Goal: Task Accomplishment & Management: Manage account settings

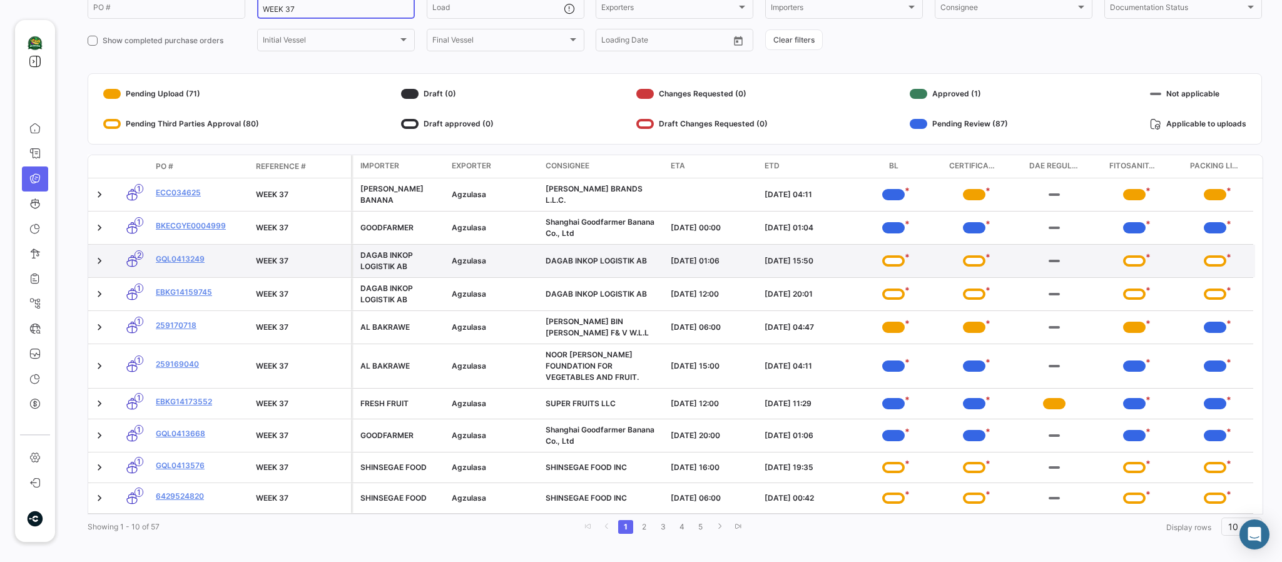
scroll to position [130, 0]
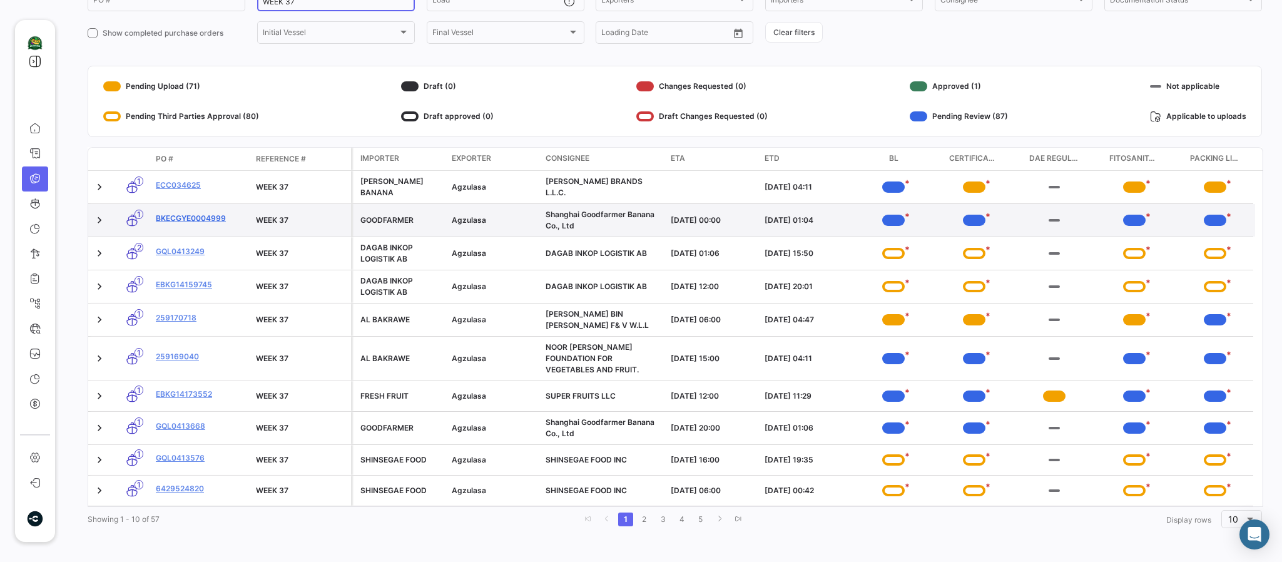
click at [171, 213] on link "BKECGYE0004999" at bounding box center [201, 218] width 90 height 11
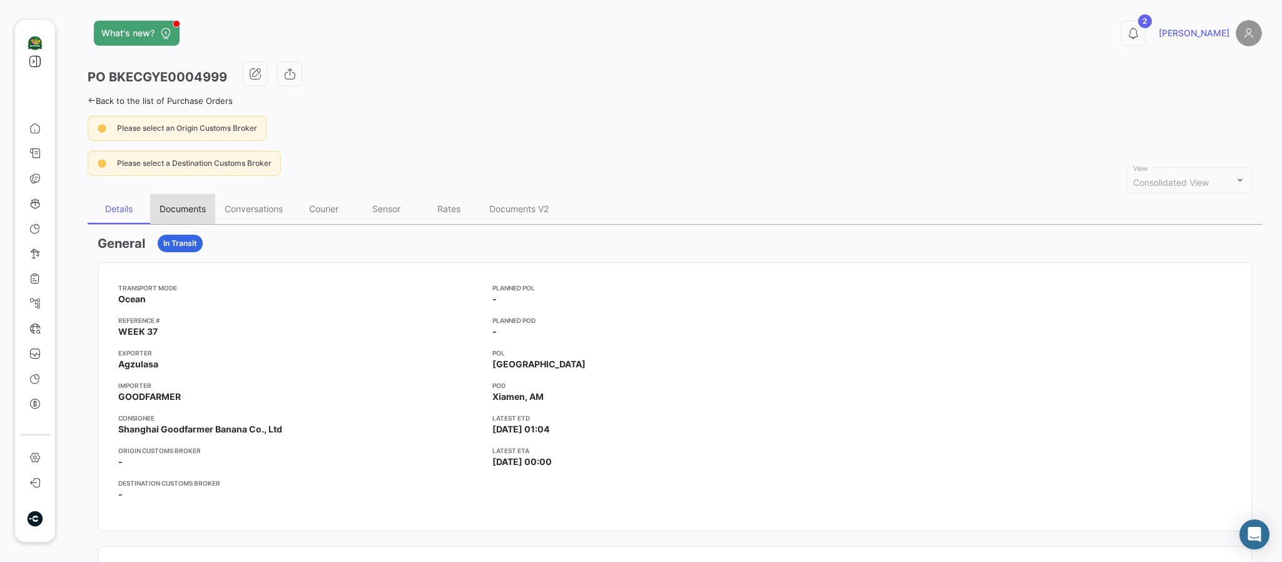
click at [176, 205] on div "Documents" at bounding box center [183, 208] width 46 height 11
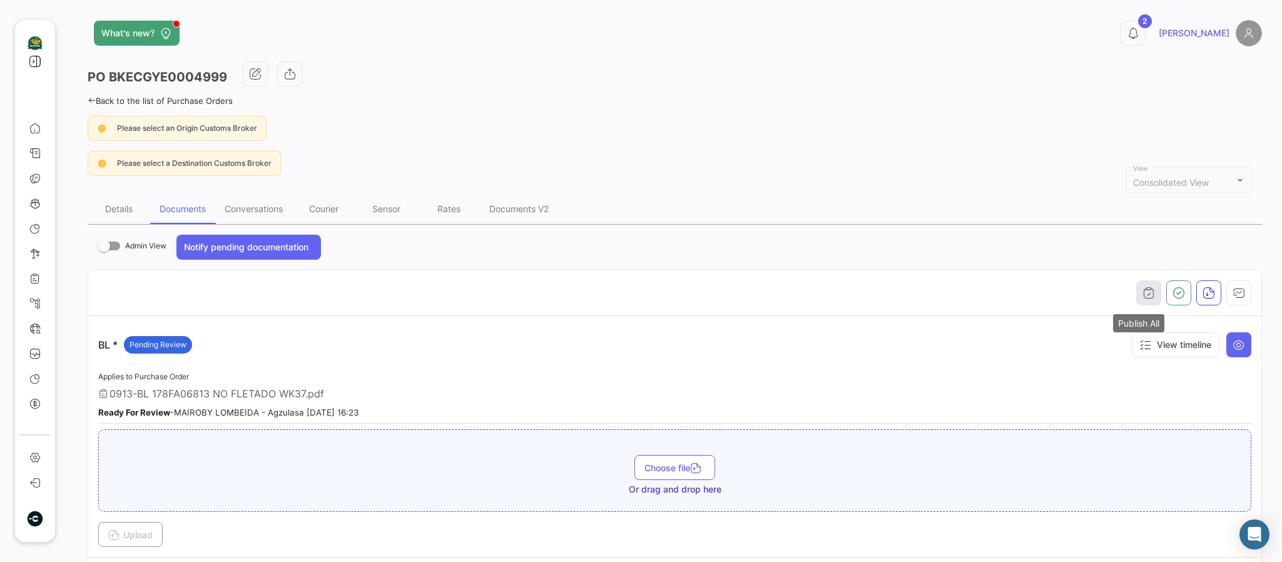
click at [1151, 295] on button "button" at bounding box center [1148, 292] width 25 height 25
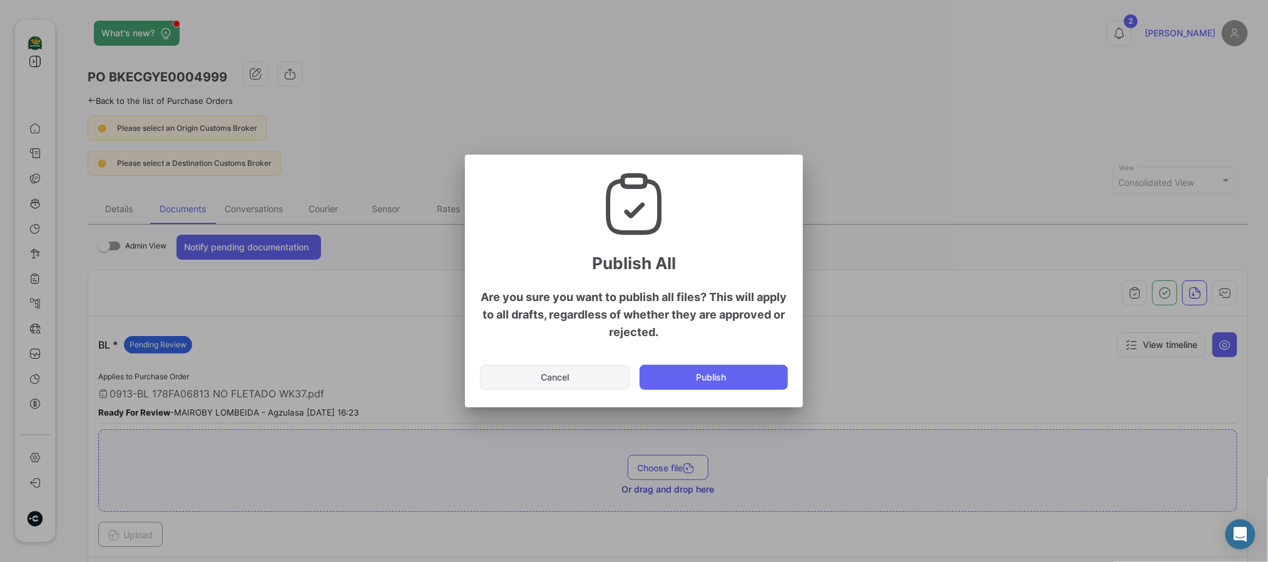
click at [573, 379] on button "Cancel" at bounding box center [555, 377] width 150 height 25
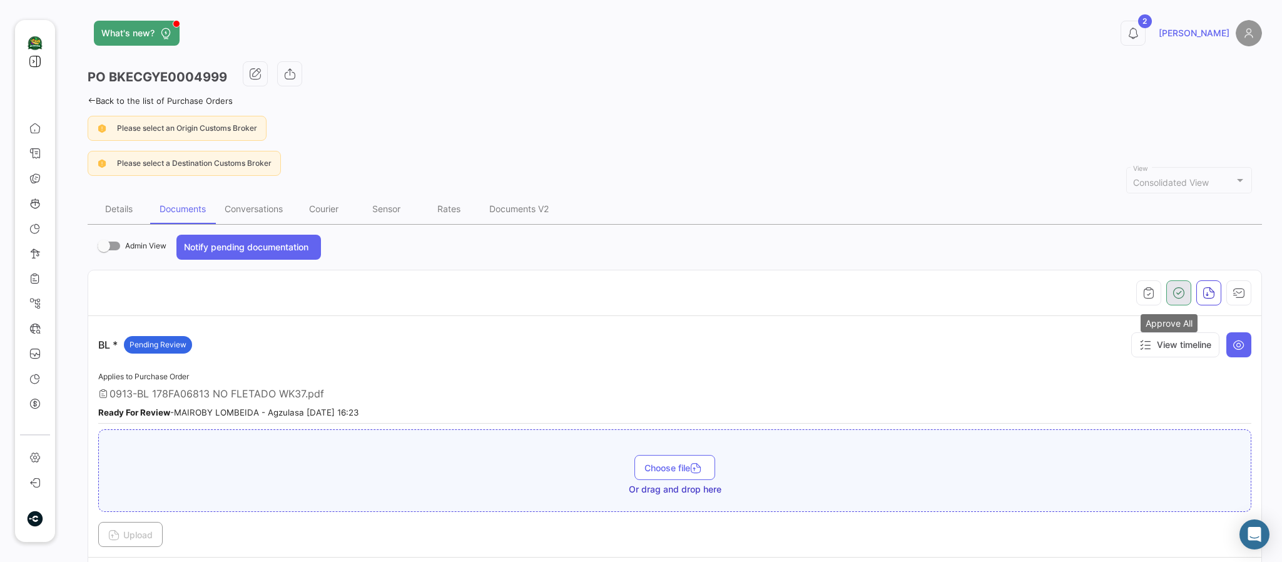
click at [1173, 289] on icon "button" at bounding box center [1179, 293] width 13 height 13
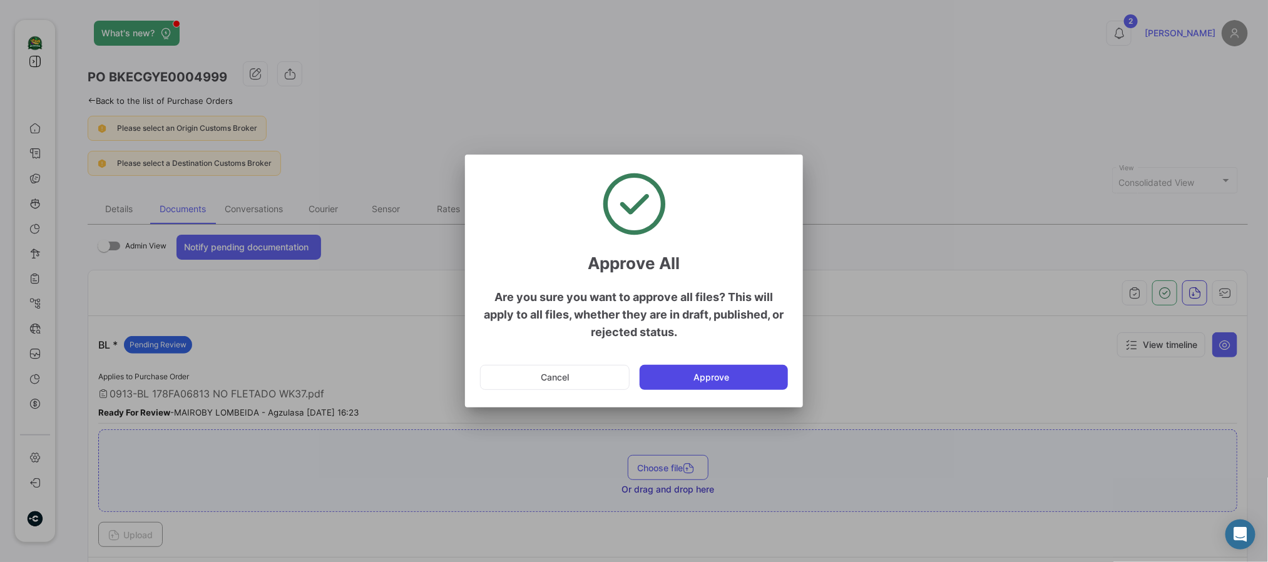
click at [736, 385] on button "Approve" at bounding box center [714, 377] width 148 height 25
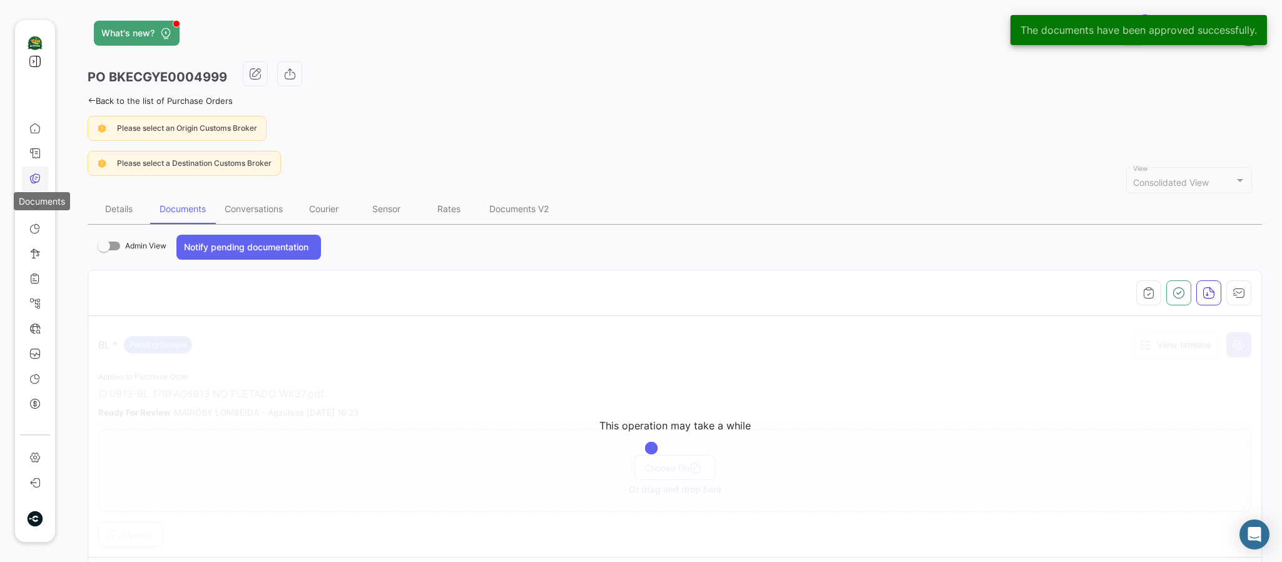
click at [29, 175] on icon at bounding box center [34, 178] width 11 height 11
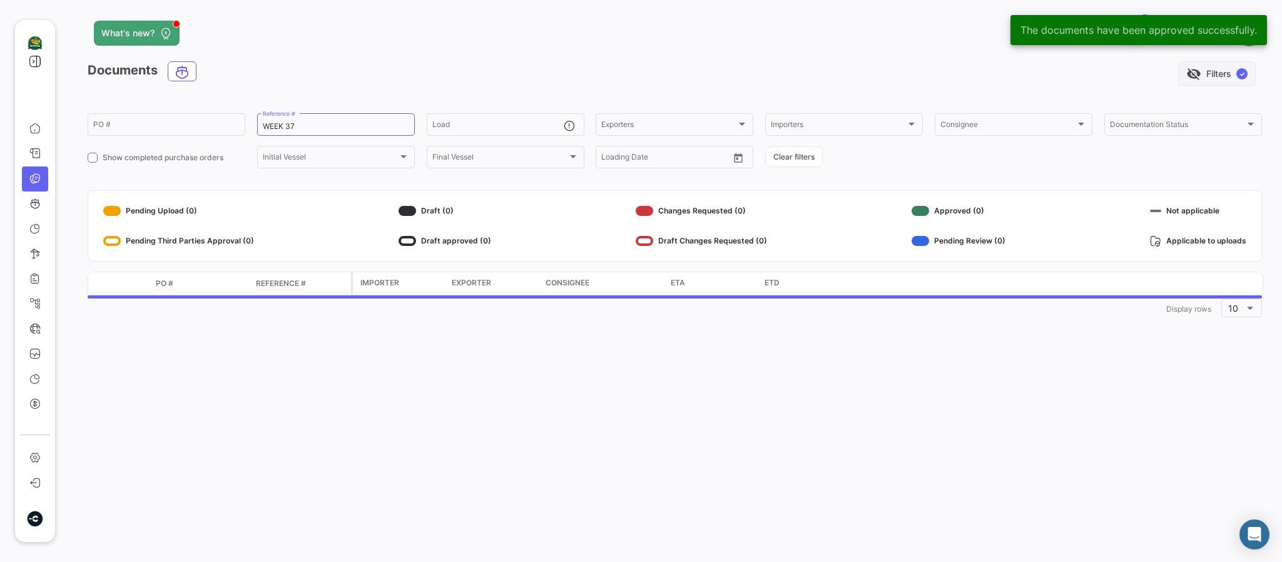
click at [1218, 75] on button "visibility_off Filters ✓" at bounding box center [1217, 73] width 78 height 25
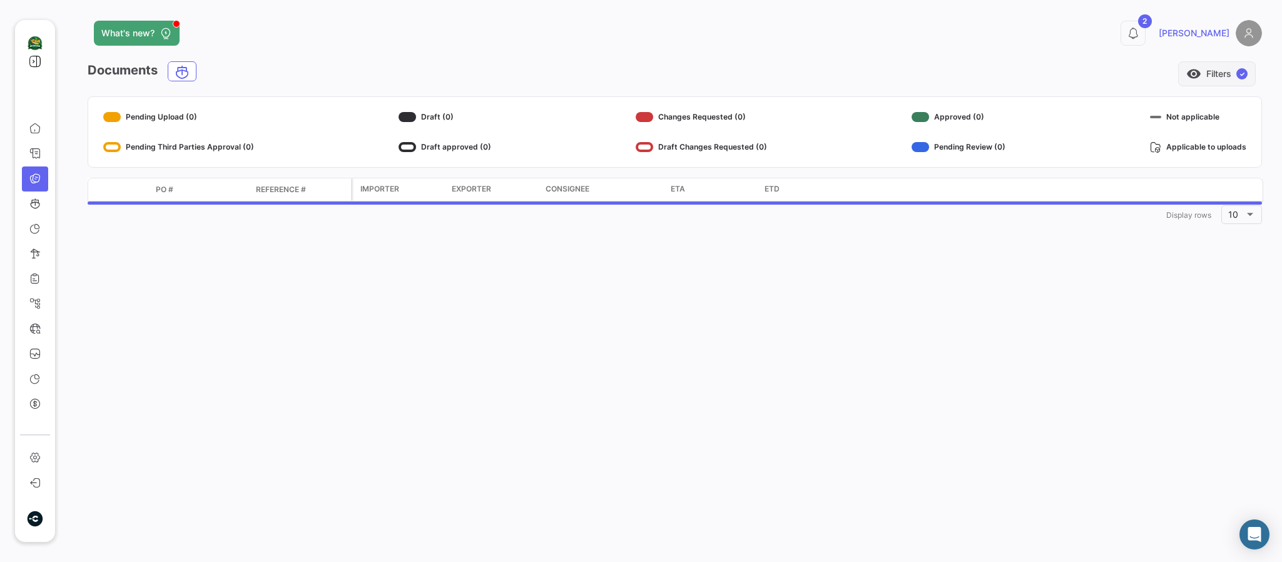
click at [1218, 75] on button "visibility Filters ✓" at bounding box center [1217, 73] width 78 height 25
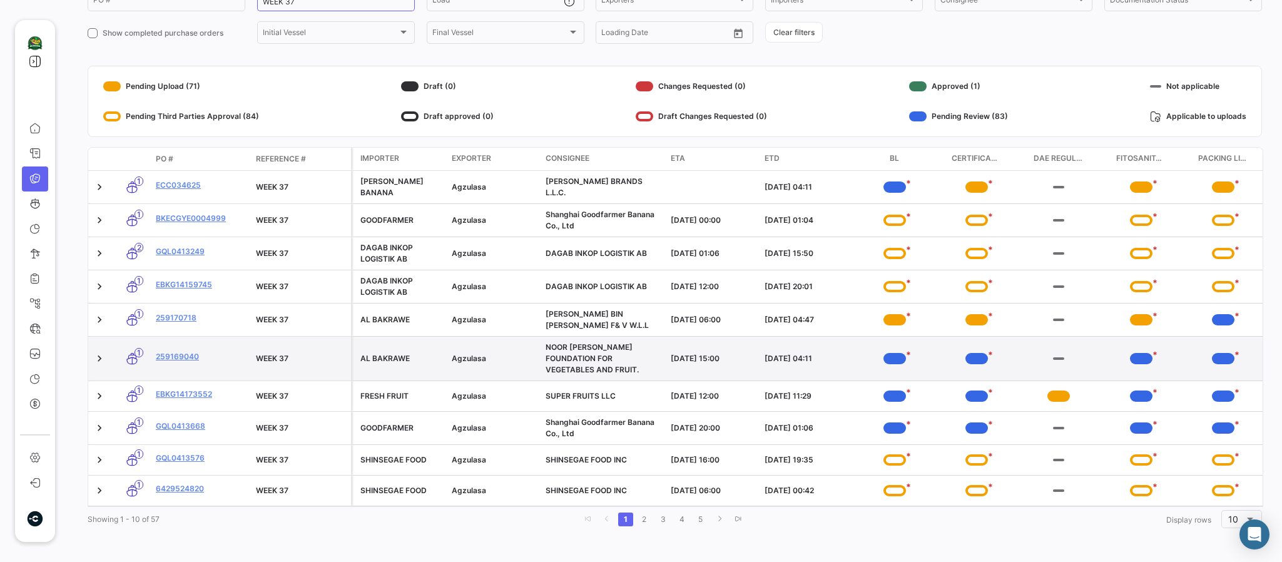
scroll to position [130, 0]
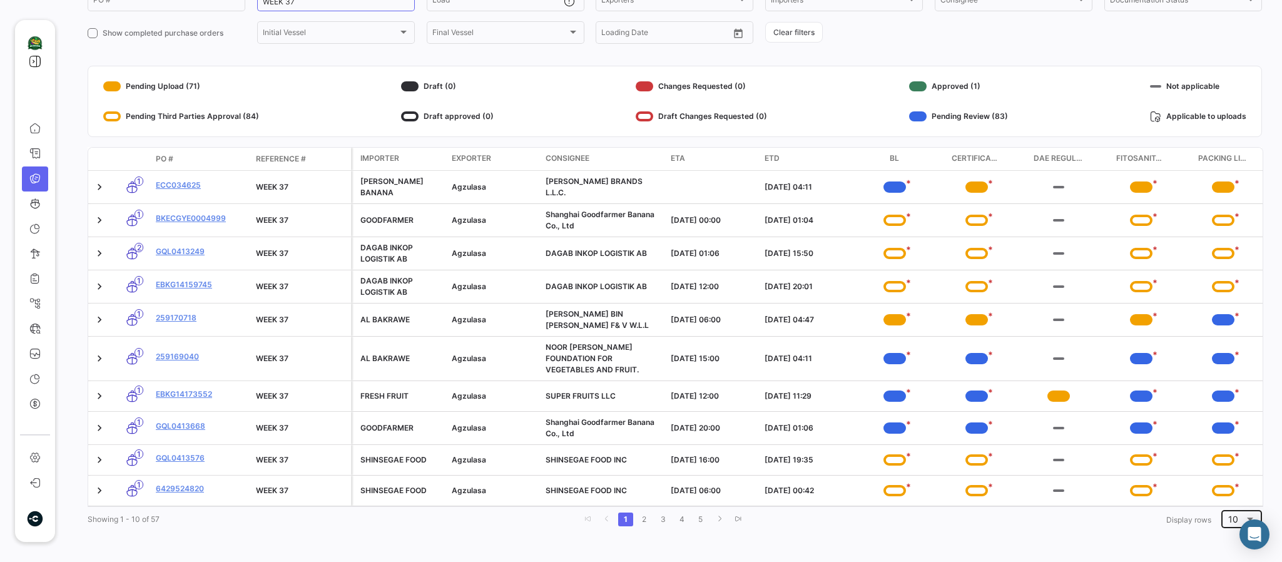
click at [1228, 517] on span "10" at bounding box center [1233, 519] width 10 height 11
click at [1223, 513] on span "100" at bounding box center [1236, 512] width 36 height 26
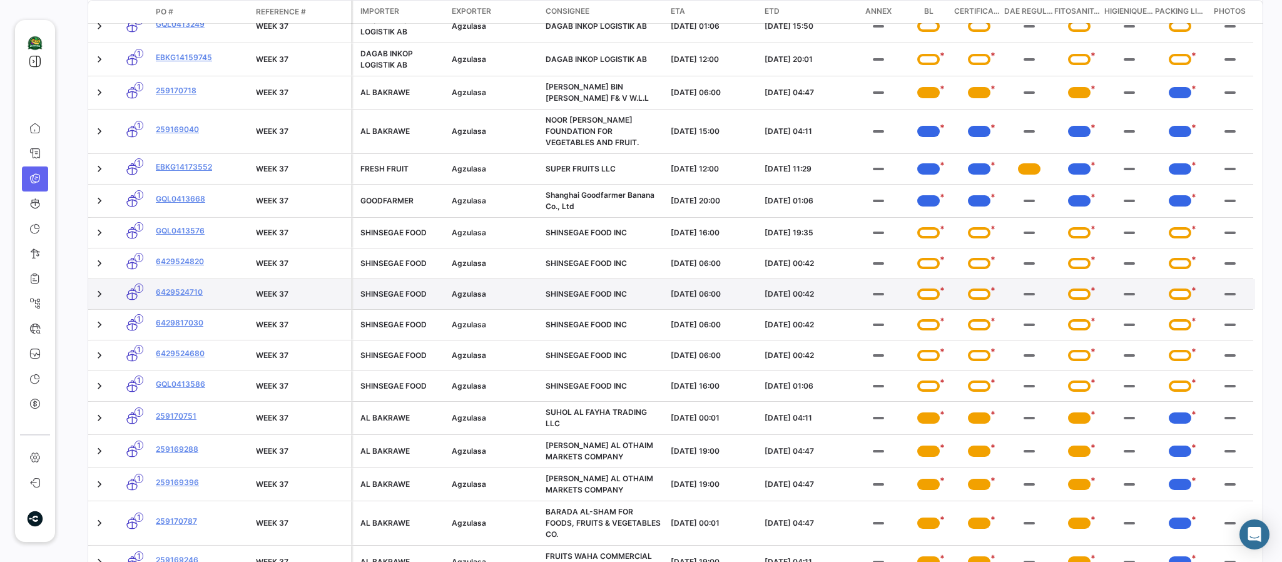
scroll to position [223, 0]
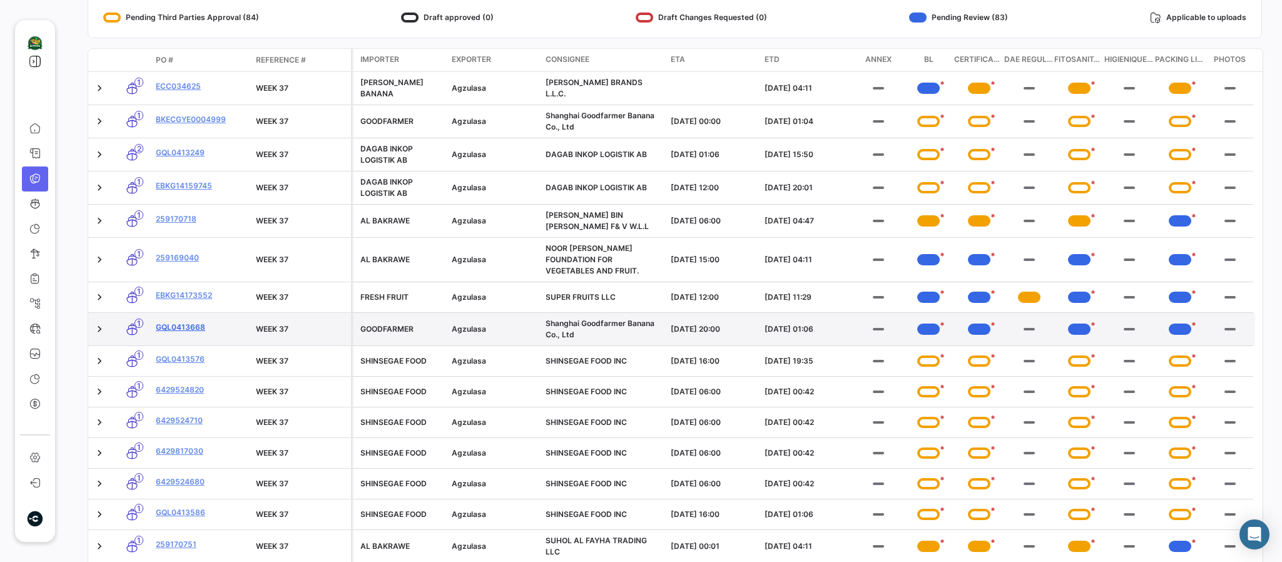
click at [186, 322] on link "GQL0413668" at bounding box center [201, 327] width 90 height 11
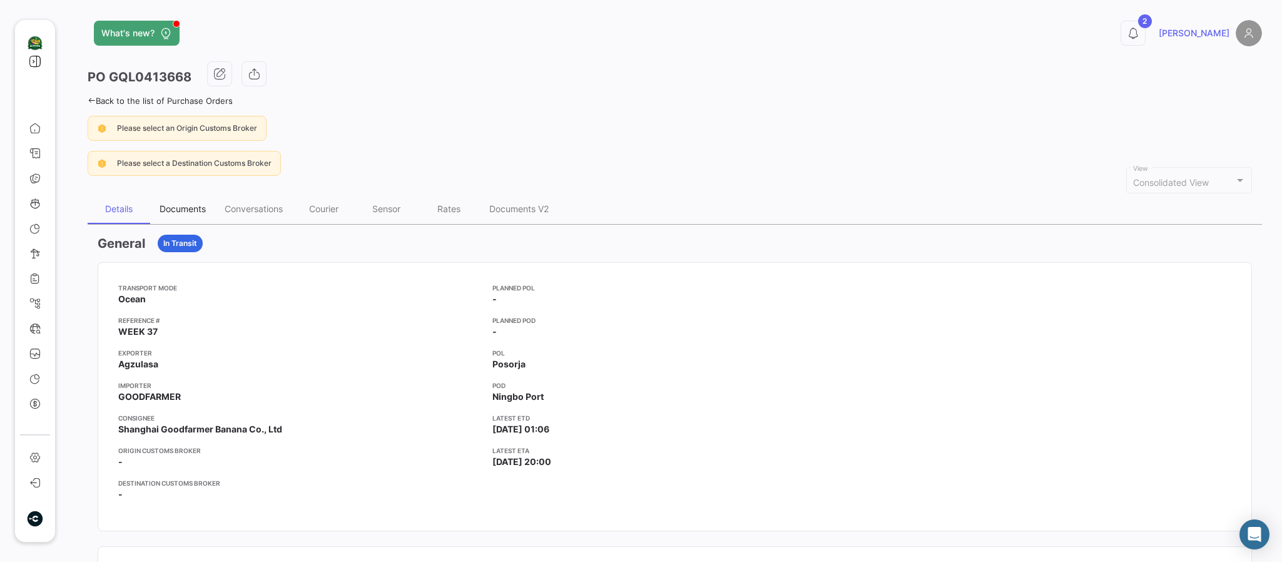
click at [197, 208] on div "Documents" at bounding box center [183, 208] width 46 height 11
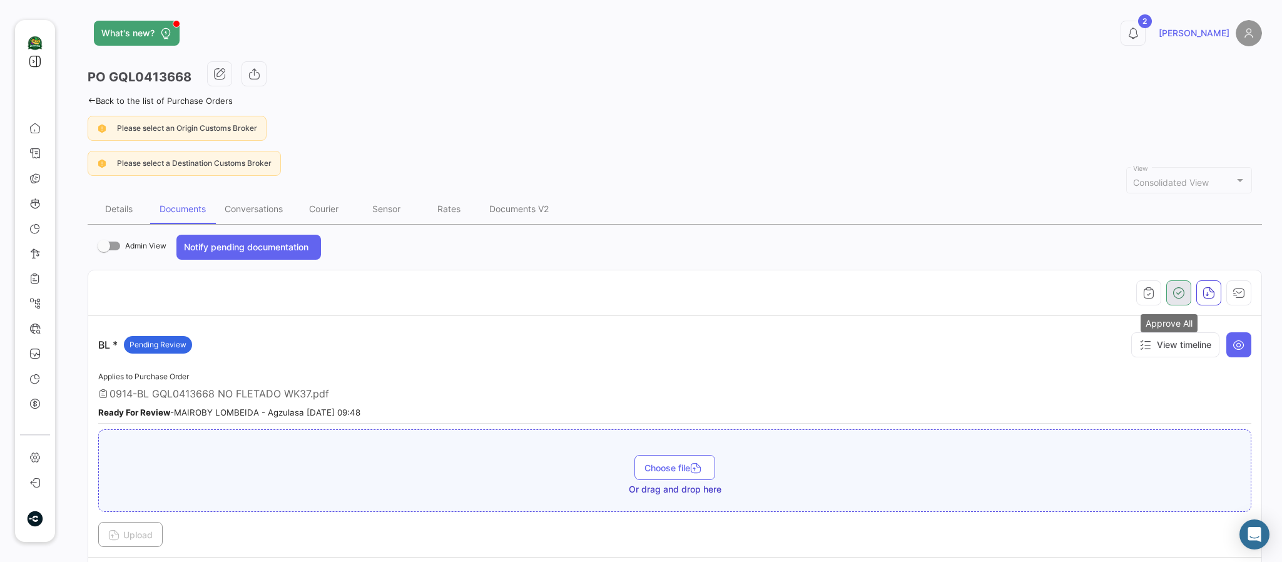
click at [1166, 295] on button "button" at bounding box center [1178, 292] width 25 height 25
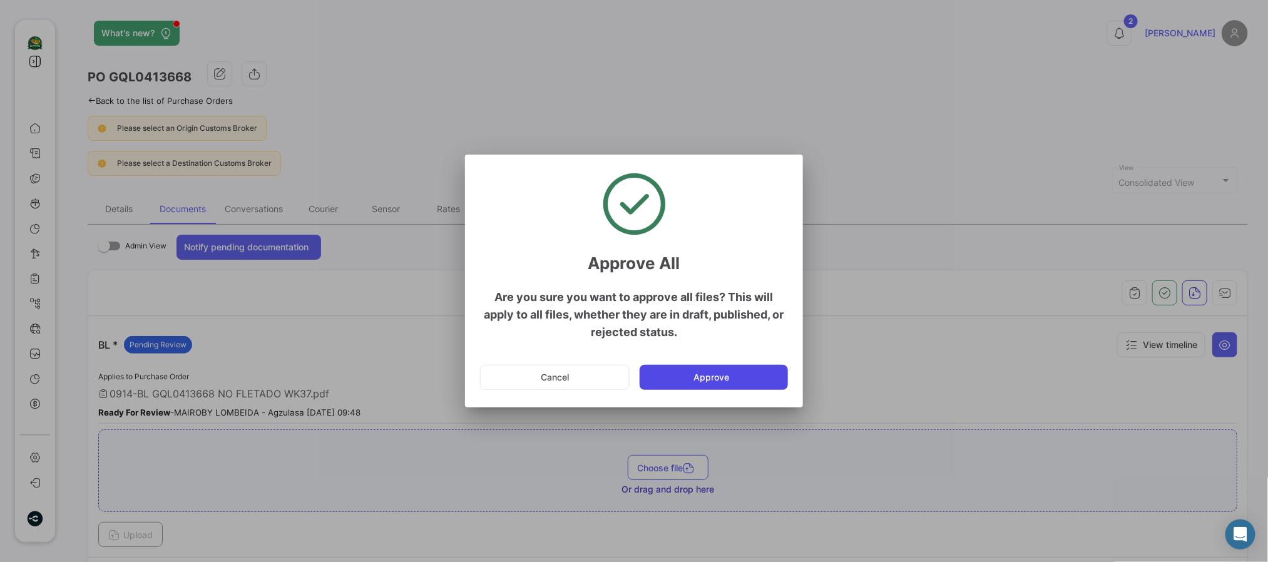
click at [752, 375] on button "Approve" at bounding box center [714, 377] width 148 height 25
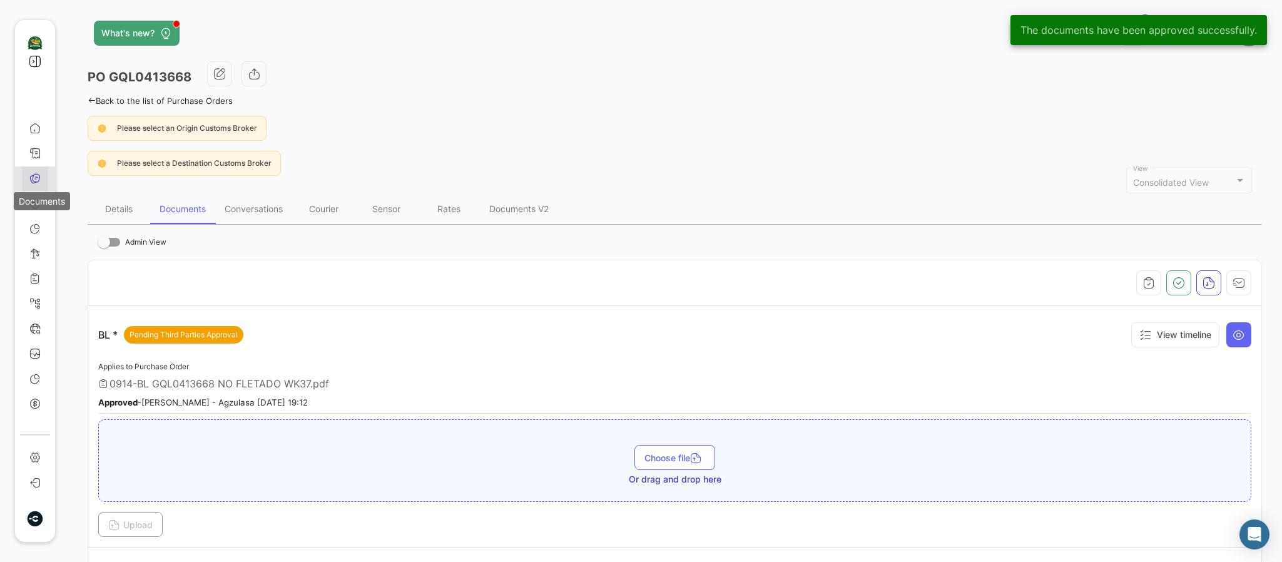
click at [33, 177] on icon at bounding box center [34, 178] width 11 height 11
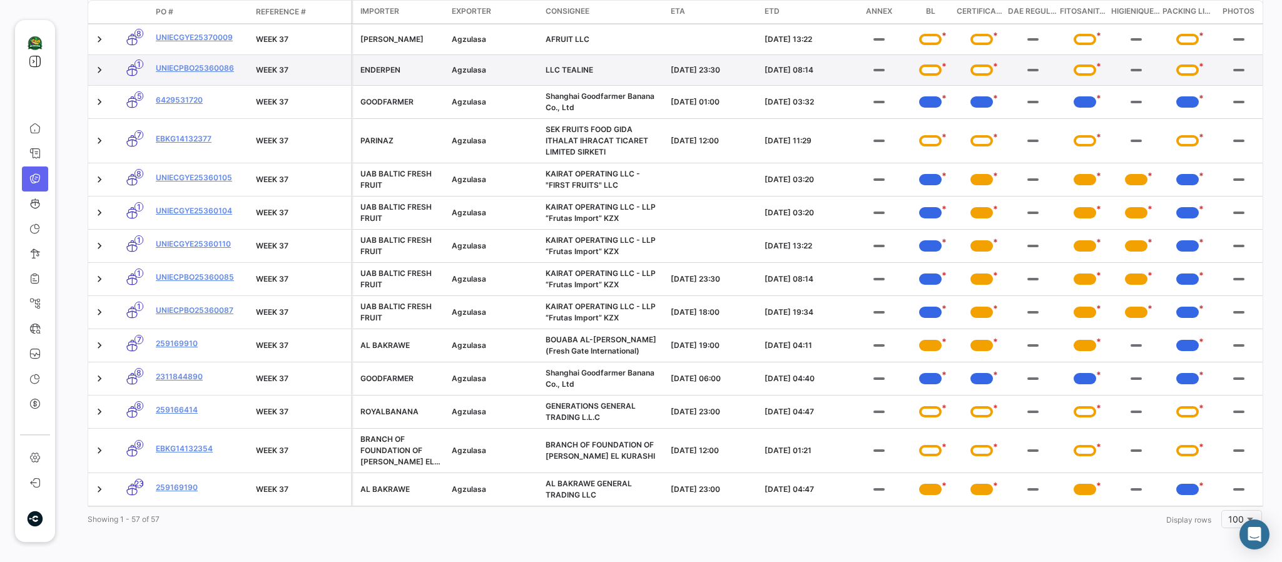
scroll to position [1774, 0]
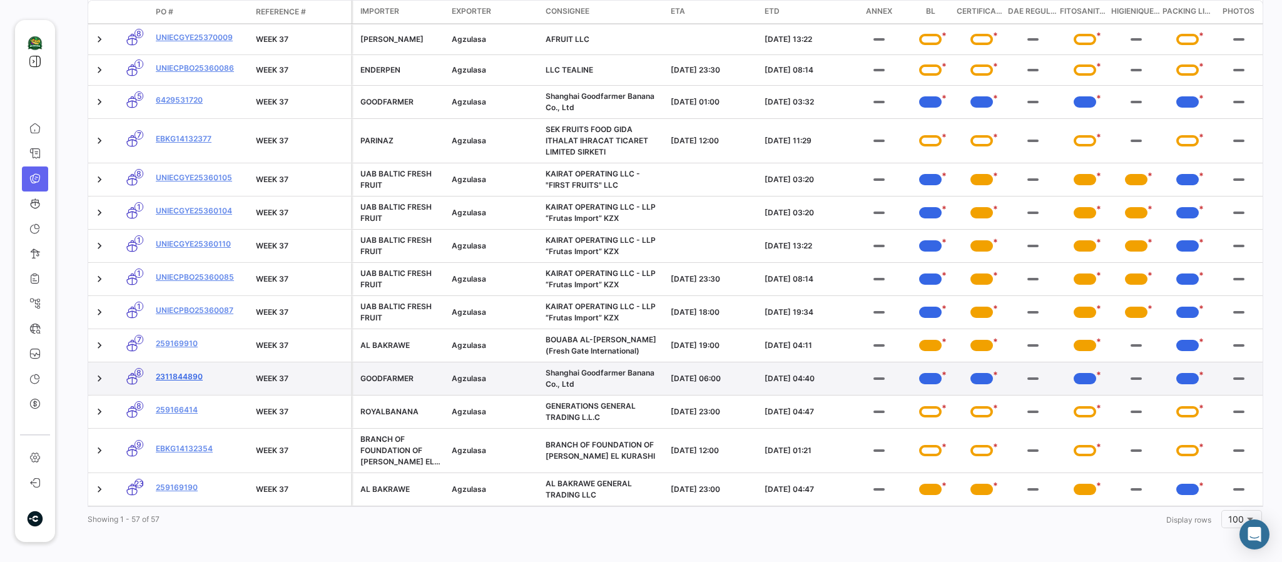
click at [179, 371] on link "2311844890" at bounding box center [201, 376] width 90 height 11
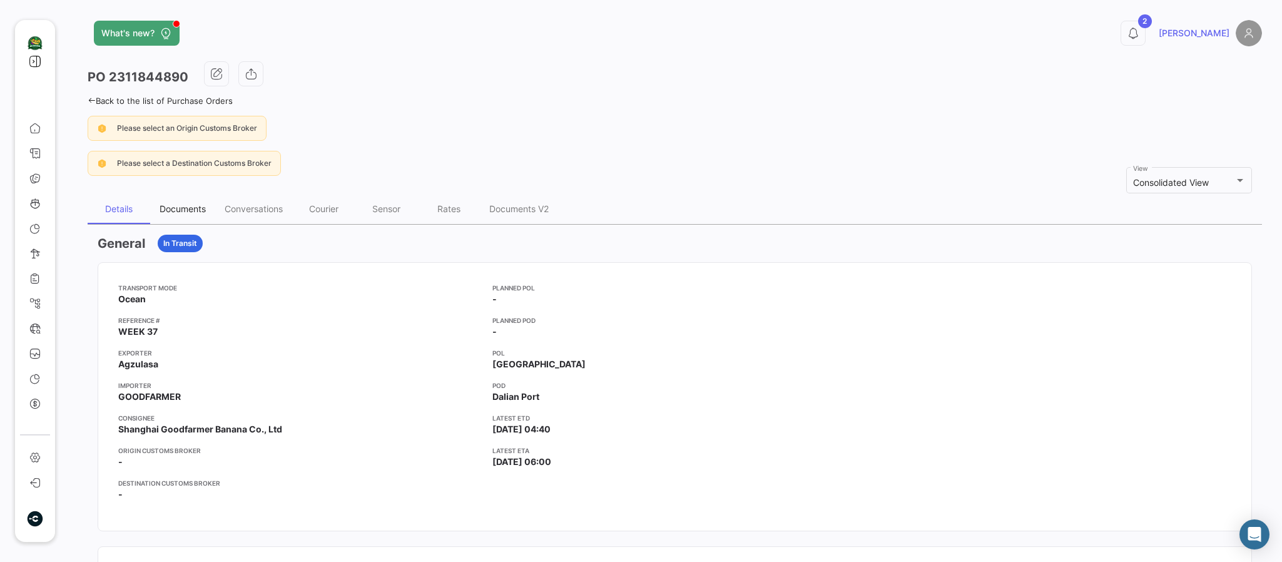
click at [181, 208] on div "Documents" at bounding box center [183, 208] width 46 height 11
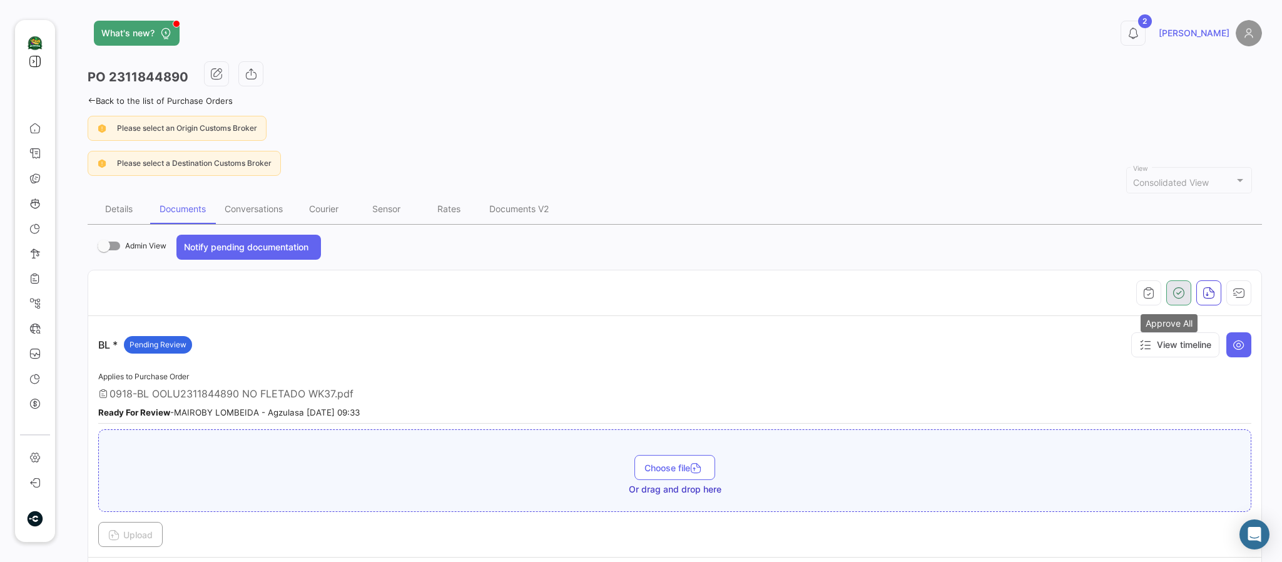
click at [1173, 298] on icon "button" at bounding box center [1179, 293] width 13 height 13
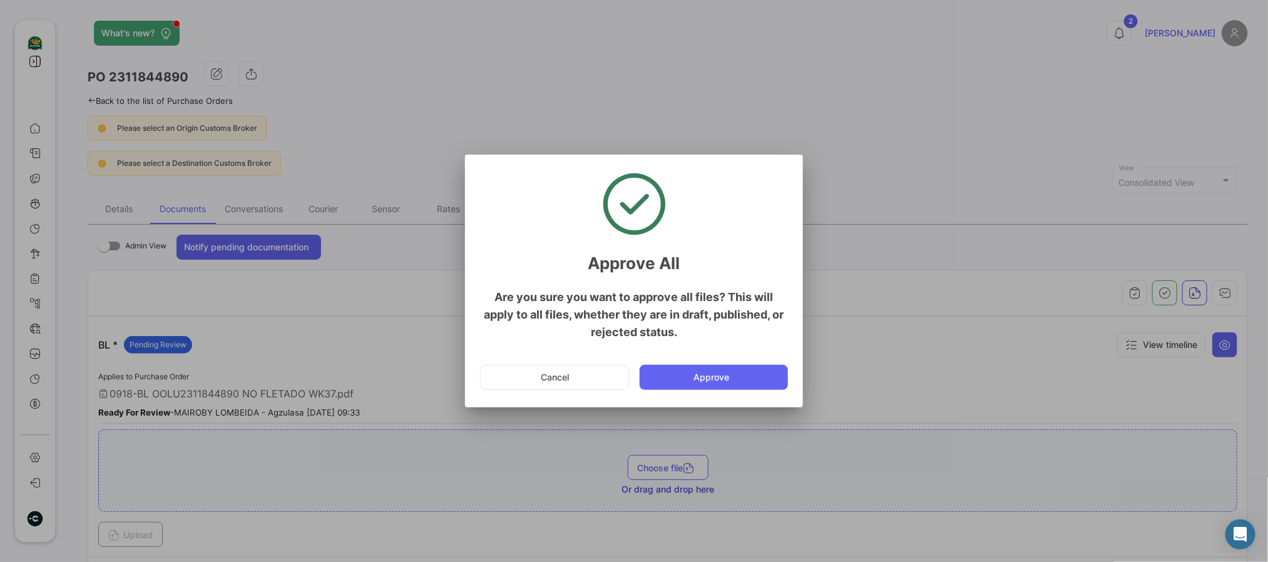
click at [765, 376] on button "Approve" at bounding box center [714, 377] width 148 height 25
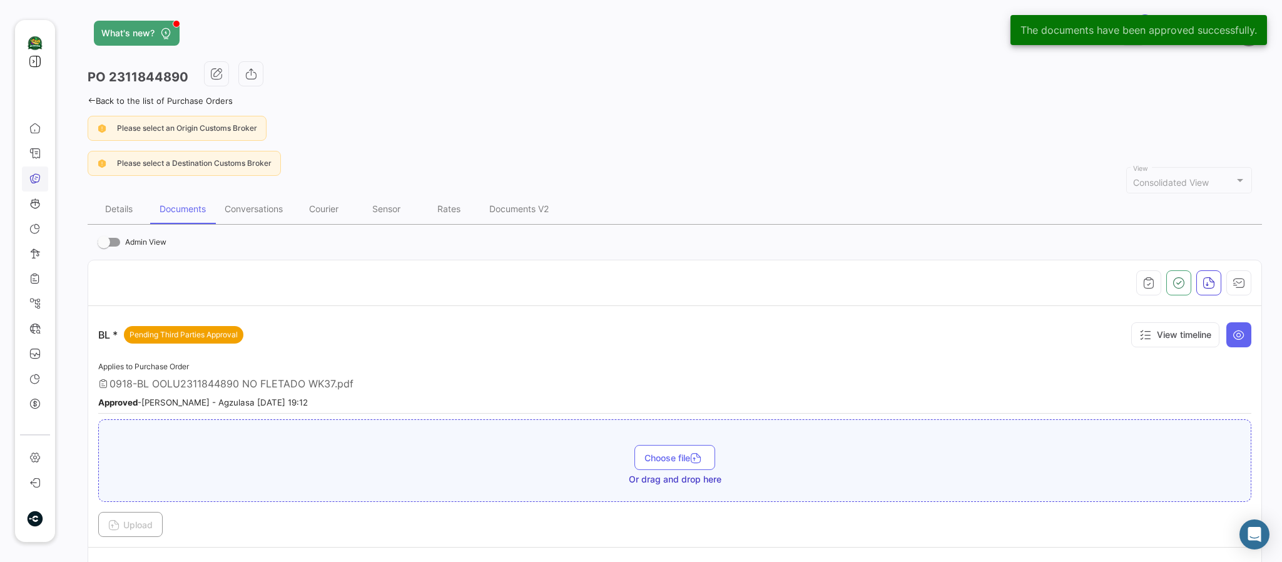
click at [33, 184] on link "Documents" at bounding box center [35, 178] width 26 height 25
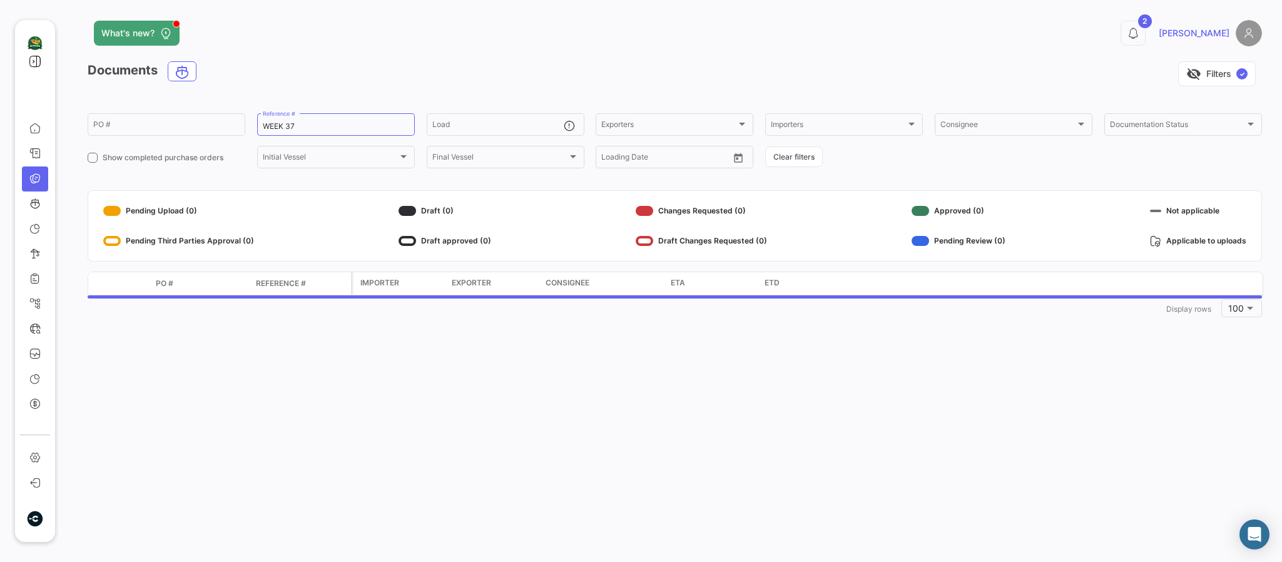
click at [376, 283] on span "Importer" at bounding box center [379, 282] width 39 height 11
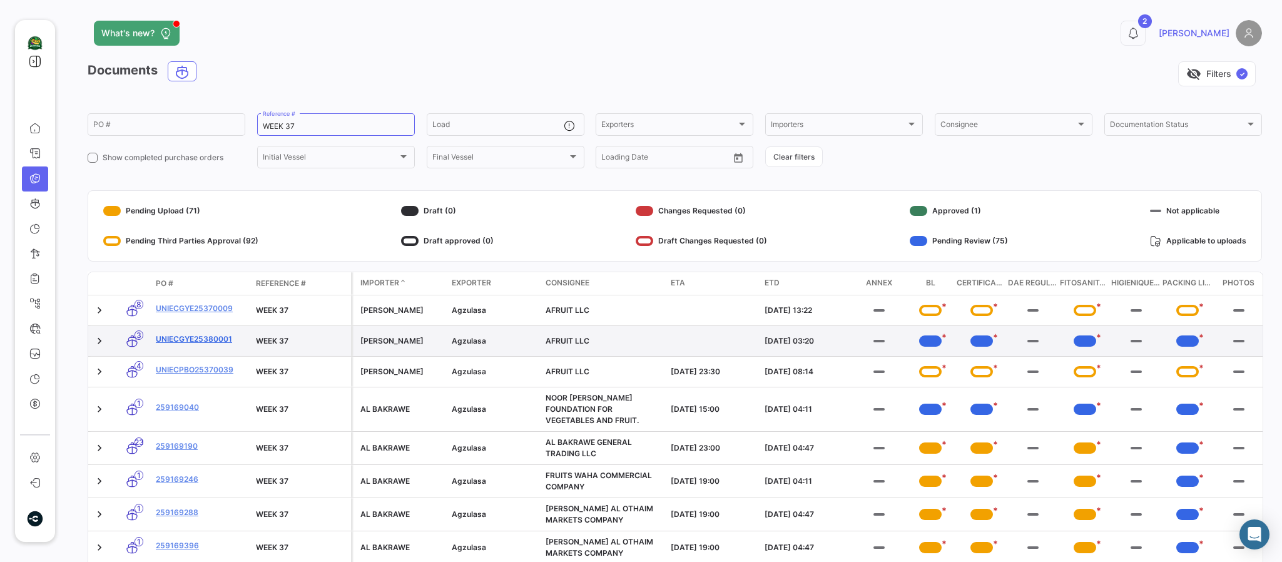
click at [180, 344] on link "UNIECGYE25380001" at bounding box center [201, 339] width 90 height 11
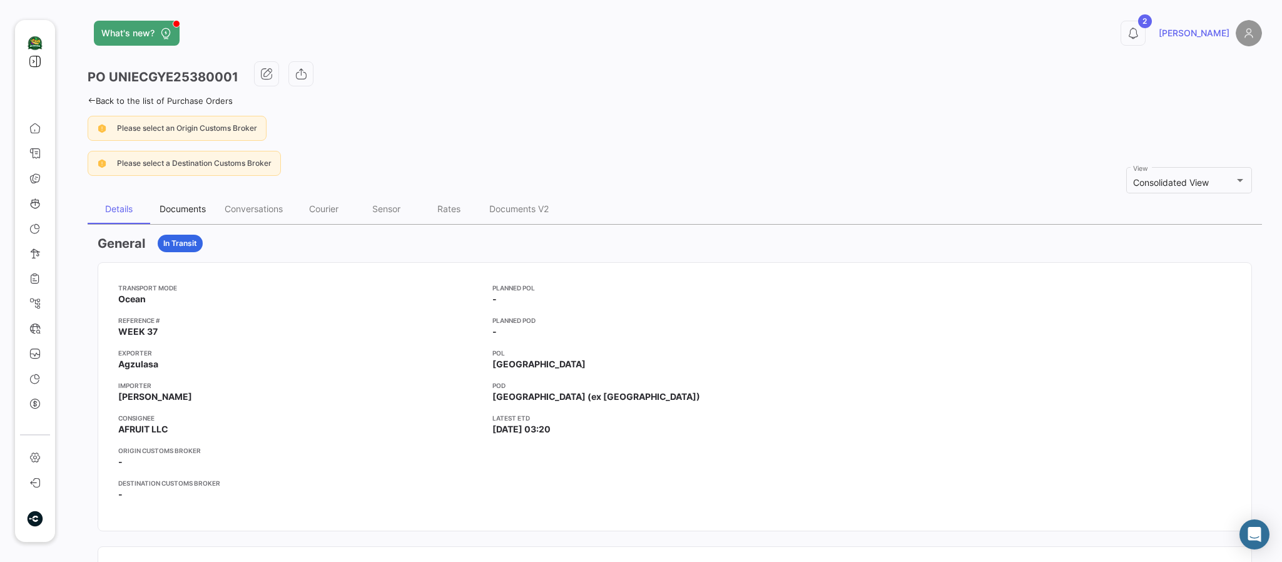
click at [186, 209] on div "Documents" at bounding box center [183, 208] width 46 height 11
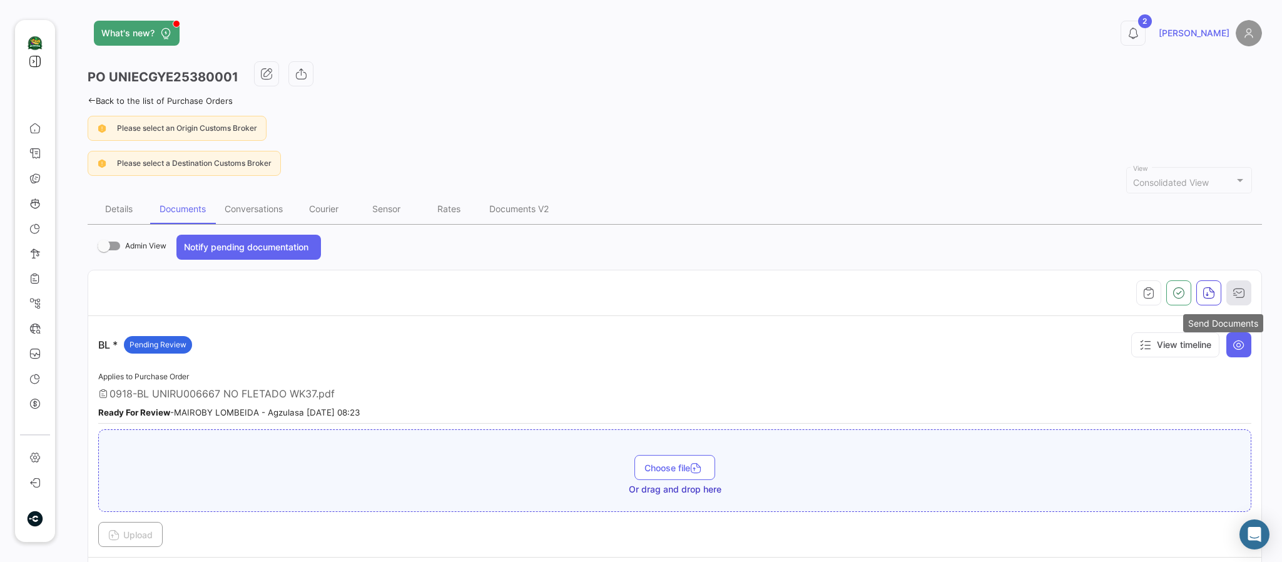
click at [1233, 288] on icon "button" at bounding box center [1239, 293] width 13 height 13
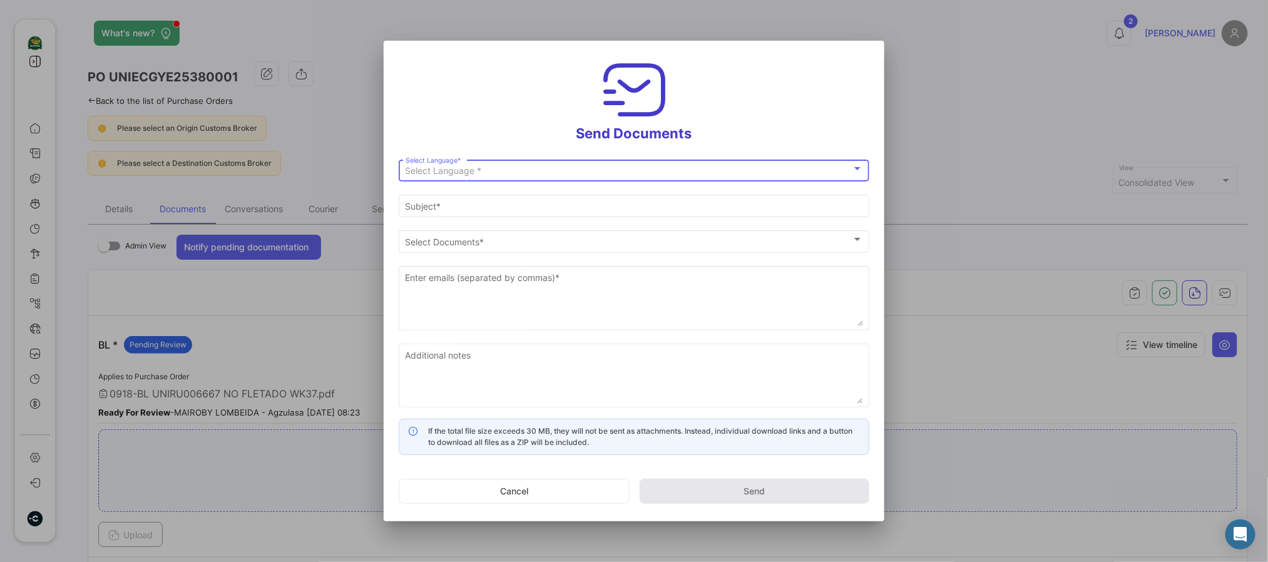
click at [509, 171] on div "Select Language *" at bounding box center [629, 171] width 446 height 11
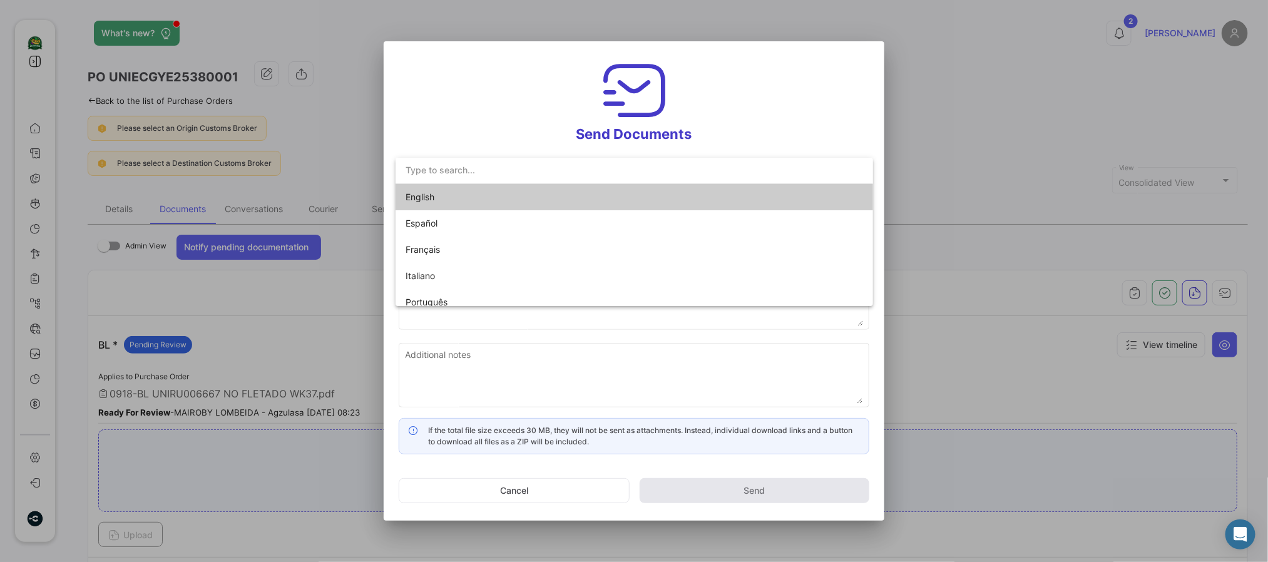
click at [477, 190] on span "English" at bounding box center [493, 197] width 175 height 26
type input "[PERSON_NAME] has shared the documents of PO # UNIECGYE25380001 with you"
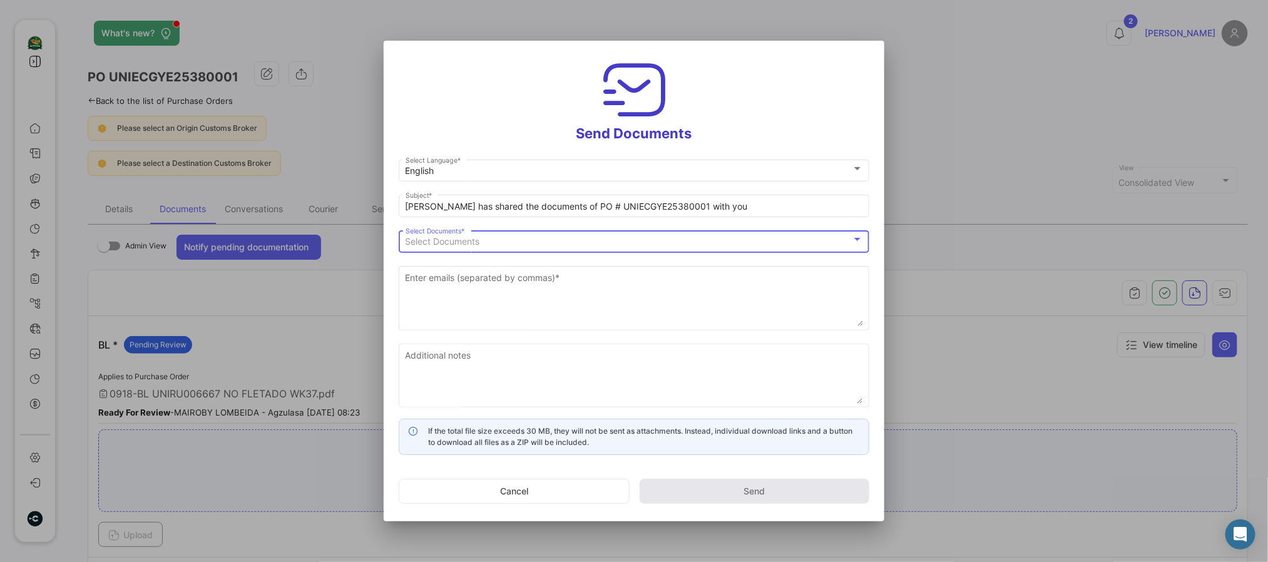
click at [486, 243] on div "Select Documents" at bounding box center [629, 242] width 446 height 11
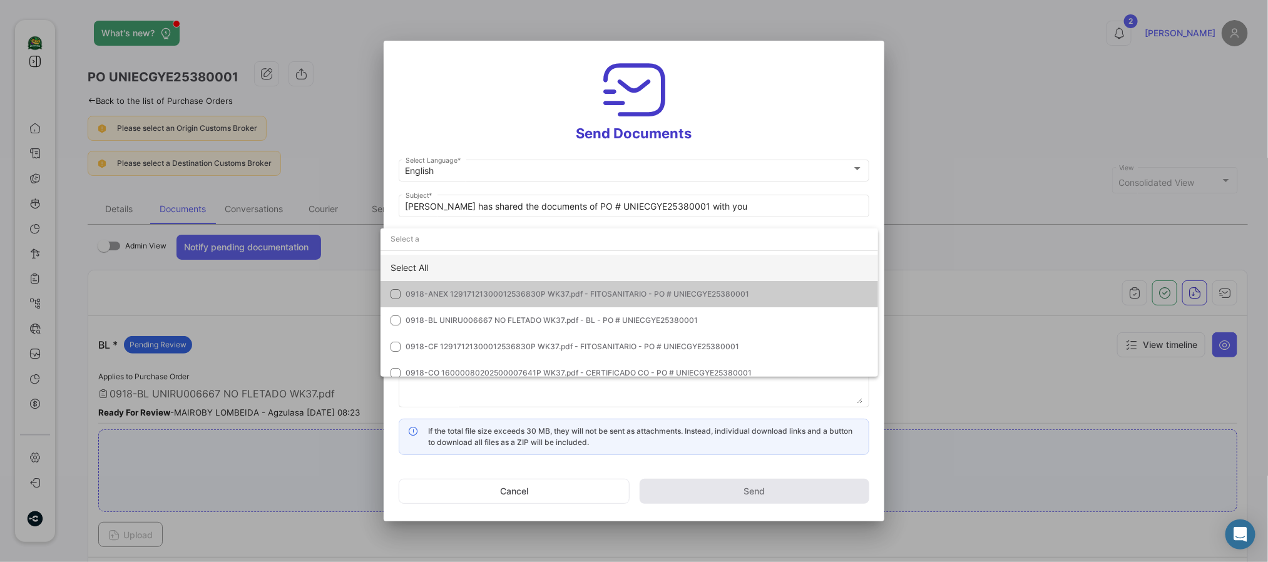
click at [446, 259] on div "Select All" at bounding box center [628, 268] width 497 height 26
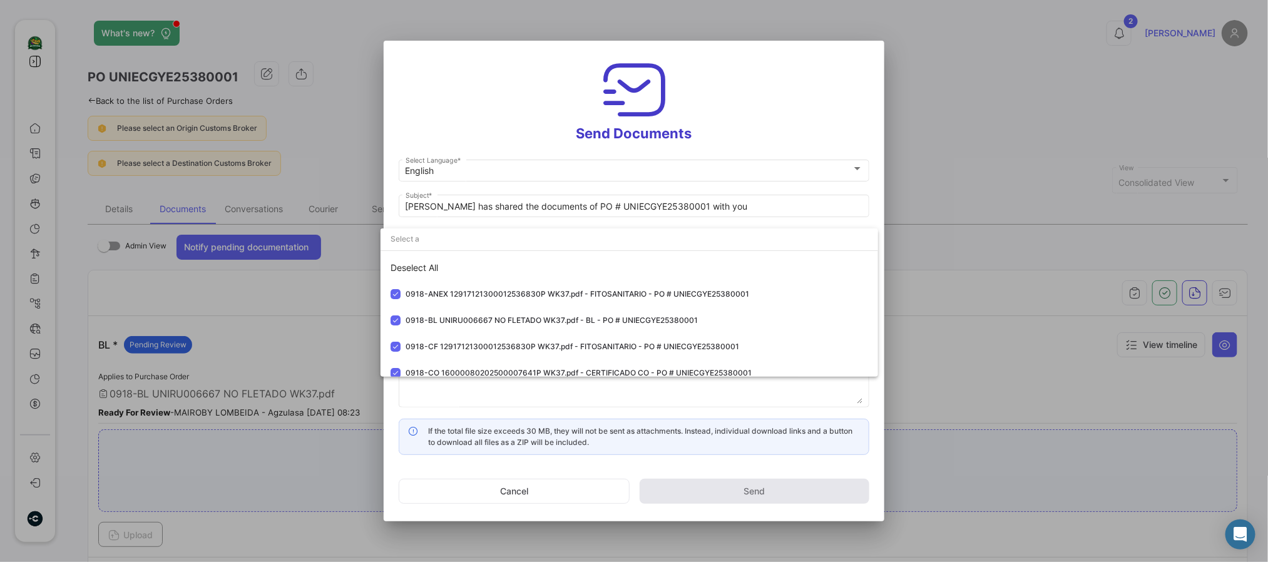
click at [466, 113] on div at bounding box center [634, 281] width 1268 height 562
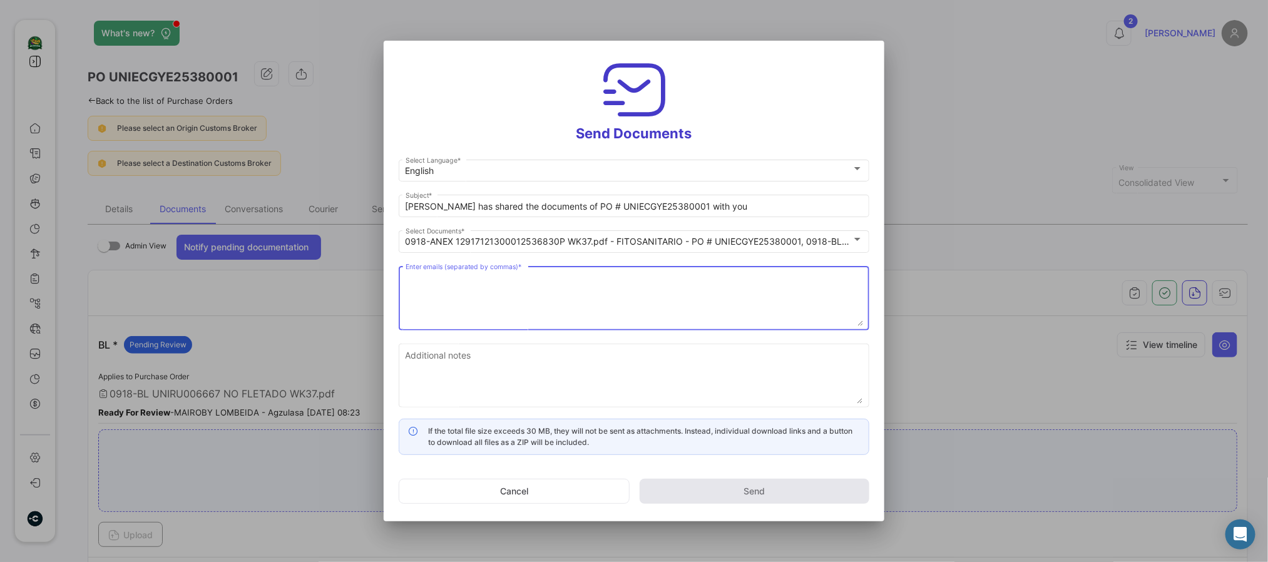
click at [472, 307] on textarea "Enter emails (separated by commas) *" at bounding box center [634, 298] width 457 height 55
paste textarea "[EMAIL_ADDRESS][DOMAIN_NAME],[EMAIL_ADDRESS][DOMAIN_NAME],[EMAIL_ADDRESS][DOMAI…"
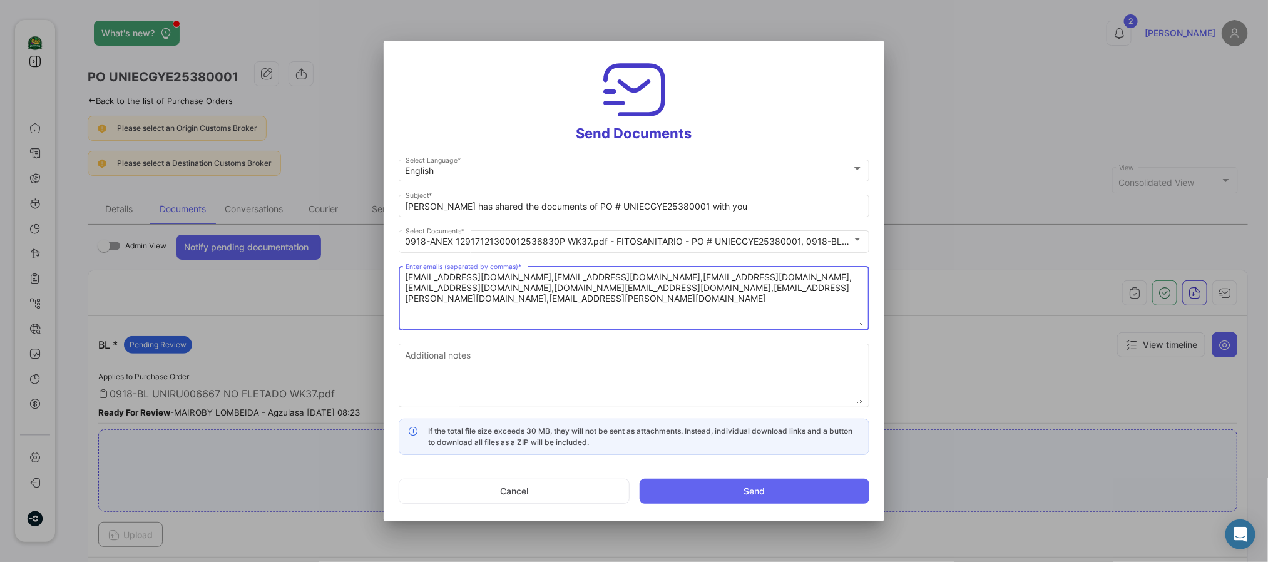
type textarea "[EMAIL_ADDRESS][DOMAIN_NAME],[EMAIL_ADDRESS][DOMAIN_NAME],[EMAIL_ADDRESS][DOMAI…"
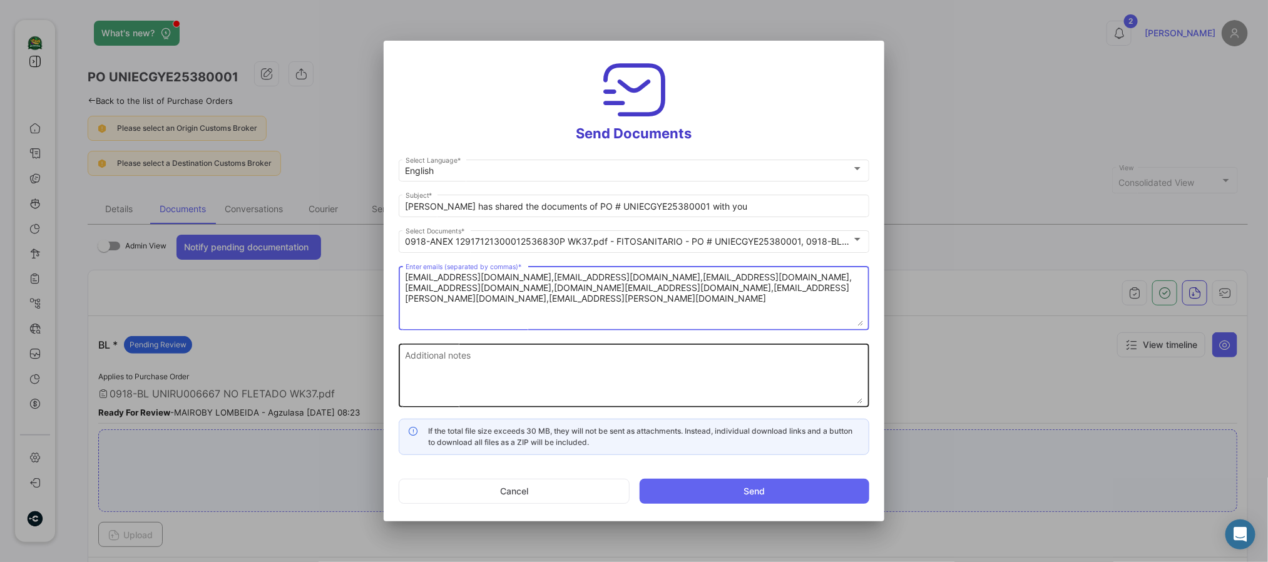
click at [507, 357] on textarea "Additional notes" at bounding box center [634, 376] width 457 height 55
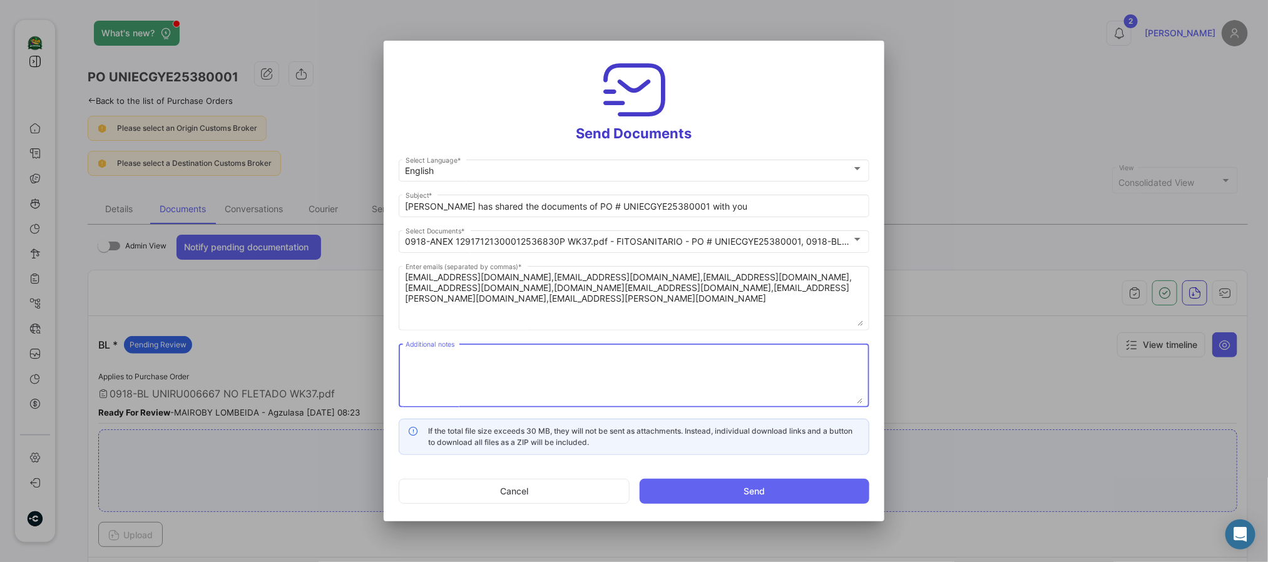
paste textarea "↘️ You can download the documents here ↙️"
type textarea "↘️ You can download the documents here ↙️"
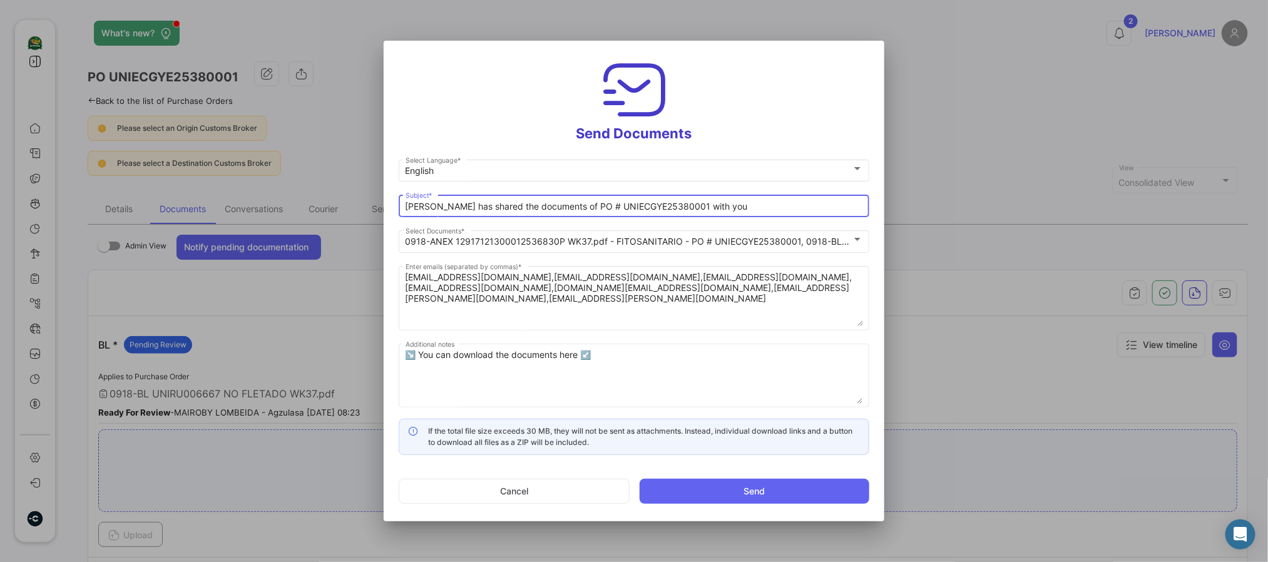
drag, startPoint x: 559, startPoint y: 208, endPoint x: 222, endPoint y: 215, distance: 337.4
click at [228, 215] on div "Send Documents English Select Language * [PERSON_NAME] has shared the documents…" at bounding box center [634, 281] width 1268 height 562
paste input "WK 37 - 2025 AFRUIT LLC 📄"
drag, startPoint x: 650, startPoint y: 205, endPoint x: 758, endPoint y: 207, distance: 108.9
click at [757, 207] on input "WK 37 - 2025 AFRUIT LLC 📄 [GEOGRAPHIC_DATA] with you" at bounding box center [634, 207] width 457 height 11
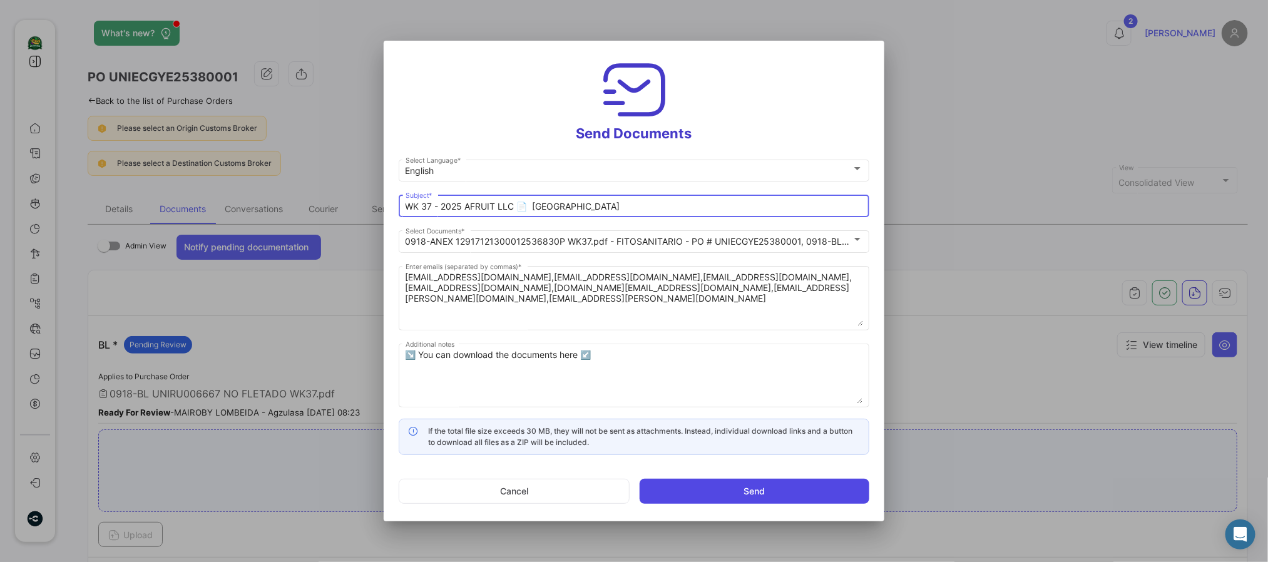
type input "WK 37 - 2025 AFRUIT LLC 📄 [GEOGRAPHIC_DATA]"
click at [681, 497] on button "Send" at bounding box center [755, 491] width 230 height 25
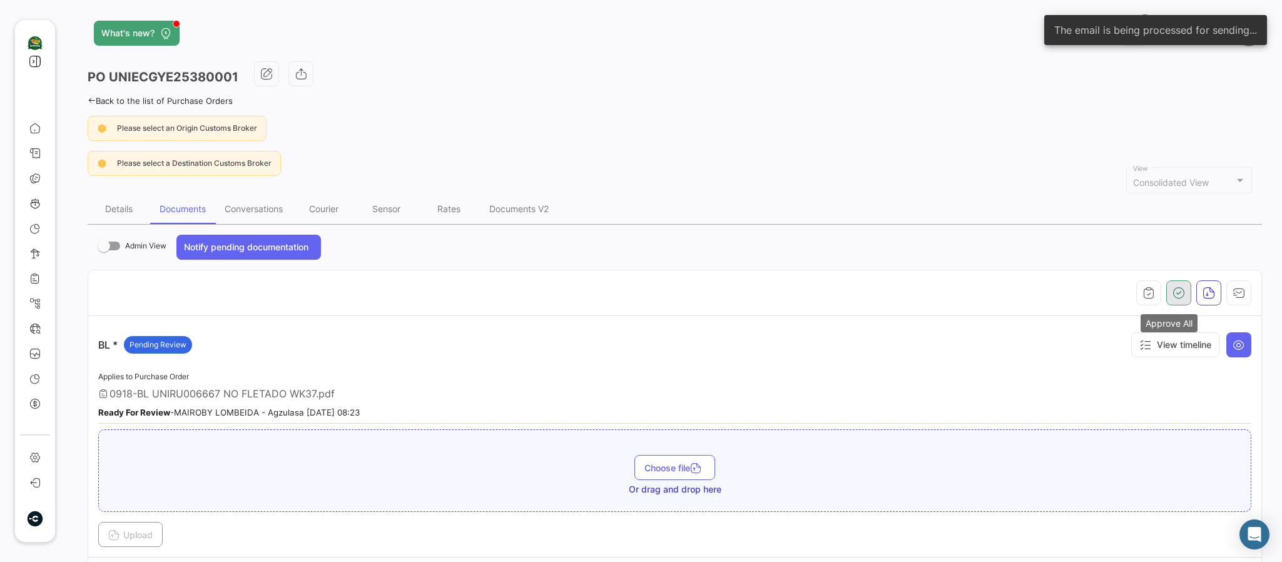
click at [1174, 287] on icon "button" at bounding box center [1179, 293] width 13 height 13
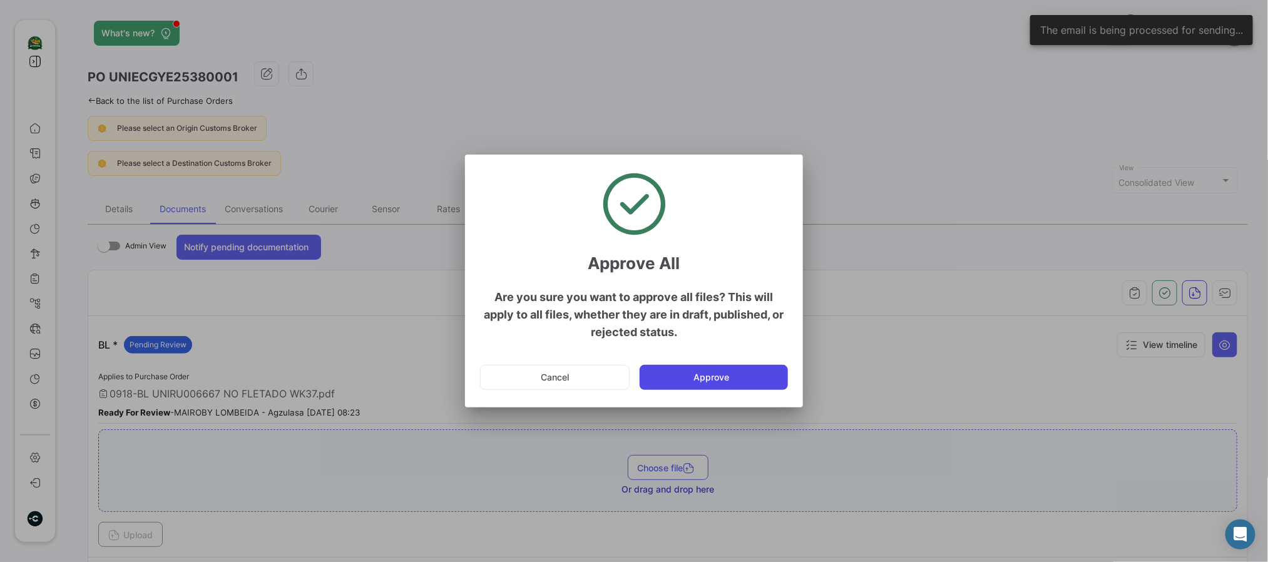
click at [763, 374] on button "Approve" at bounding box center [714, 377] width 148 height 25
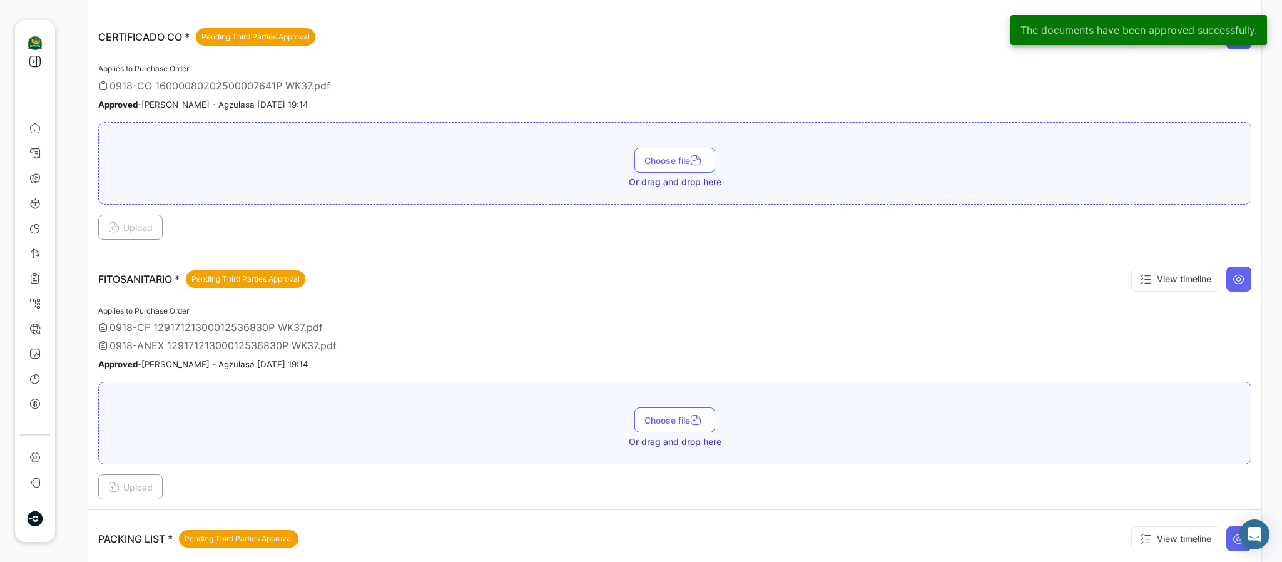
scroll to position [751, 0]
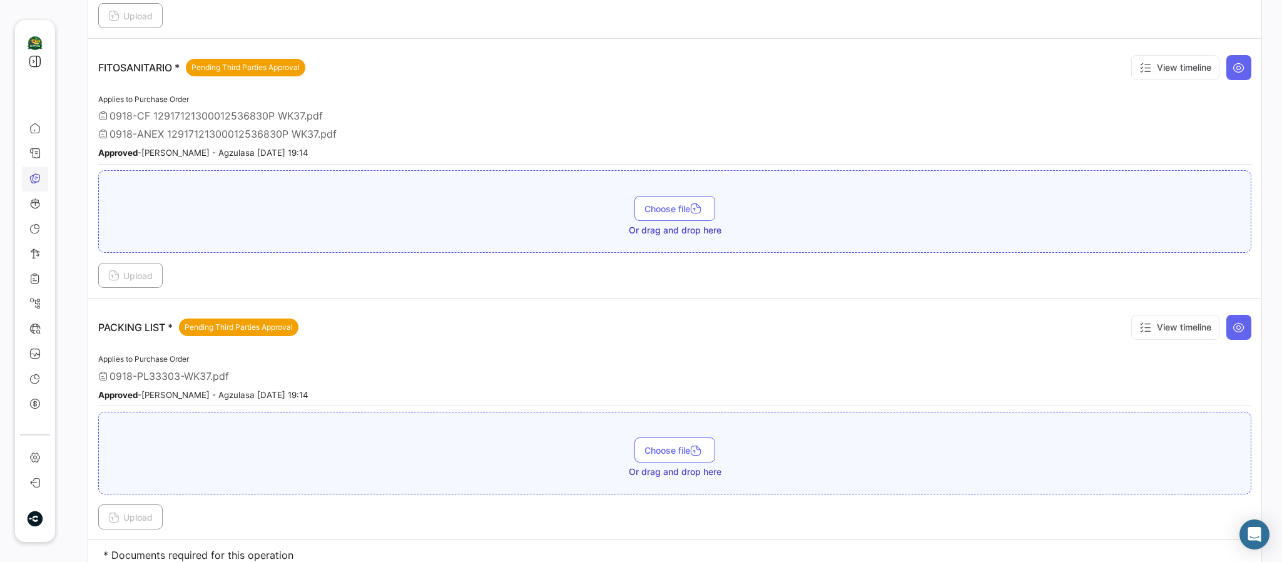
click at [28, 171] on link "Documents" at bounding box center [35, 178] width 26 height 25
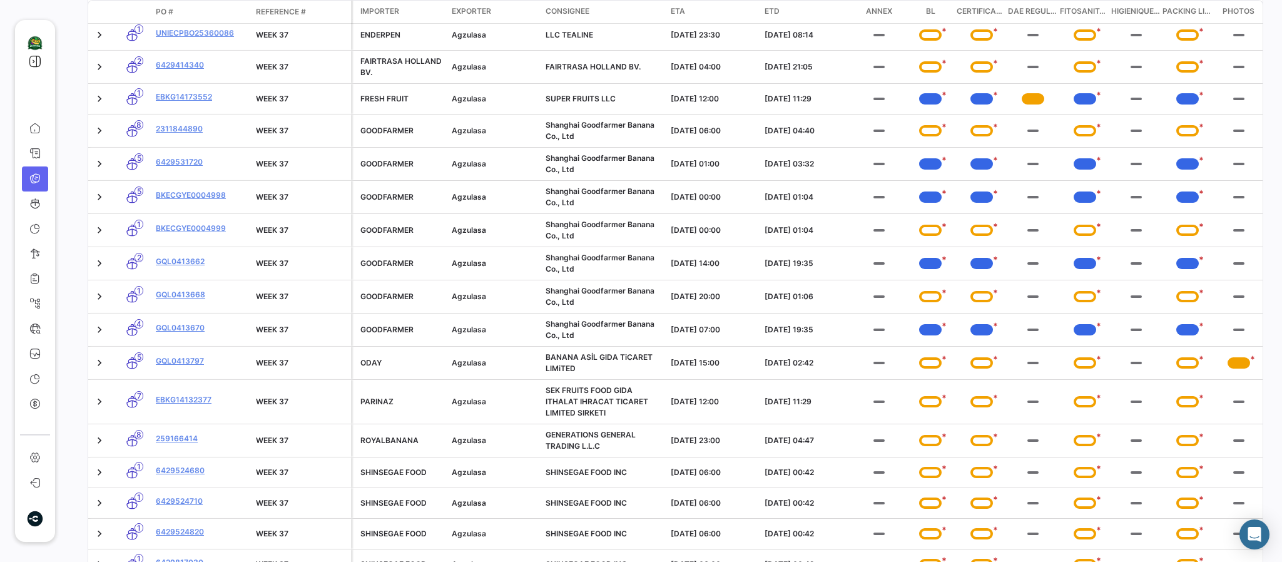
scroll to position [1408, 0]
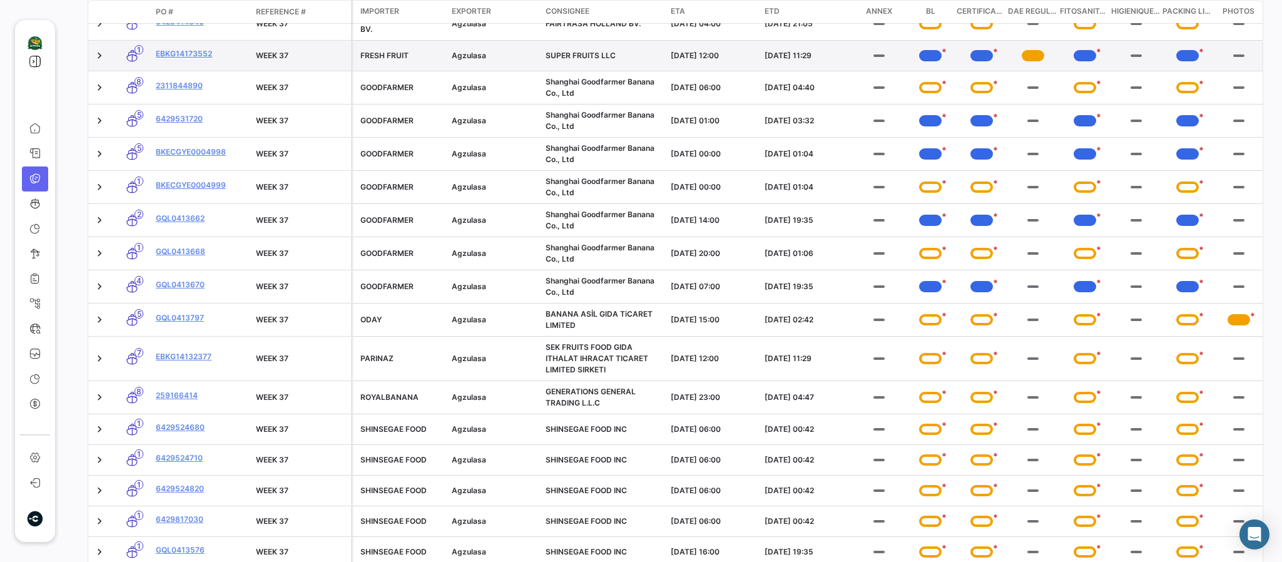
drag, startPoint x: 1016, startPoint y: 68, endPoint x: 1050, endPoint y: 64, distance: 34.0
click at [1052, 64] on app-document-status-chip at bounding box center [1033, 56] width 41 height 20
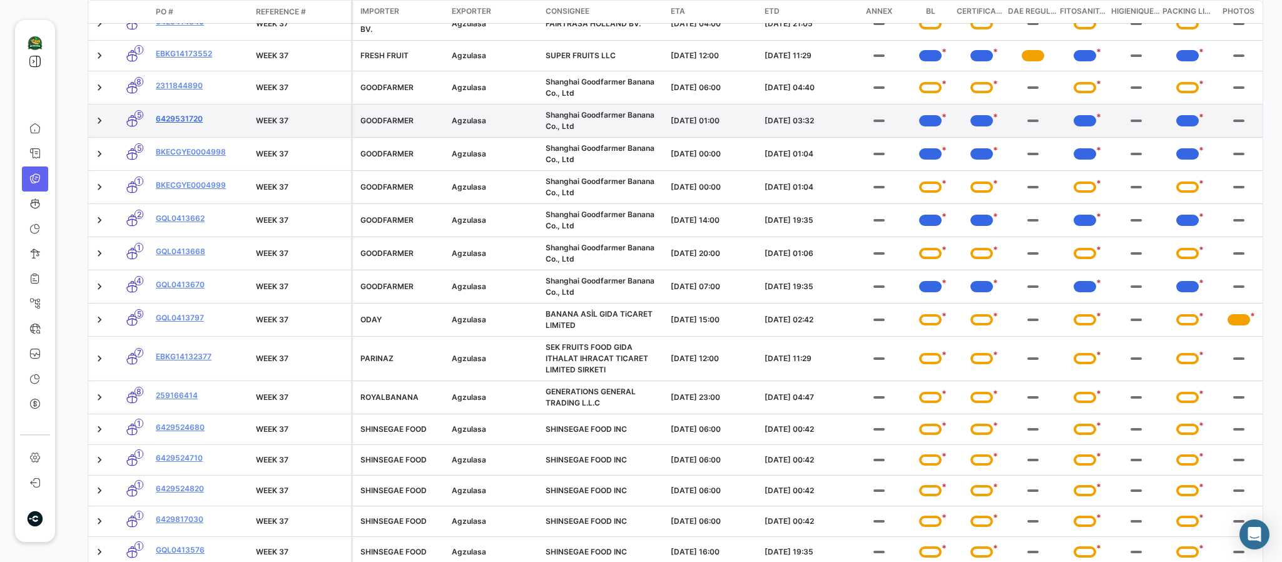
click at [196, 125] on link "6429531720" at bounding box center [201, 118] width 90 height 11
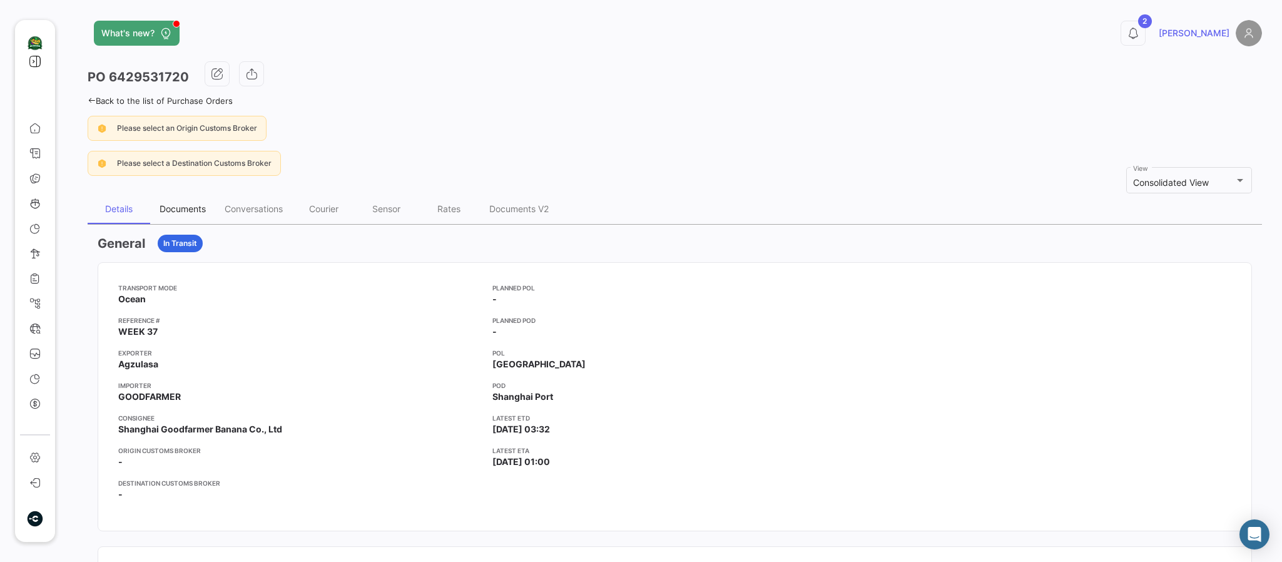
click at [186, 208] on div "Documents" at bounding box center [183, 208] width 46 height 11
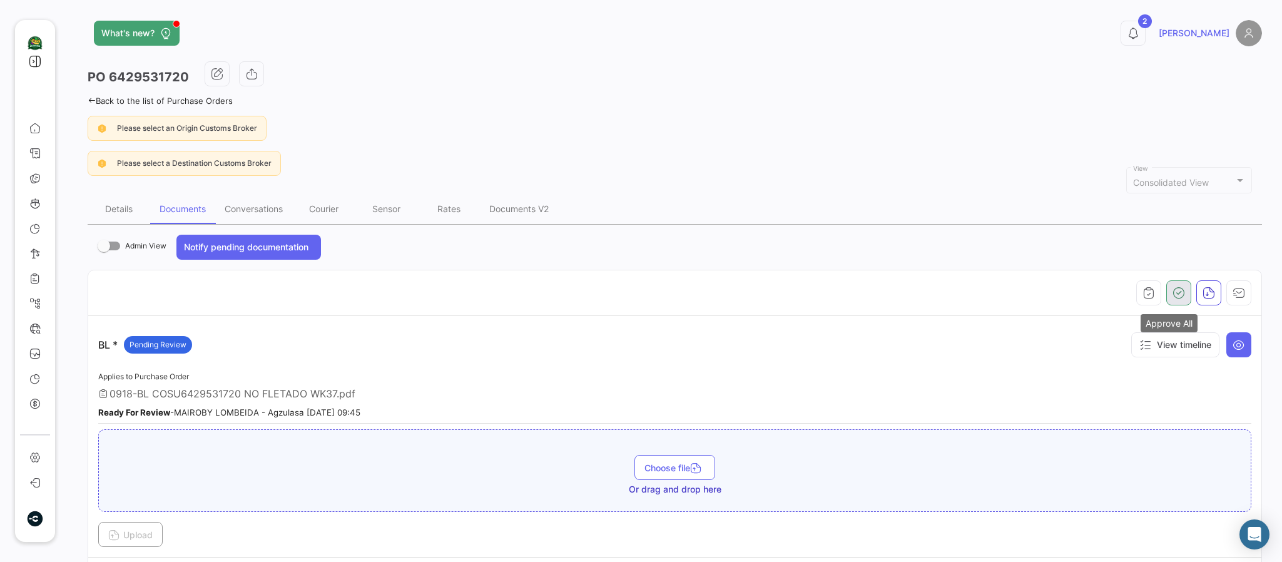
click at [1173, 291] on icon "button" at bounding box center [1179, 293] width 13 height 13
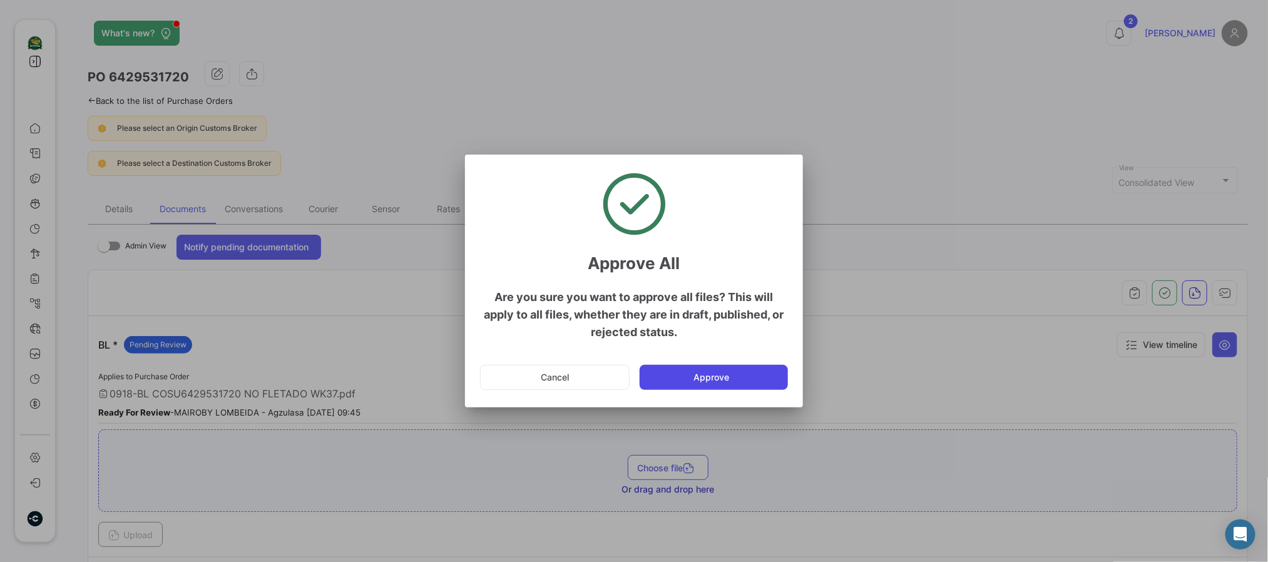
click at [708, 375] on button "Approve" at bounding box center [714, 377] width 148 height 25
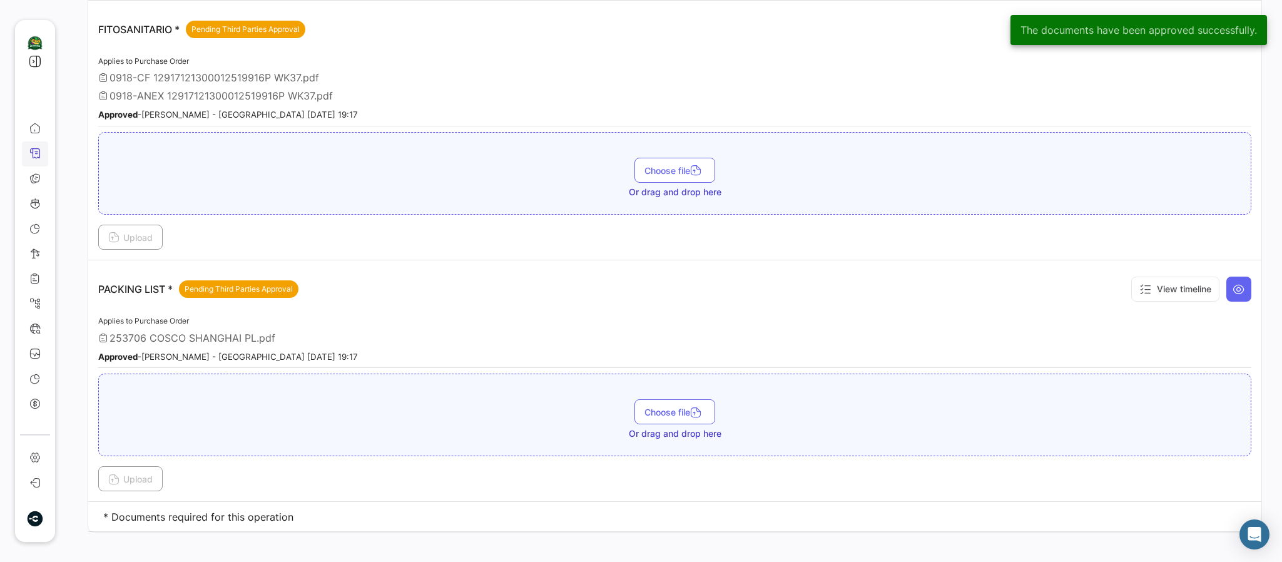
scroll to position [803, 0]
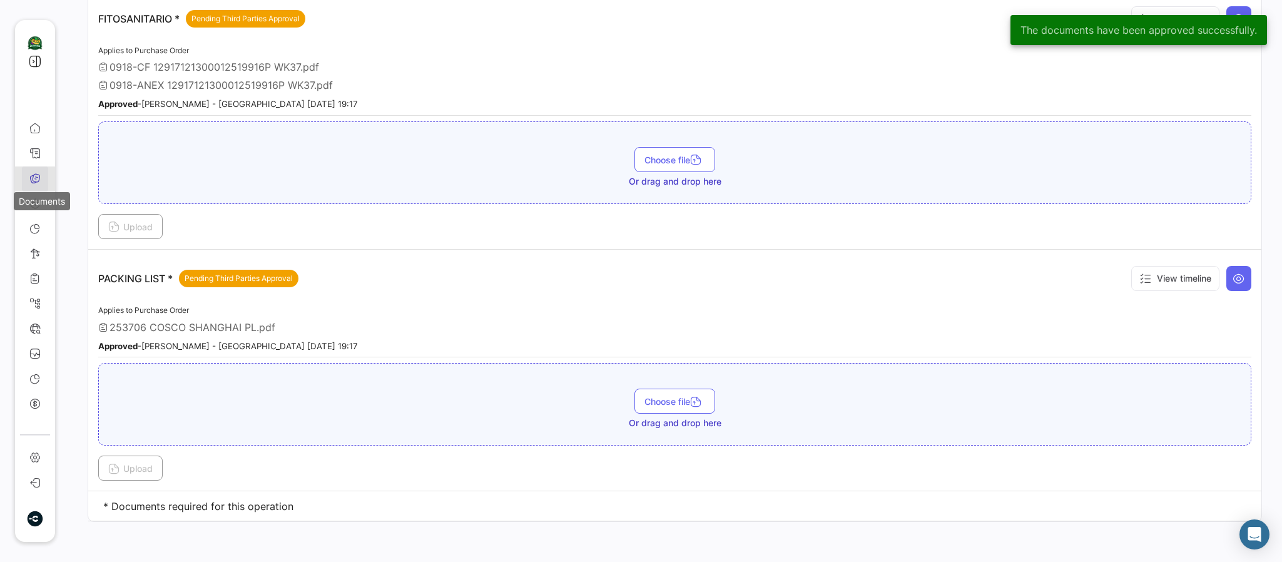
click at [31, 176] on icon at bounding box center [34, 178] width 11 height 11
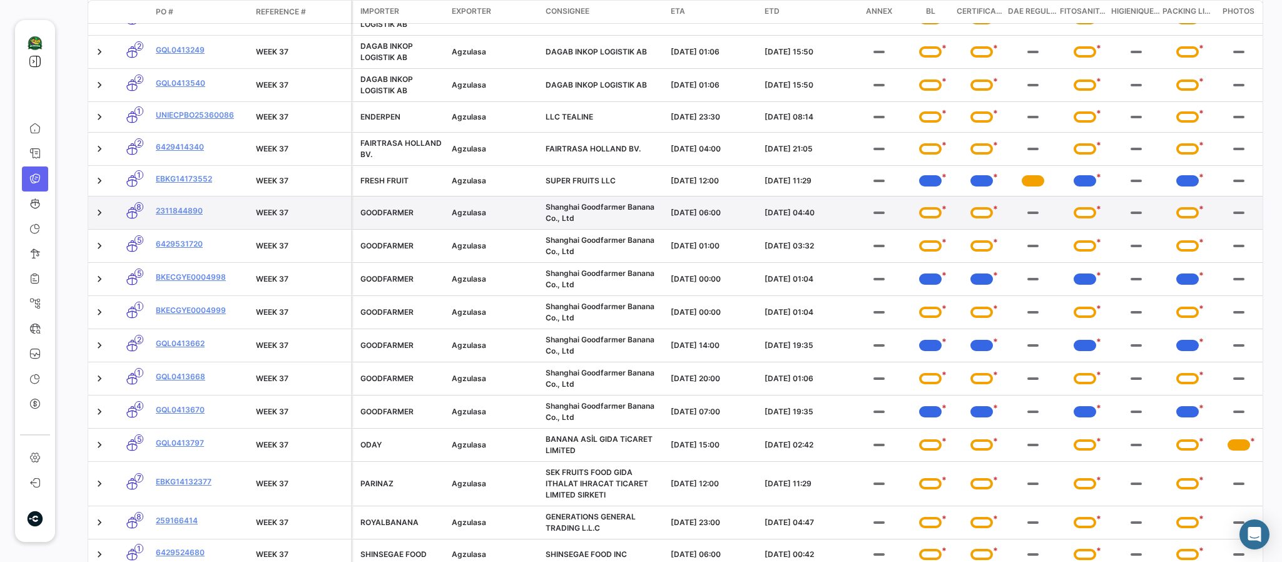
scroll to position [1314, 0]
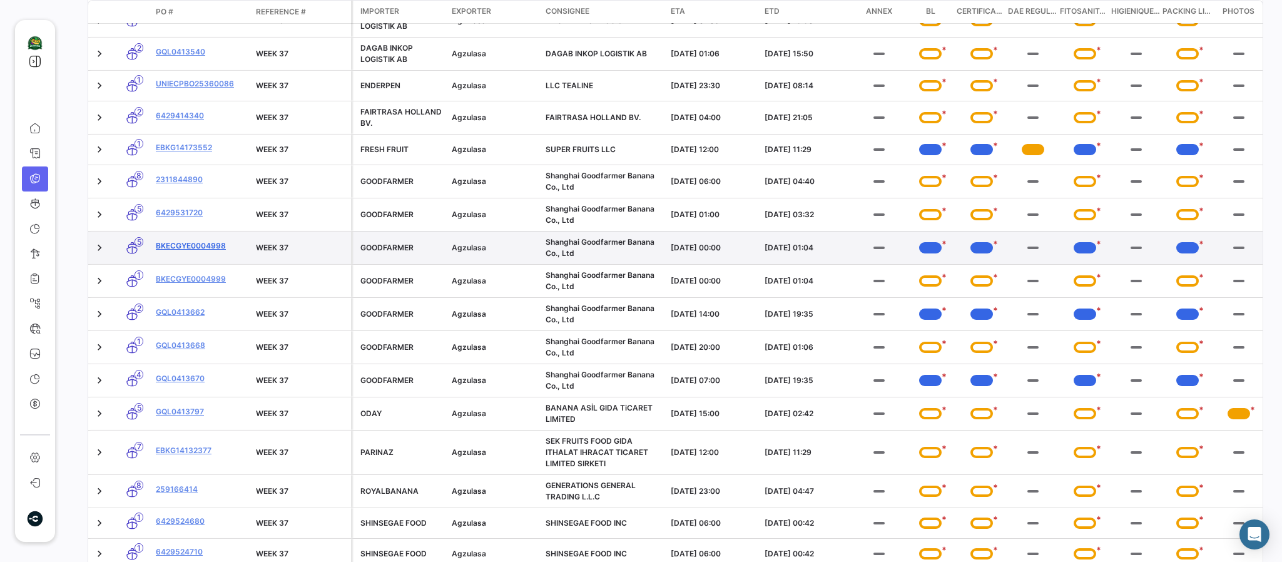
click at [178, 252] on link "BKECGYE0004998" at bounding box center [201, 245] width 90 height 11
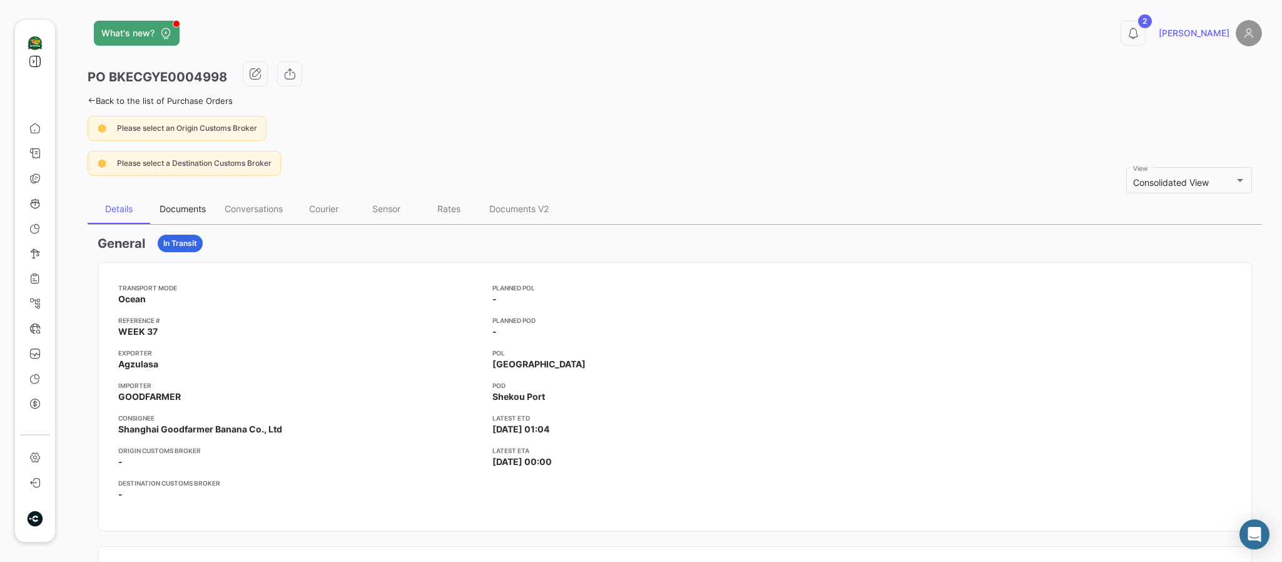
click at [171, 207] on div "Documents" at bounding box center [183, 208] width 46 height 11
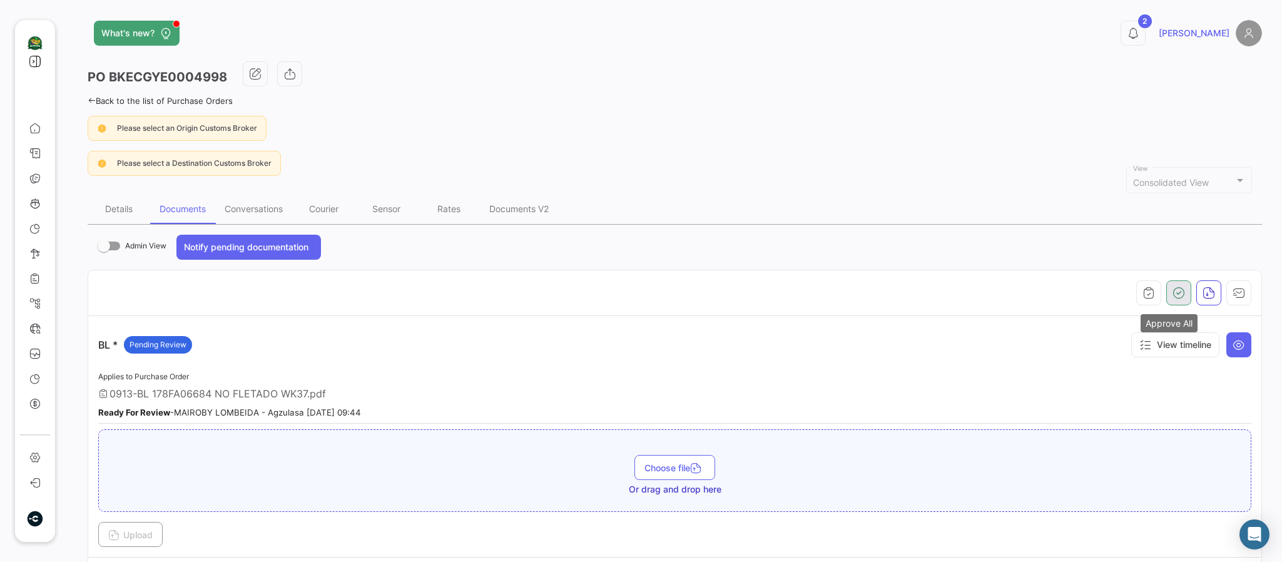
click at [1173, 288] on icon "button" at bounding box center [1179, 293] width 13 height 13
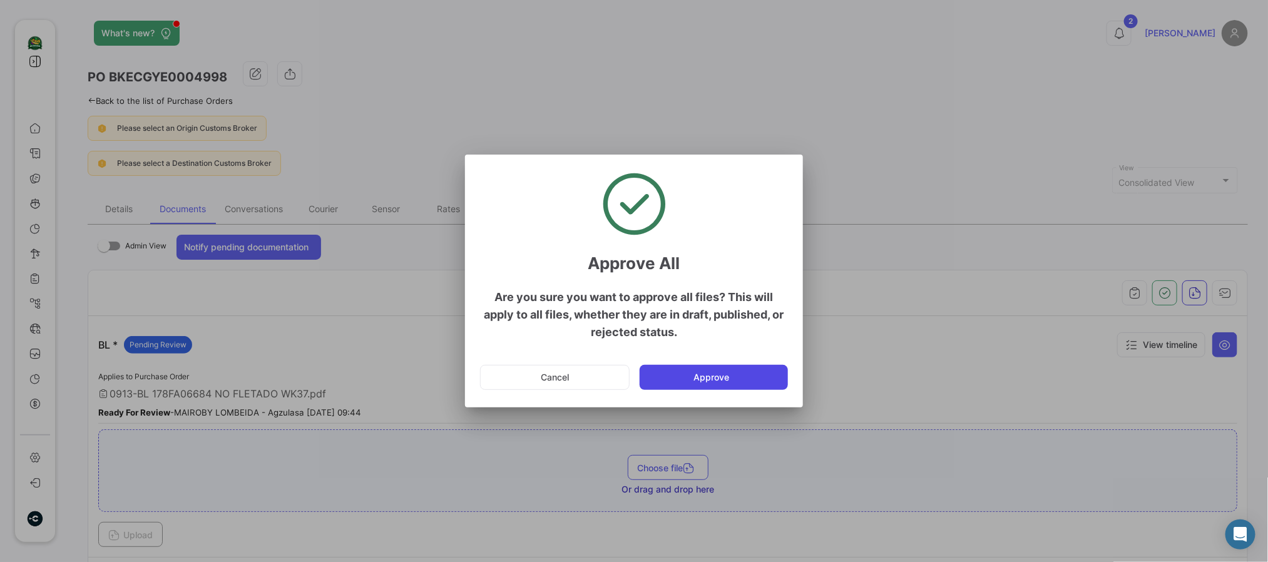
click at [701, 379] on button "Approve" at bounding box center [714, 377] width 148 height 25
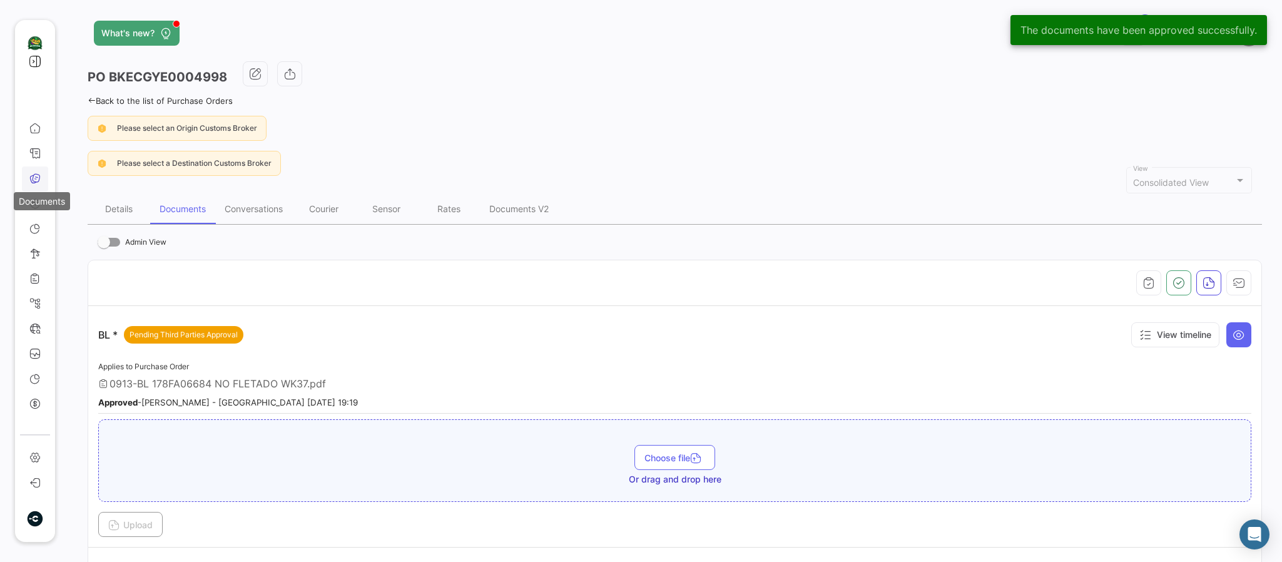
click at [40, 176] on icon at bounding box center [34, 178] width 11 height 11
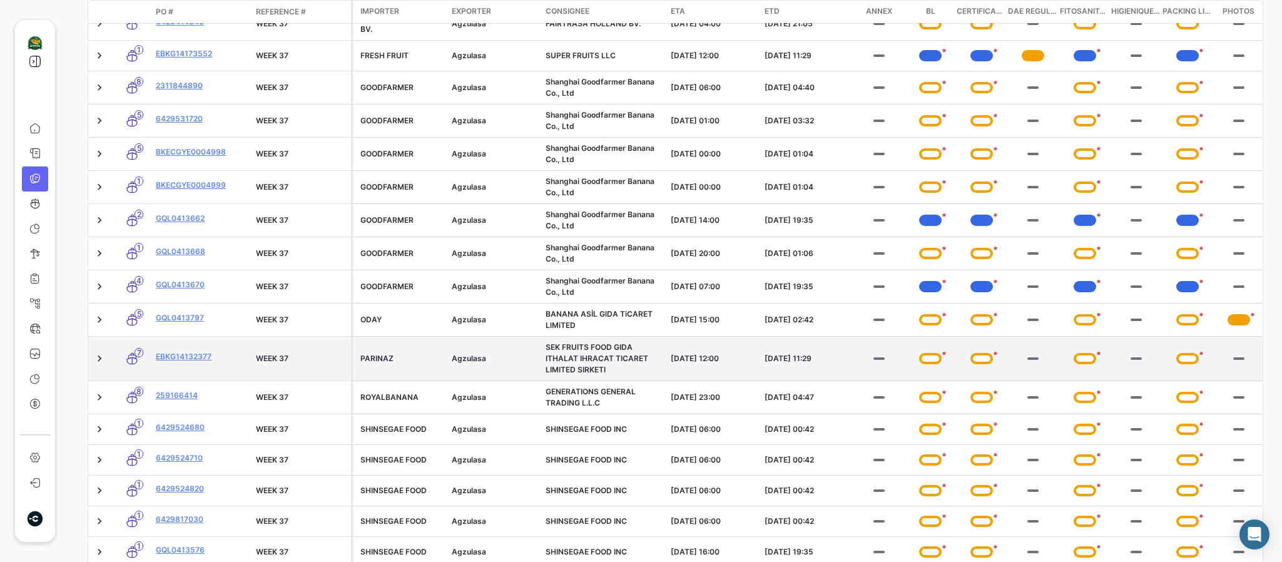
scroll to position [1502, 0]
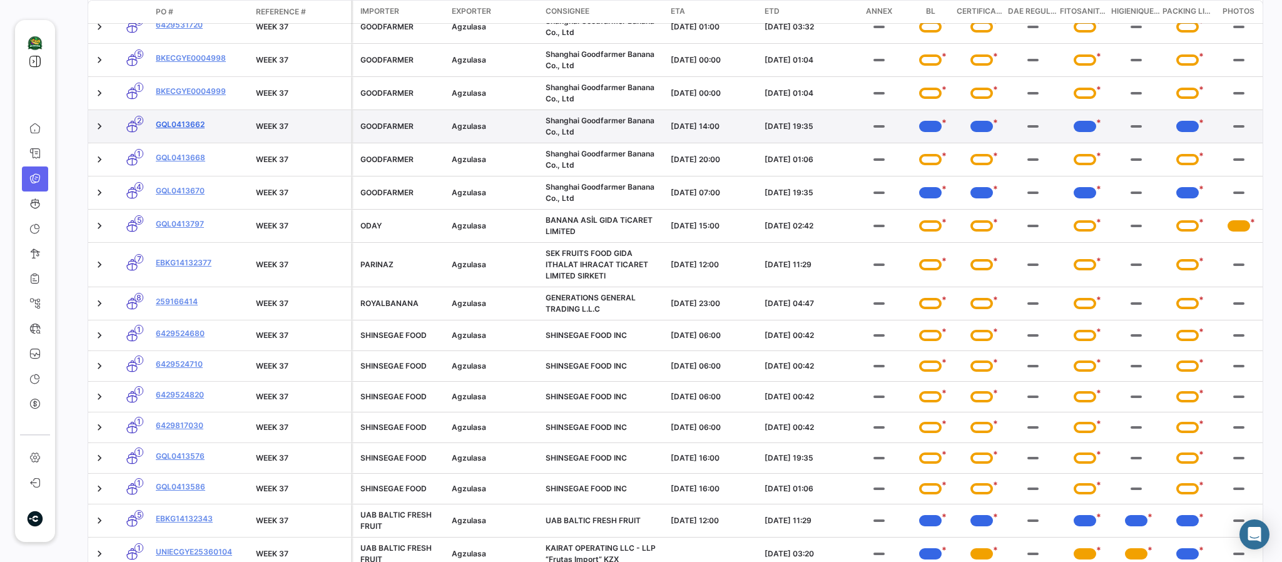
click at [194, 130] on link "GQL0413662" at bounding box center [201, 124] width 90 height 11
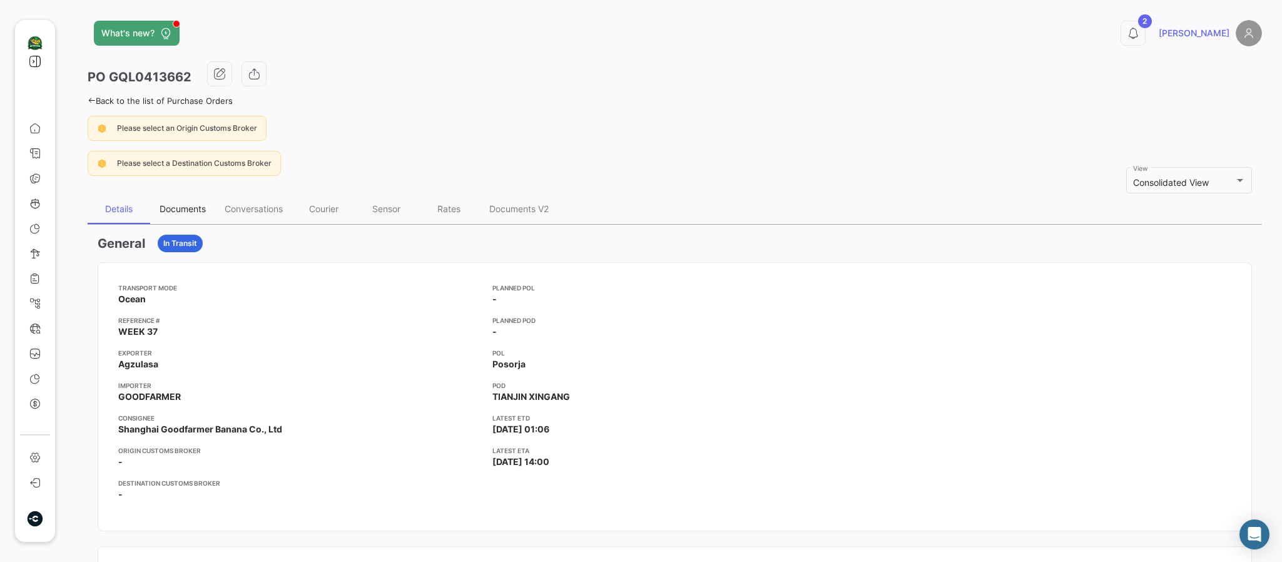
click at [171, 208] on div "Documents" at bounding box center [183, 208] width 46 height 11
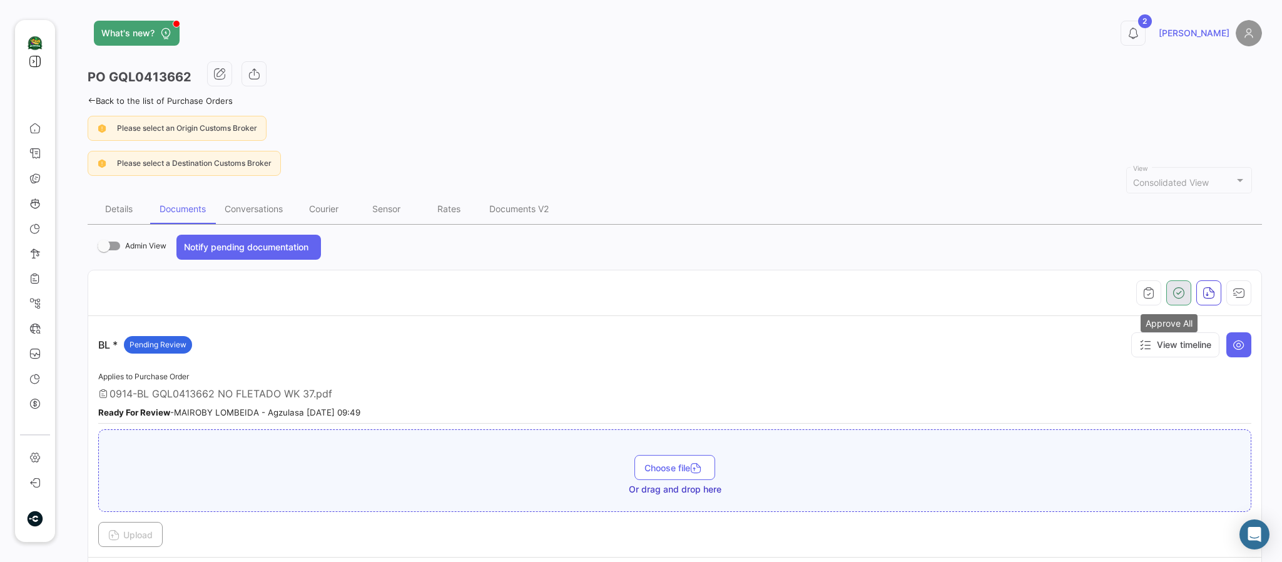
click at [1173, 297] on icon "button" at bounding box center [1179, 293] width 13 height 13
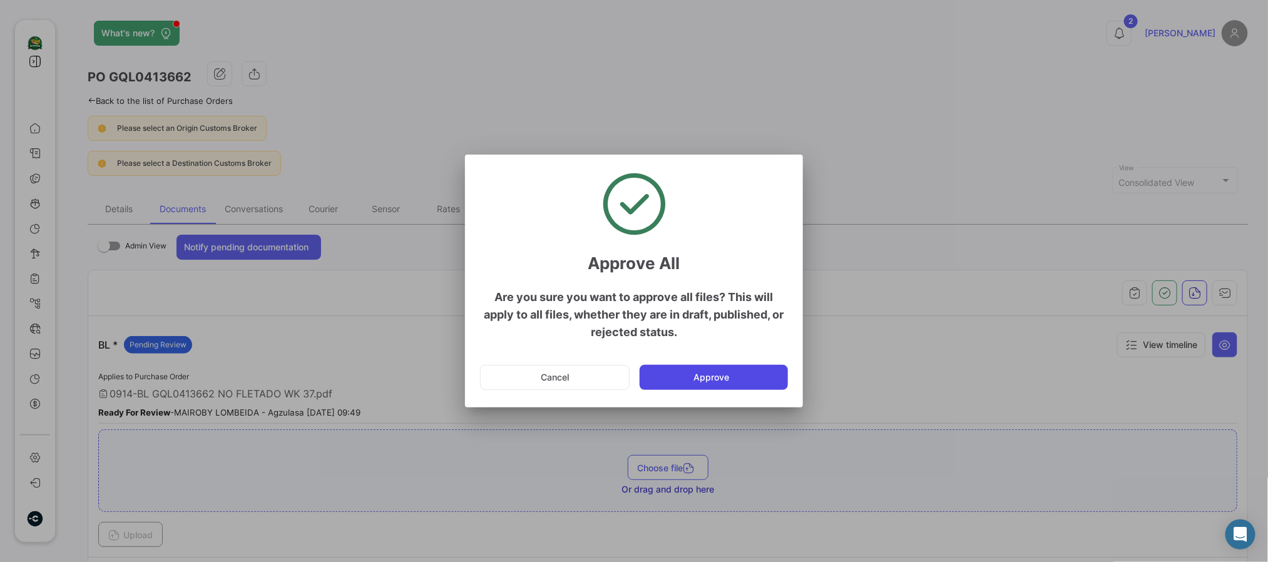
click at [674, 374] on button "Approve" at bounding box center [714, 377] width 148 height 25
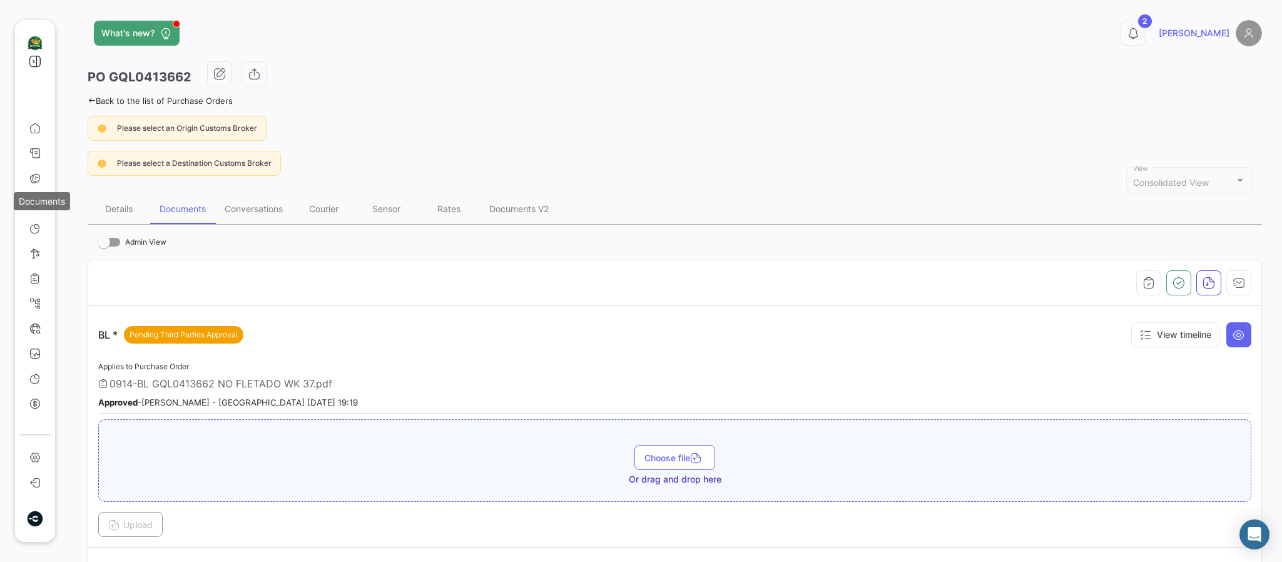
click at [34, 175] on icon at bounding box center [34, 178] width 11 height 11
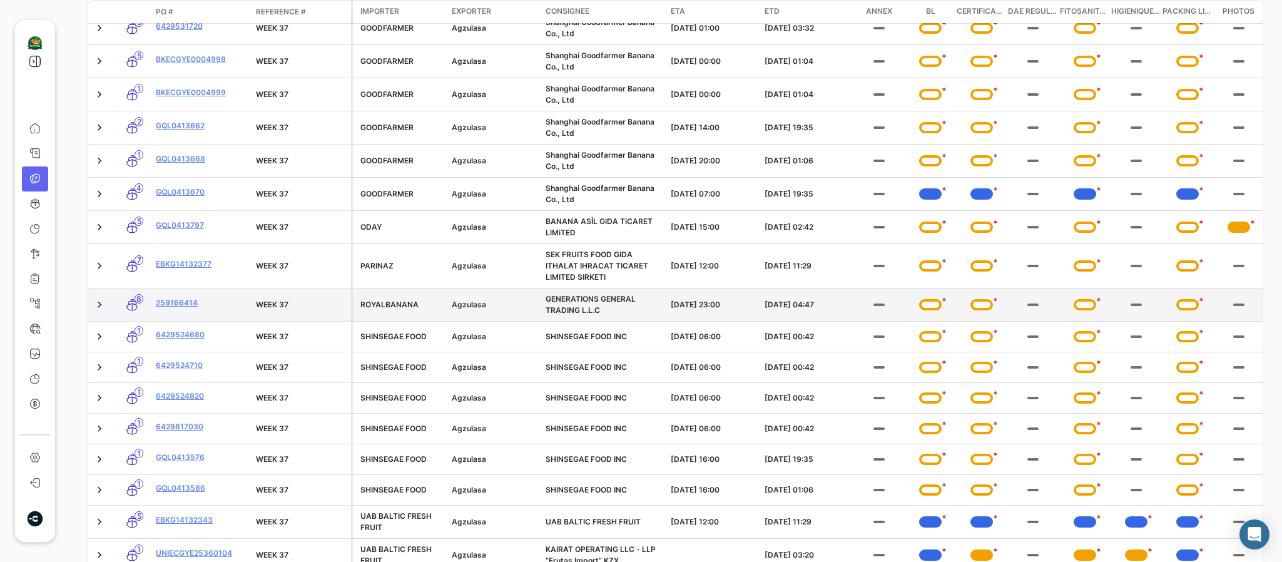
scroll to position [1502, 0]
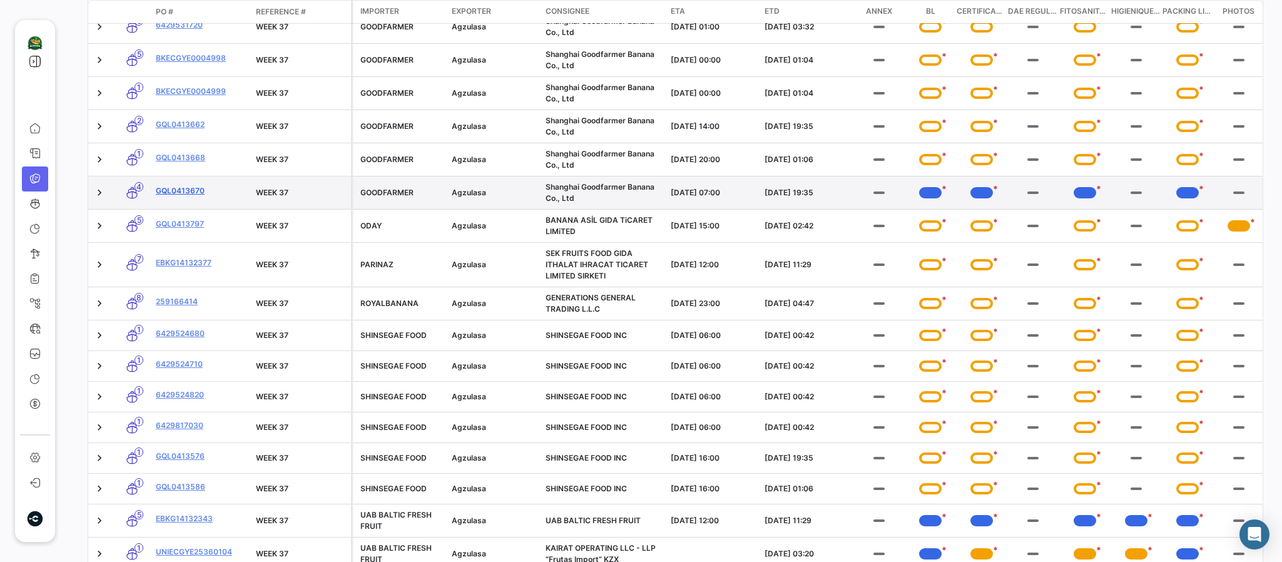
click at [188, 196] on link "GQL0413670" at bounding box center [201, 190] width 90 height 11
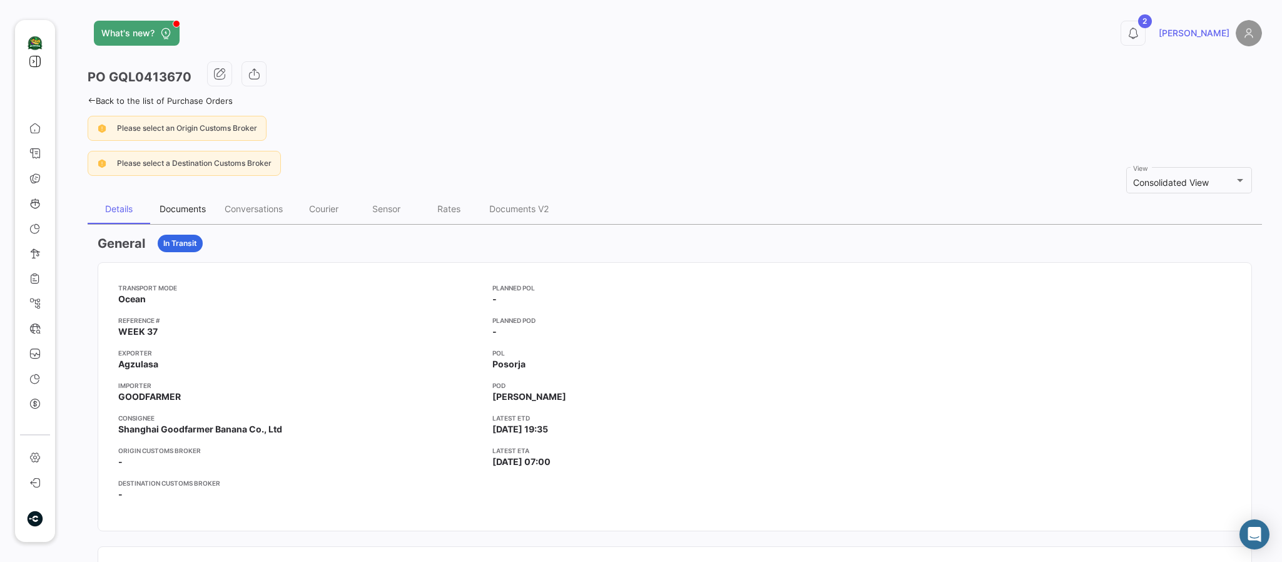
click at [166, 212] on div "Documents" at bounding box center [183, 208] width 46 height 11
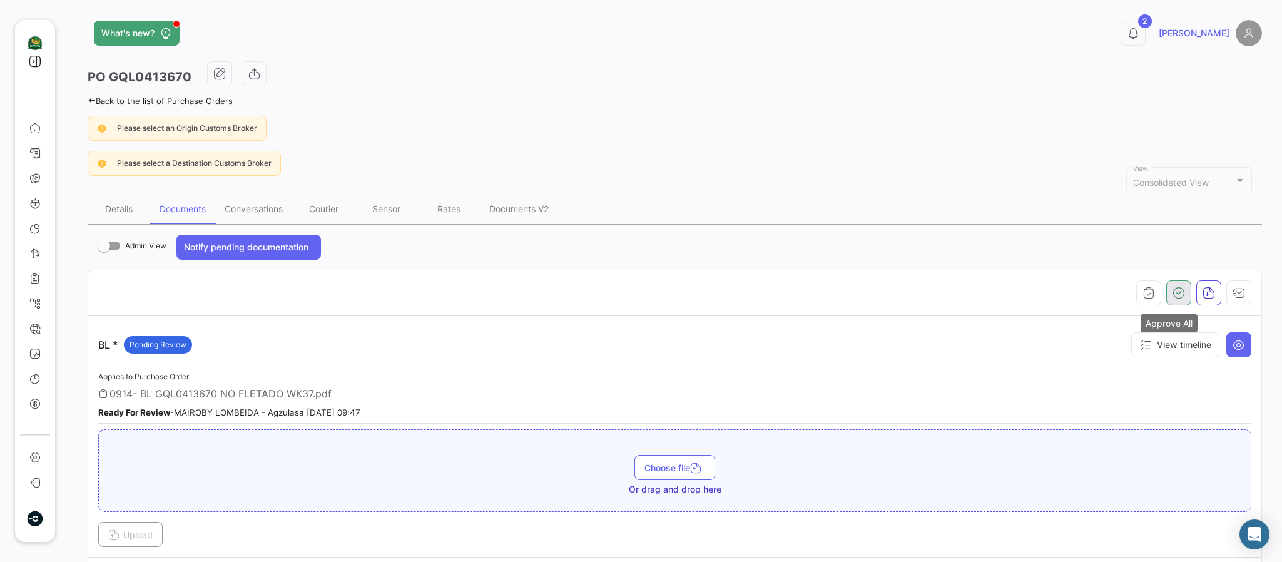
click at [1173, 289] on icon "button" at bounding box center [1179, 293] width 13 height 13
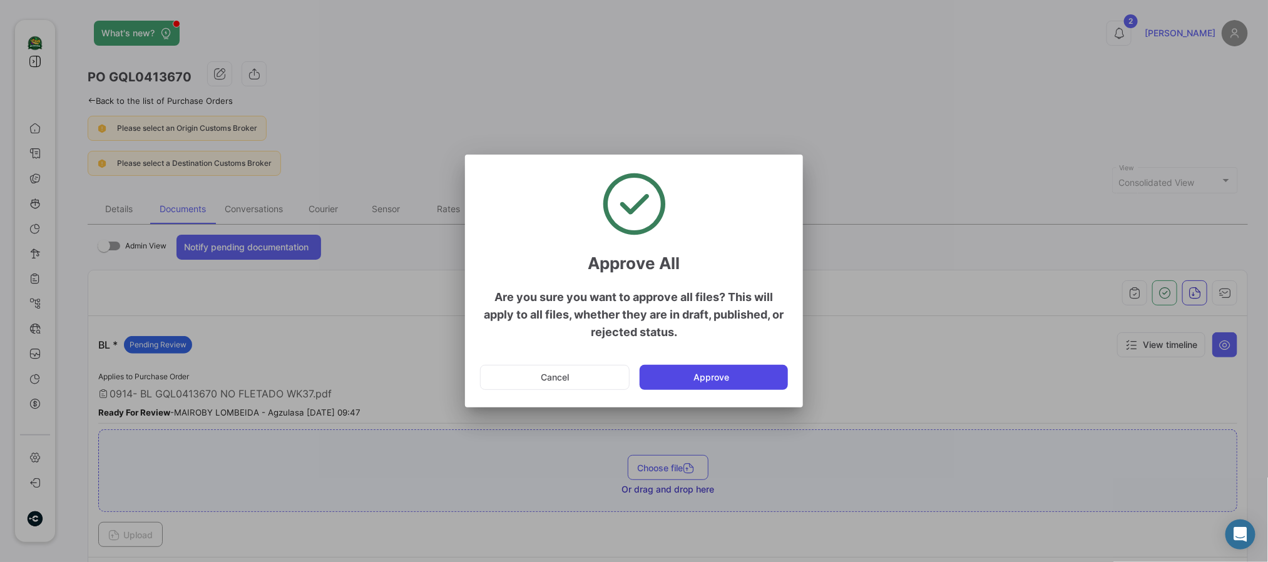
click at [732, 374] on button "Approve" at bounding box center [714, 377] width 148 height 25
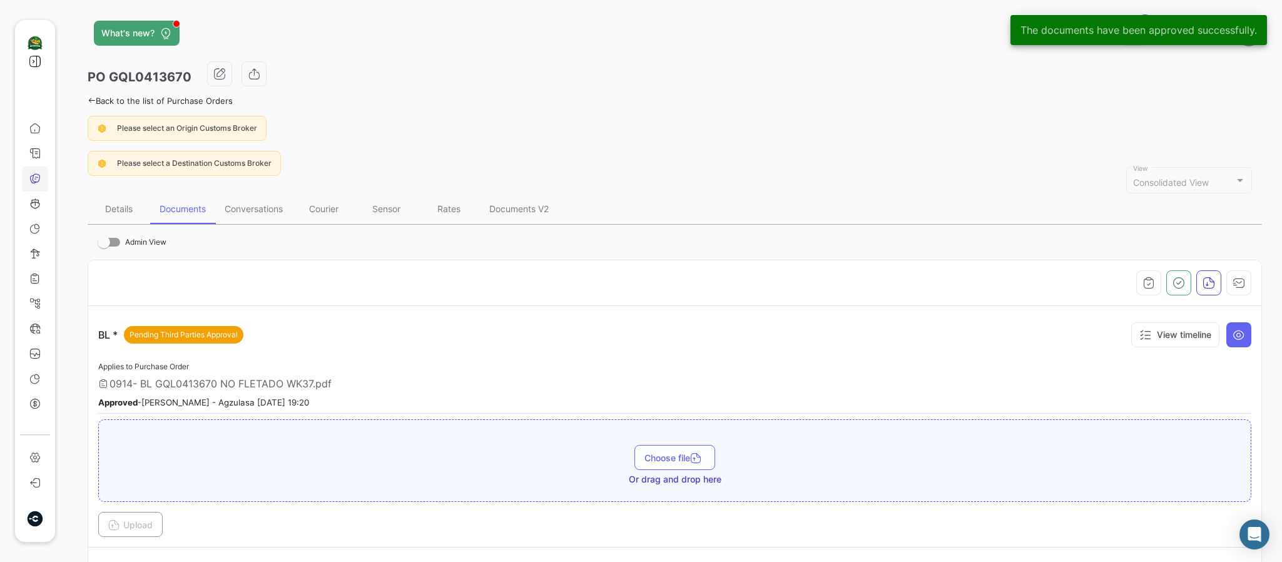
click at [36, 179] on icon at bounding box center [34, 178] width 11 height 11
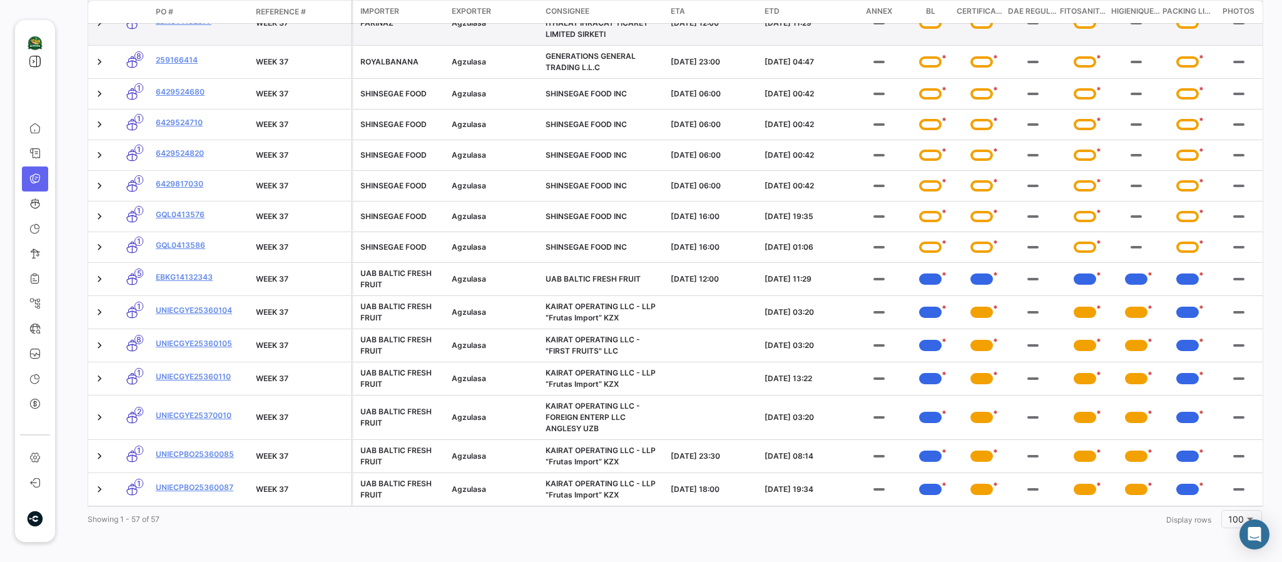
scroll to position [1774, 0]
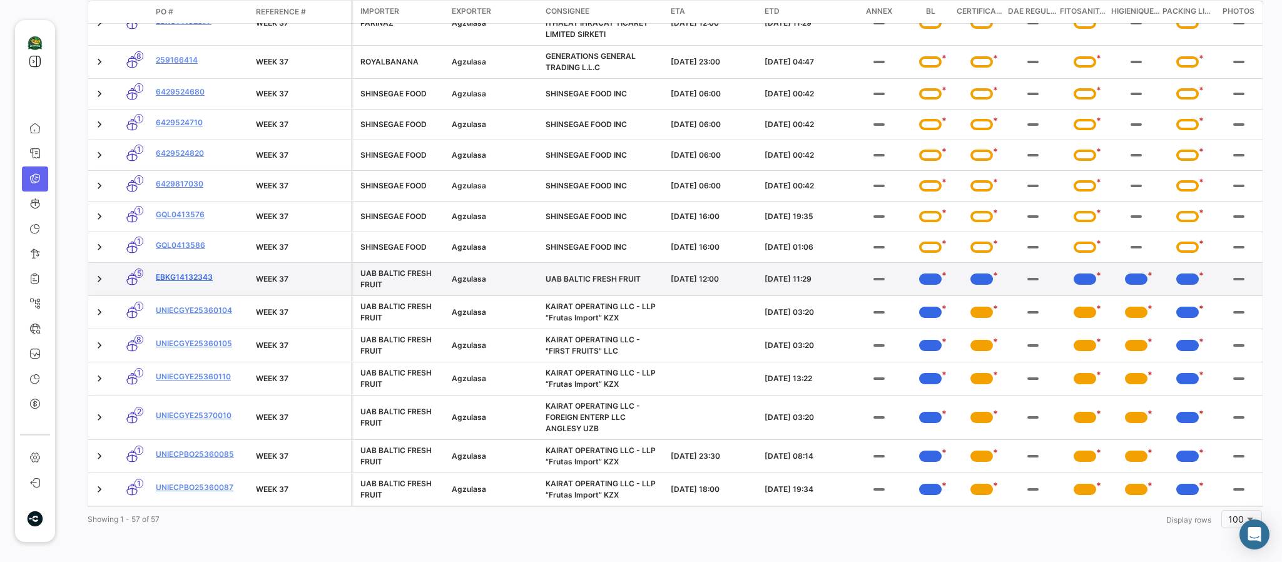
click at [193, 272] on link "EBKG14132343" at bounding box center [201, 277] width 90 height 11
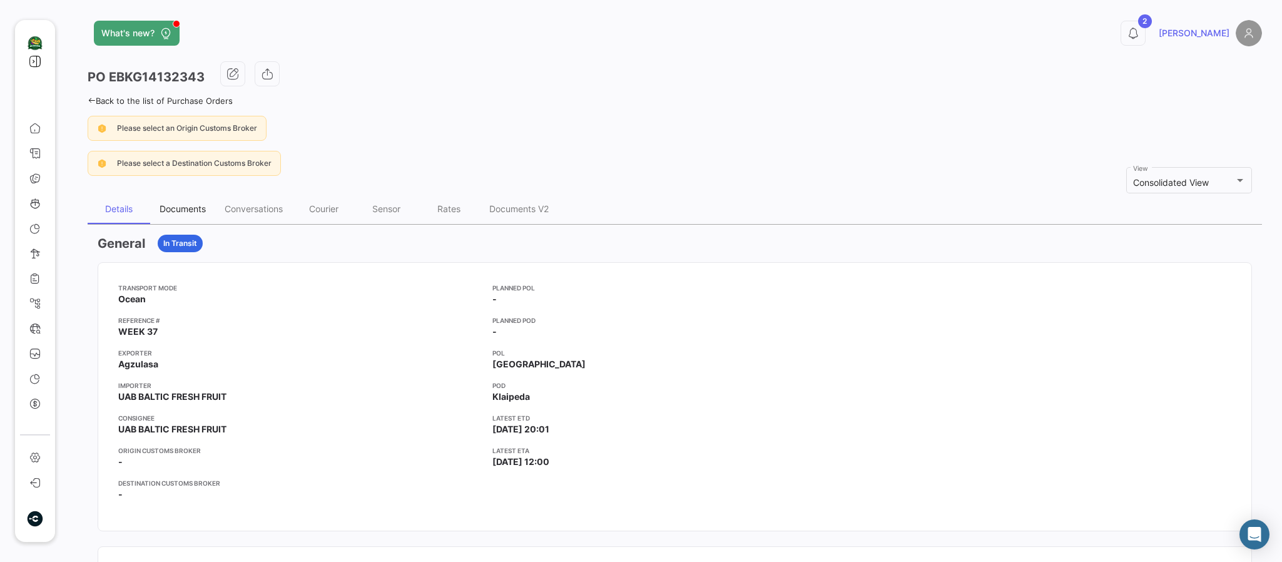
click at [186, 203] on div "Documents" at bounding box center [183, 208] width 46 height 11
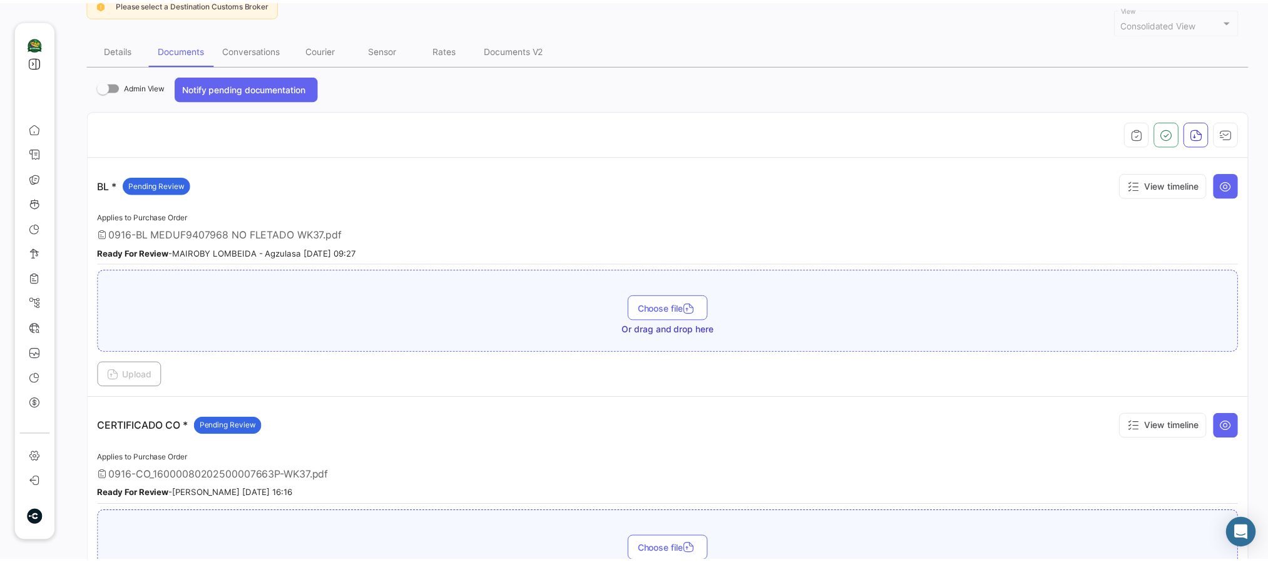
scroll to position [23, 0]
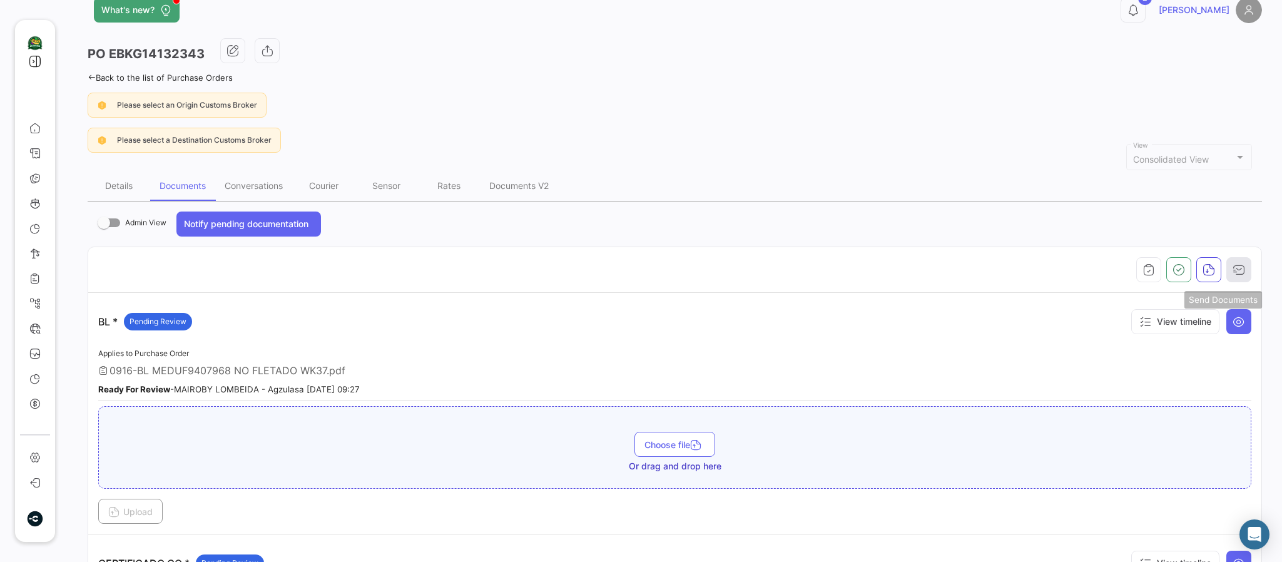
click at [1236, 274] on button "button" at bounding box center [1239, 269] width 25 height 25
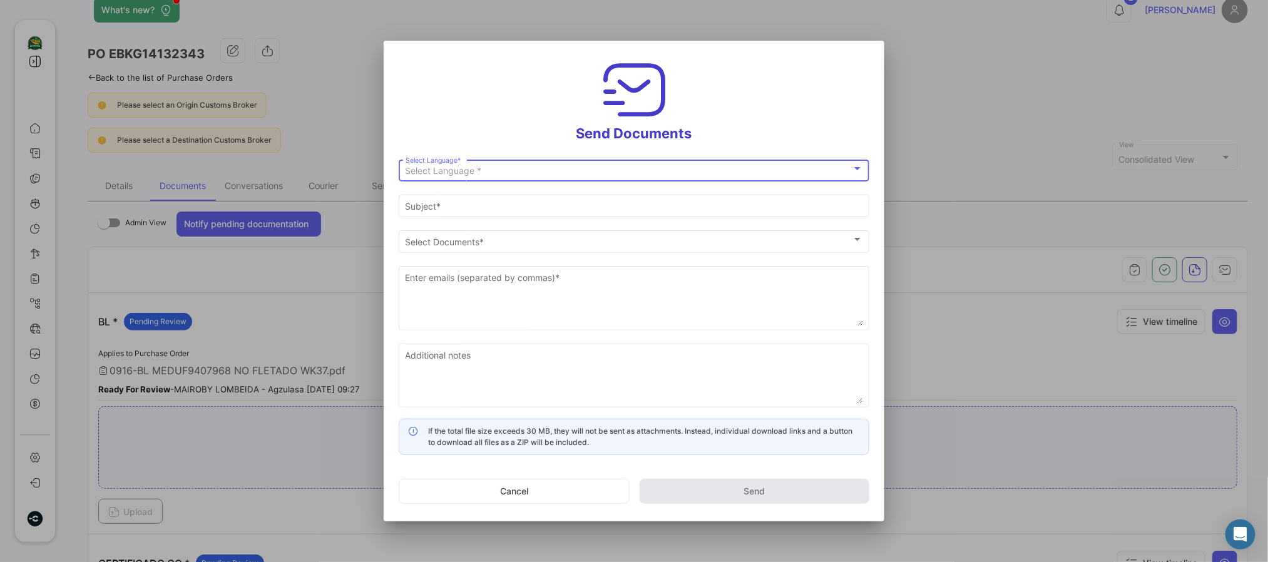
click at [633, 171] on div "Select Language *" at bounding box center [629, 171] width 446 height 11
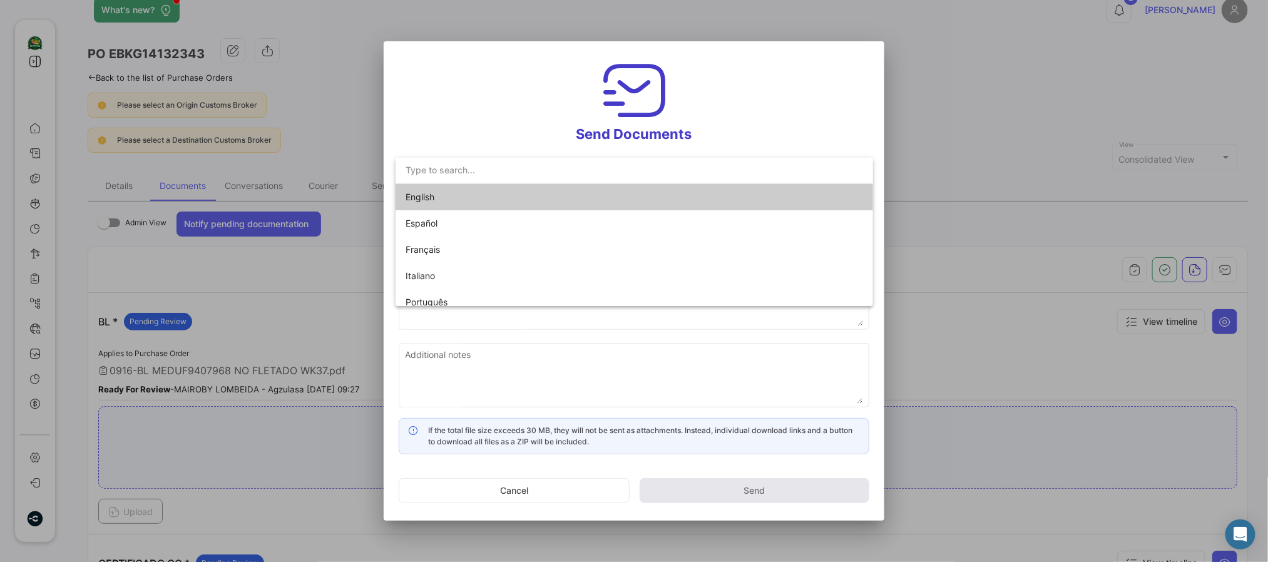
click at [500, 195] on span "English" at bounding box center [493, 197] width 175 height 26
type input "[PERSON_NAME] has shared the documents of PO # EBKG14132343 with you"
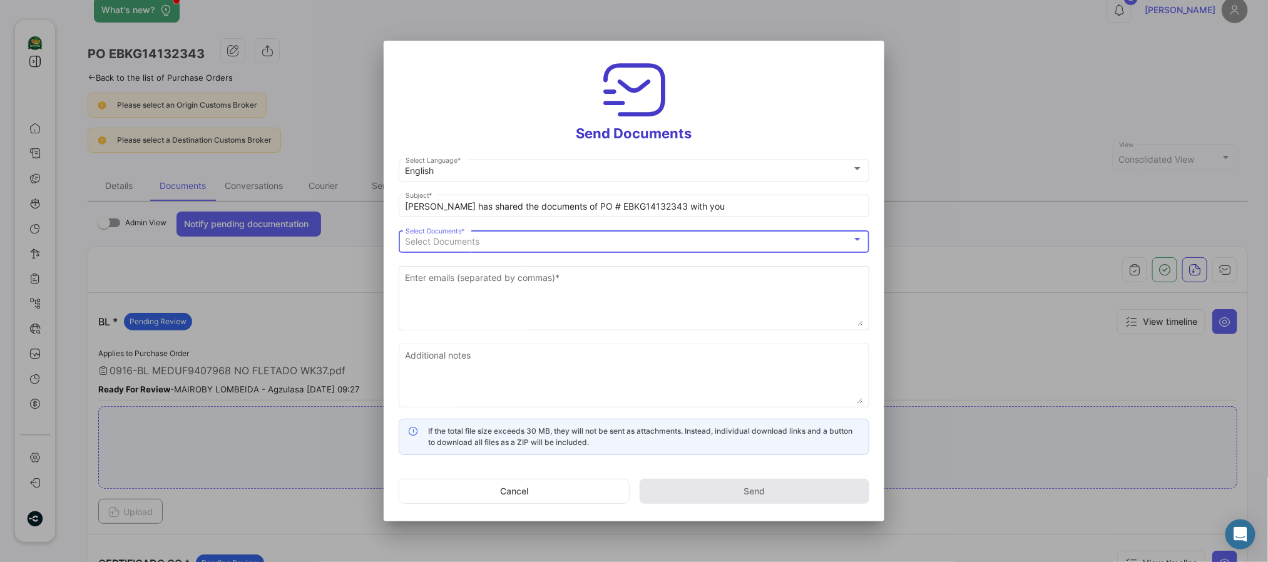
click at [509, 246] on div "Select Documents" at bounding box center [629, 242] width 446 height 11
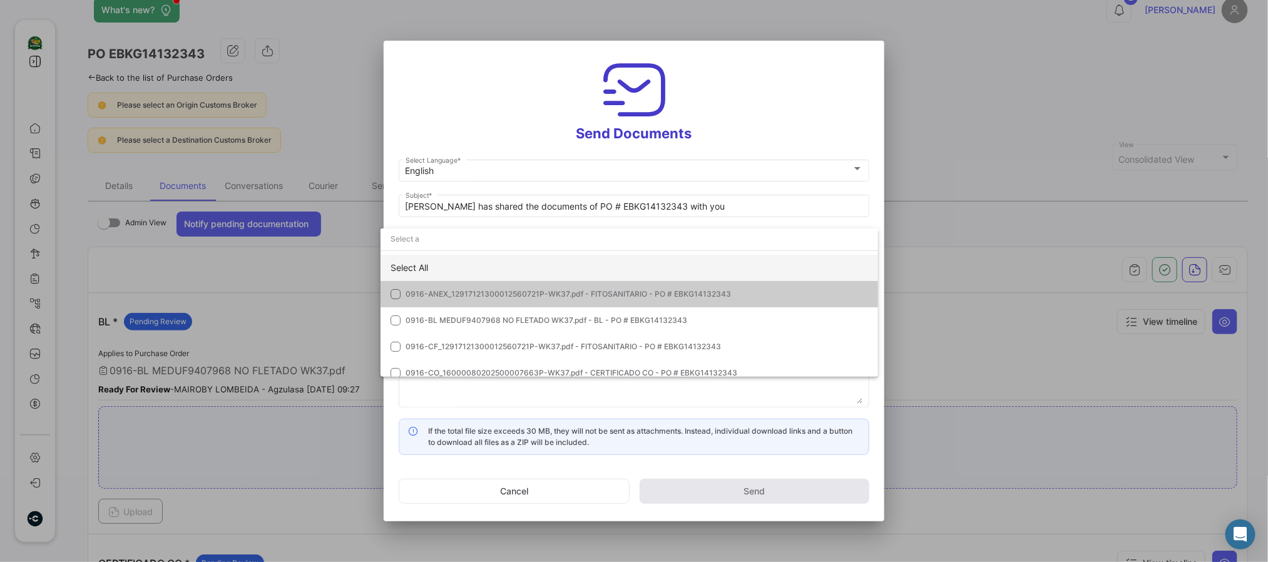
click at [441, 260] on div "Select All" at bounding box center [628, 268] width 497 height 26
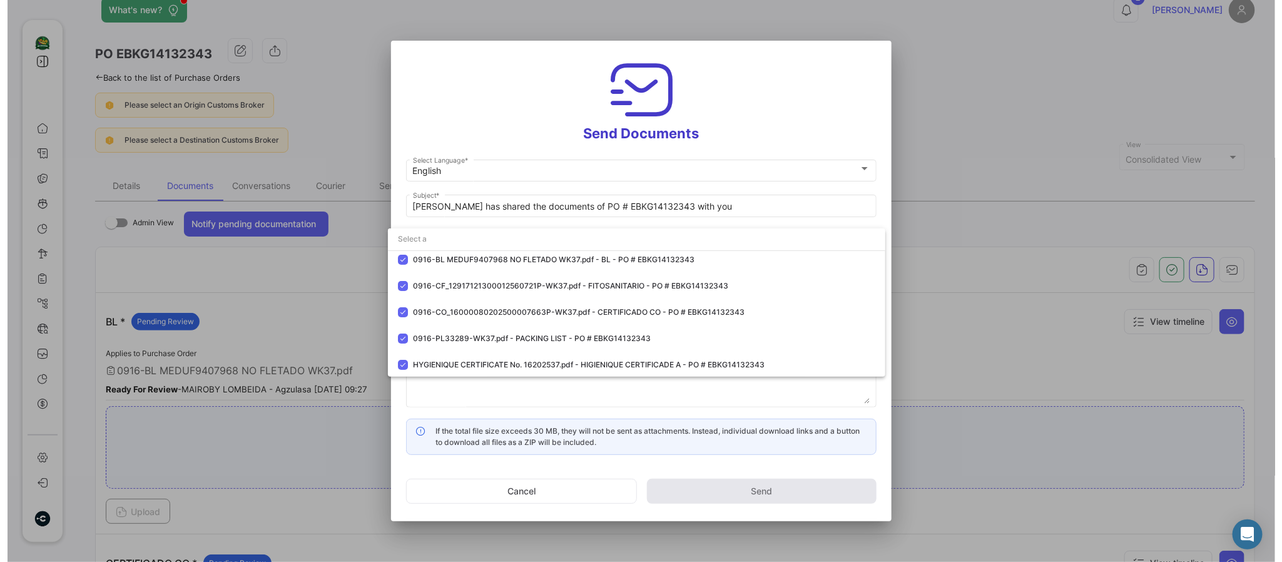
scroll to position [62, 0]
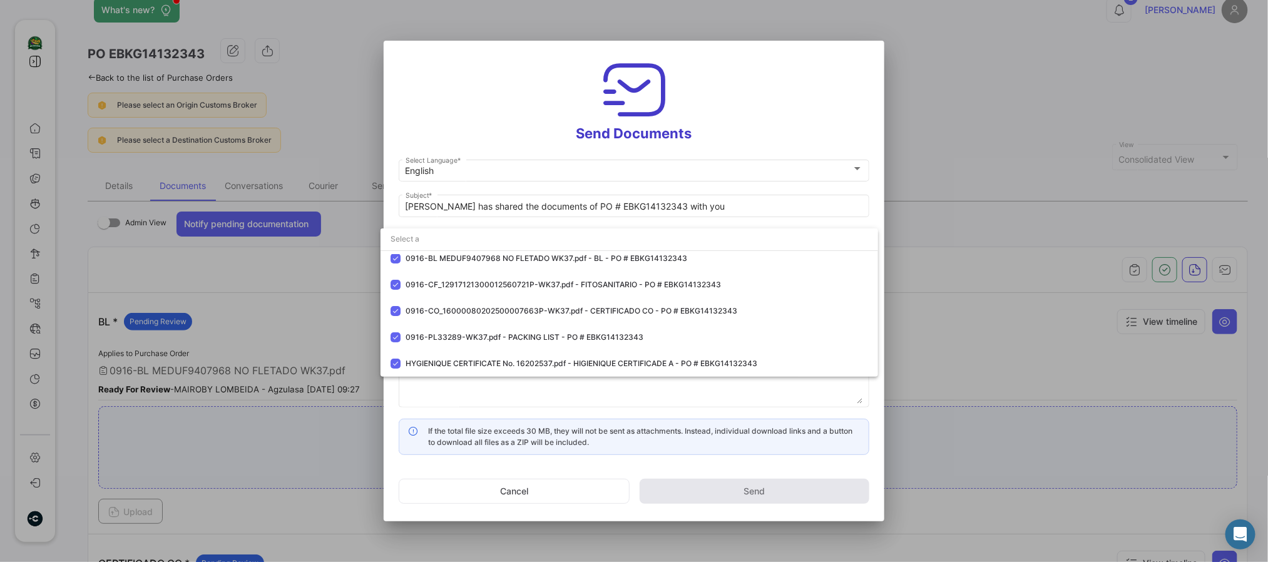
click at [470, 102] on div at bounding box center [634, 281] width 1268 height 562
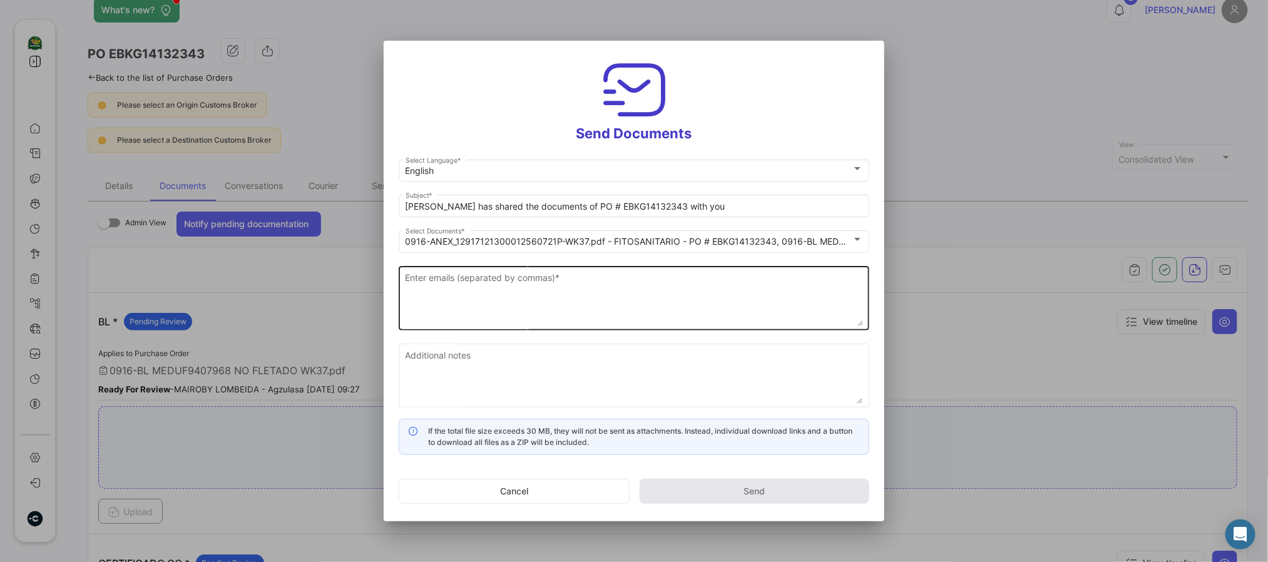
click at [513, 287] on textarea "Enter emails (separated by commas) *" at bounding box center [634, 298] width 457 height 55
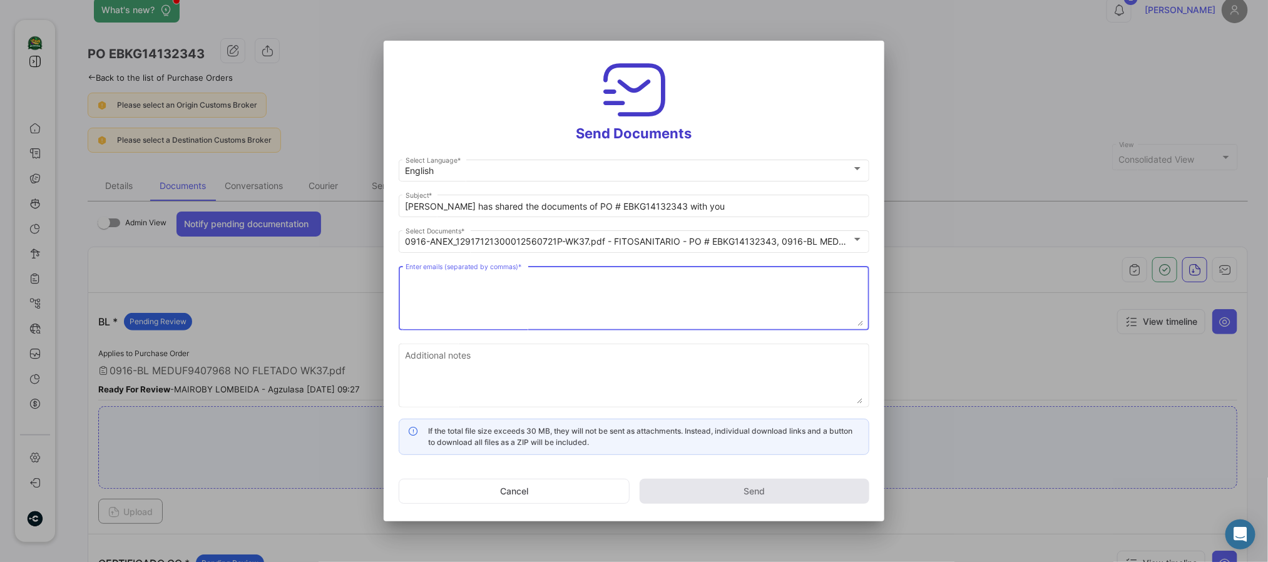
paste textarea "[EMAIL_ADDRESS][DOMAIN_NAME],[PERSON_NAME][EMAIL_ADDRESS][PERSON_NAME][DOMAIN_N…"
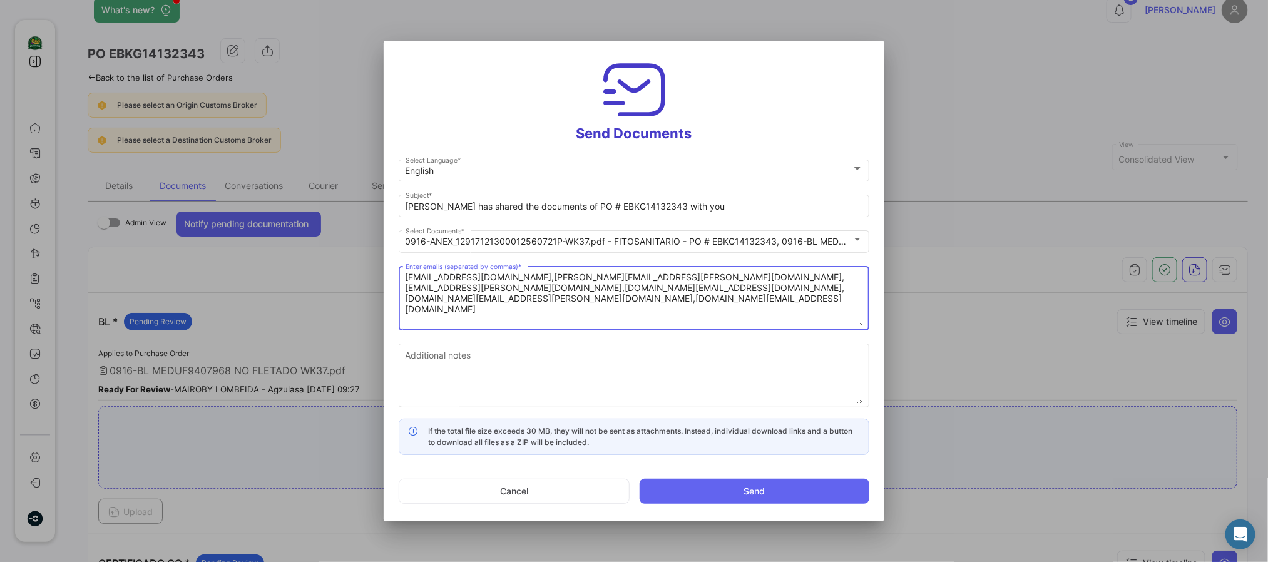
type textarea "[EMAIL_ADDRESS][DOMAIN_NAME],[PERSON_NAME][EMAIL_ADDRESS][PERSON_NAME][DOMAIN_N…"
click at [501, 295] on textarea "[EMAIL_ADDRESS][DOMAIN_NAME],[PERSON_NAME][EMAIL_ADDRESS][PERSON_NAME][DOMAIN_N…" at bounding box center [634, 298] width 457 height 55
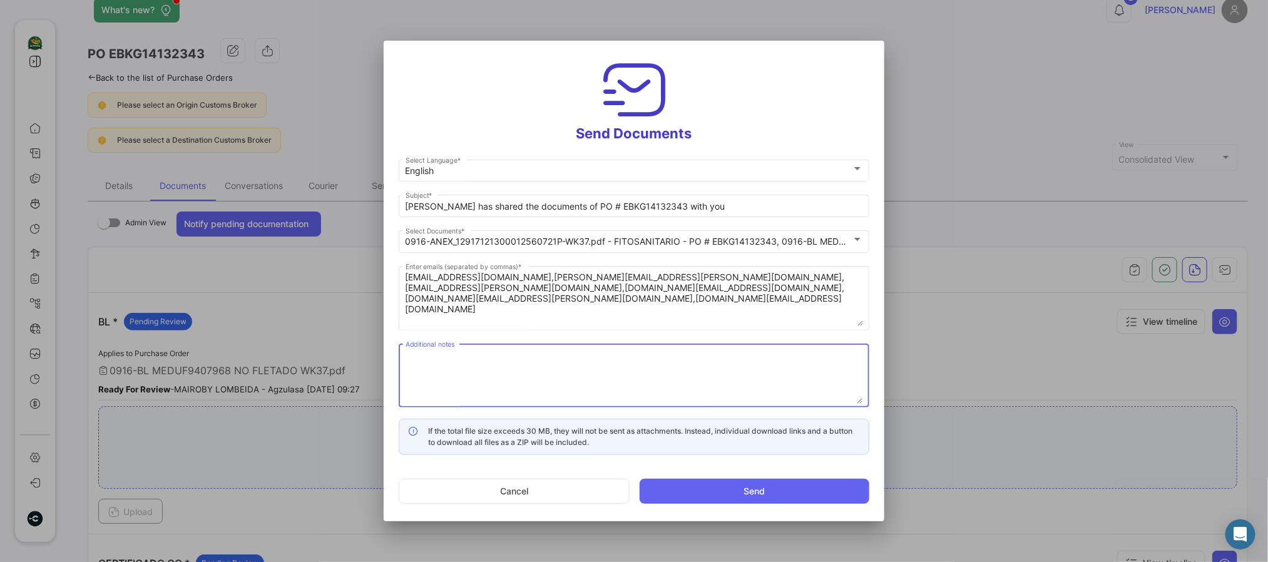
click at [485, 366] on textarea "Additional notes" at bounding box center [634, 376] width 457 height 55
paste textarea "↘️ You can download the documents here ↙️"
type textarea "↘️ You can download the documents here ↙️"
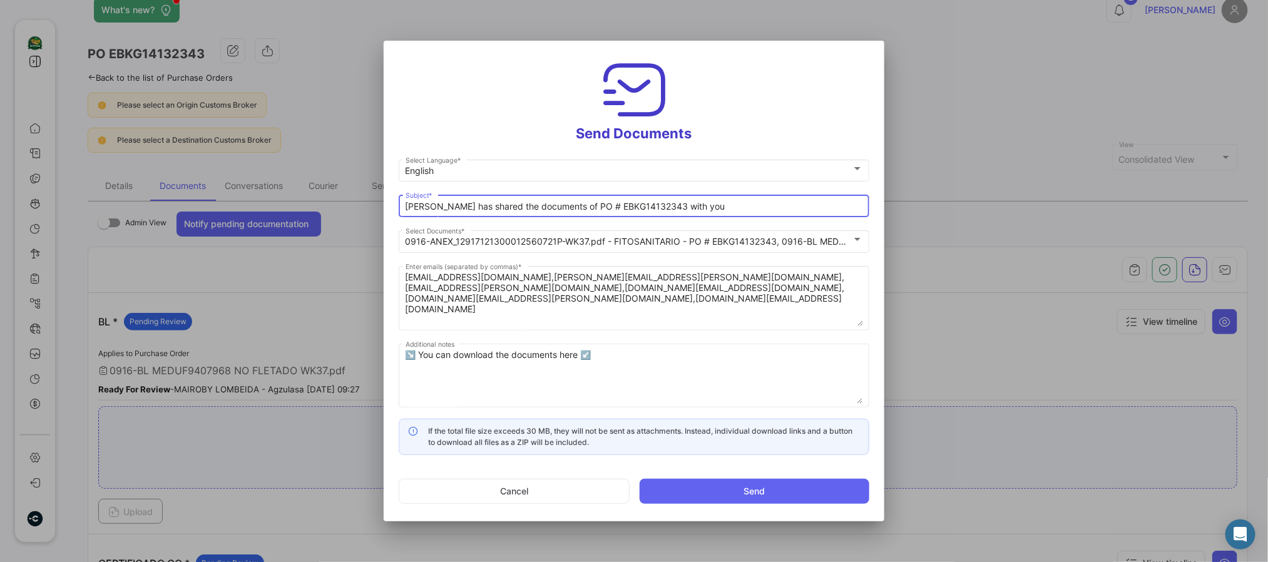
drag, startPoint x: 559, startPoint y: 208, endPoint x: 268, endPoint y: 158, distance: 295.4
click at [268, 158] on div "Send Documents English Select Language * [PERSON_NAME] has shared the documents…" at bounding box center [634, 281] width 1268 height 562
paste input "WEEK 37 BFF 📄"
drag, startPoint x: 571, startPoint y: 203, endPoint x: 639, endPoint y: 203, distance: 67.6
click at [635, 203] on input "WEEK 37 BFF 📄 PO # EBKG14132343 with you" at bounding box center [634, 207] width 457 height 11
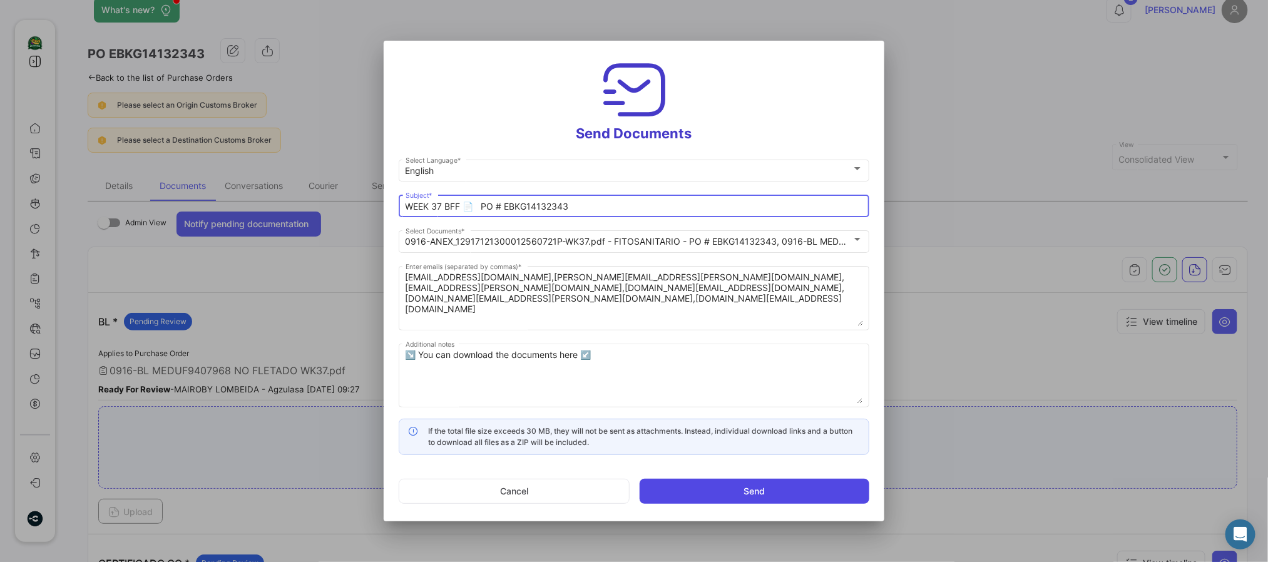
type input "WEEK 37 BFF 📄 PO # EBKG14132343"
click at [718, 502] on button "Send" at bounding box center [755, 491] width 230 height 25
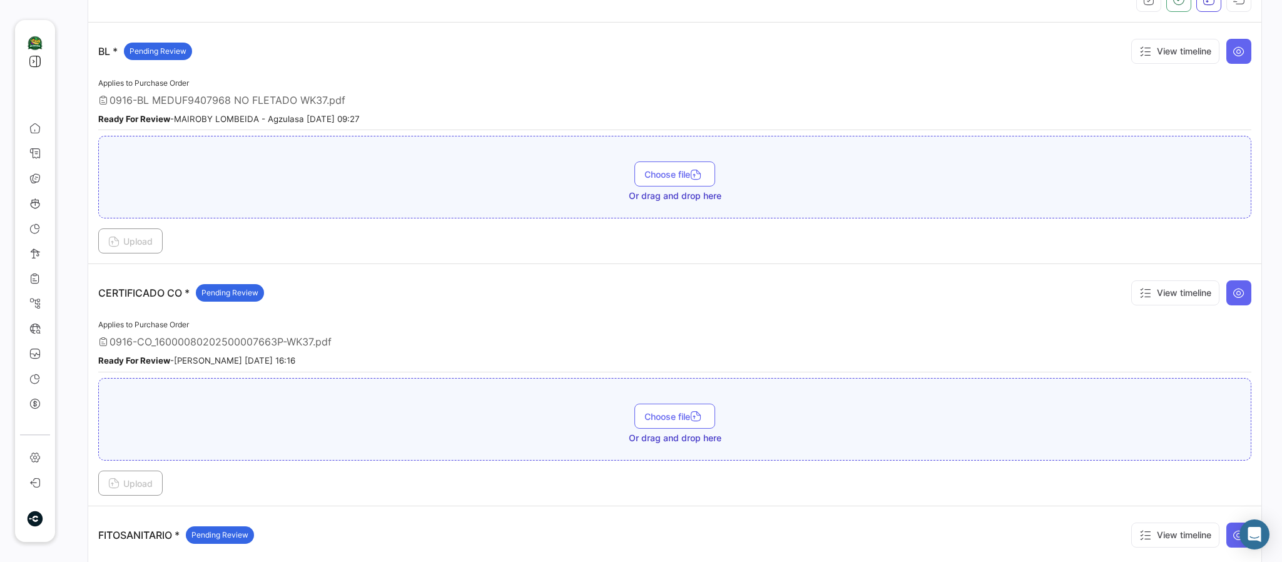
scroll to position [0, 0]
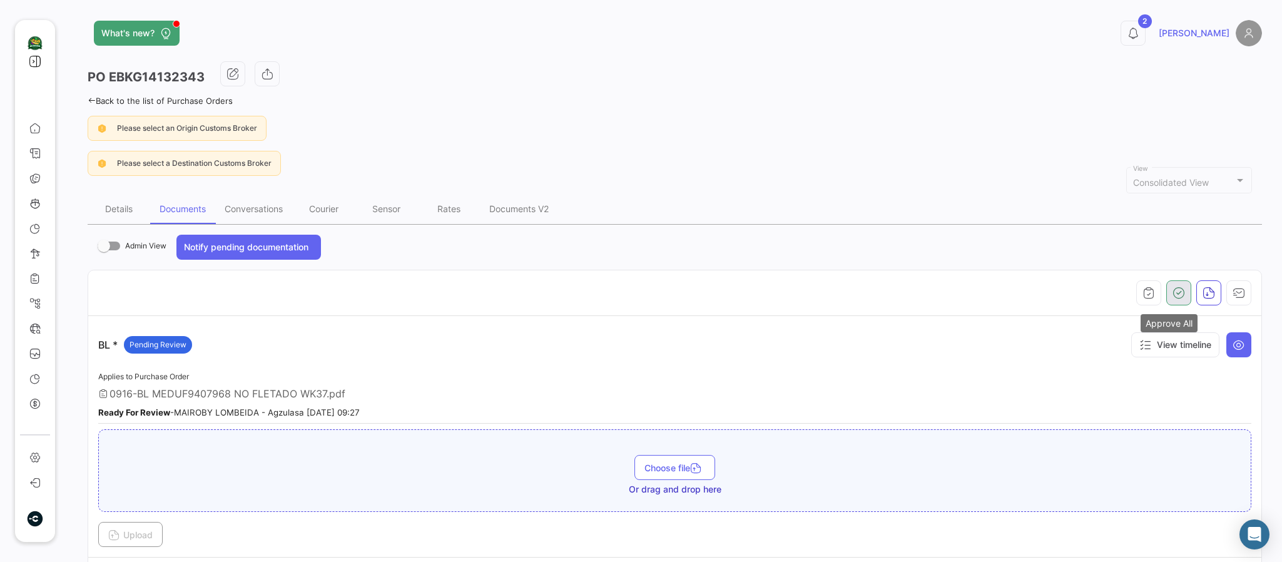
click at [1173, 289] on icon "button" at bounding box center [1179, 293] width 13 height 13
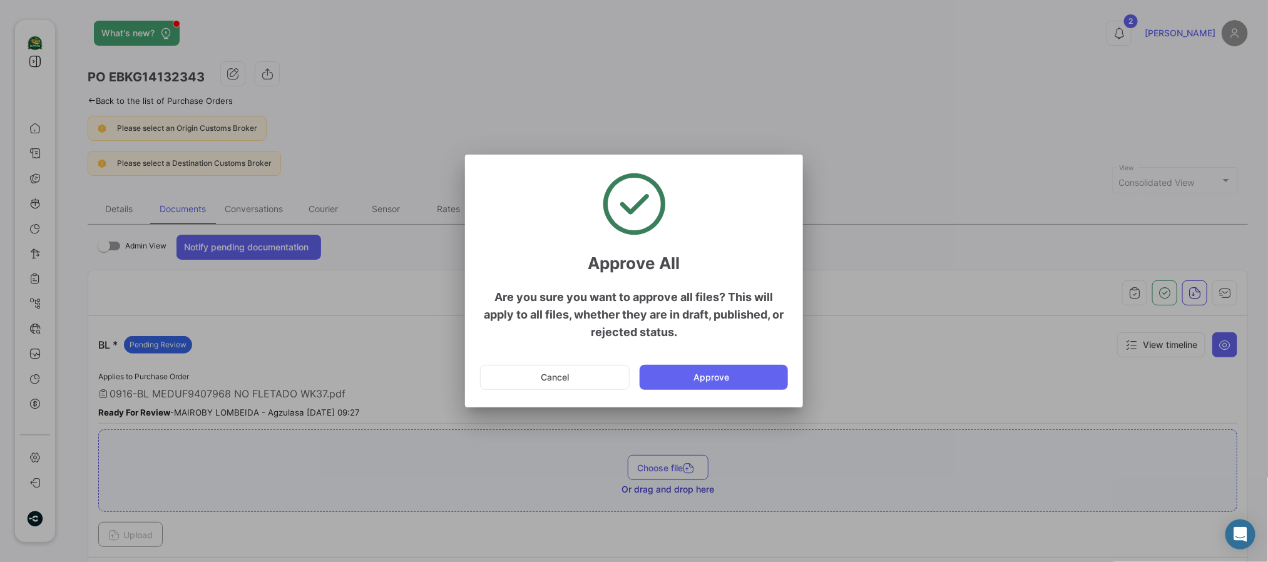
click at [693, 354] on app-document-bulk-action-popup "Approve All Are you sure you want to approve all files? This will apply to all …" at bounding box center [634, 284] width 308 height 229
click at [684, 378] on button "Approve" at bounding box center [714, 377] width 148 height 25
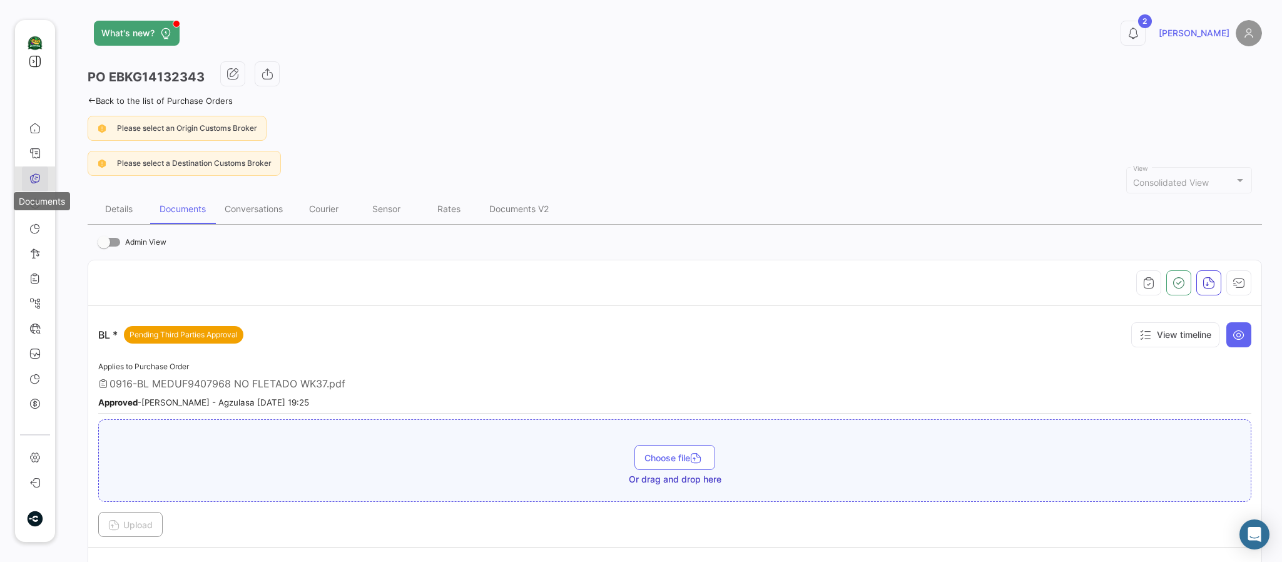
click at [30, 175] on icon at bounding box center [34, 178] width 11 height 11
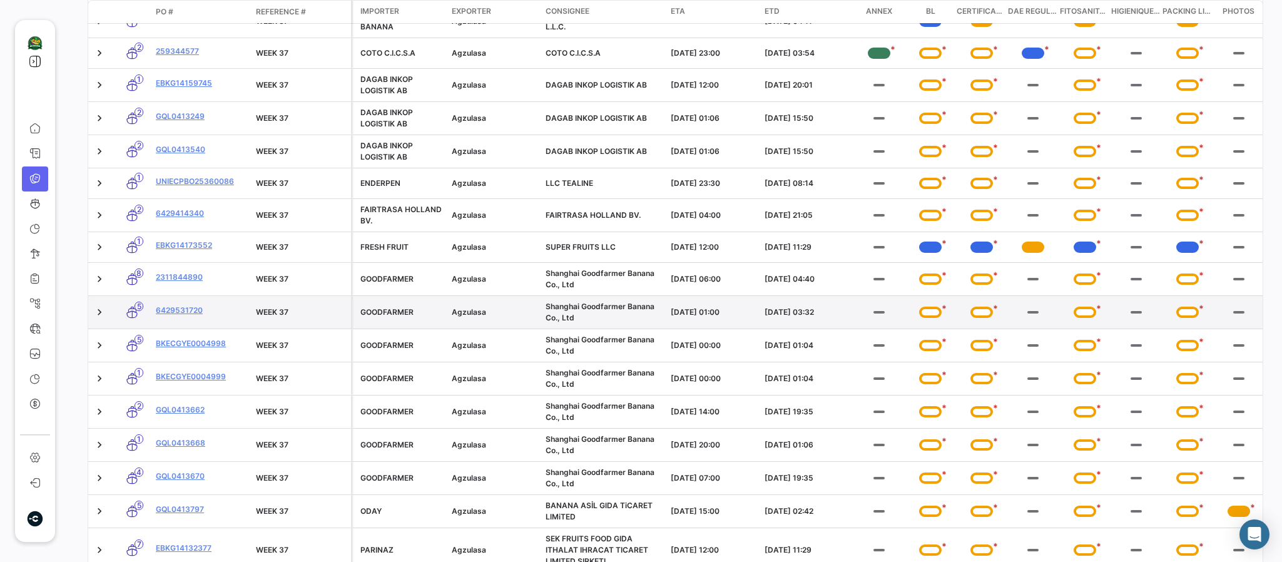
scroll to position [1211, 0]
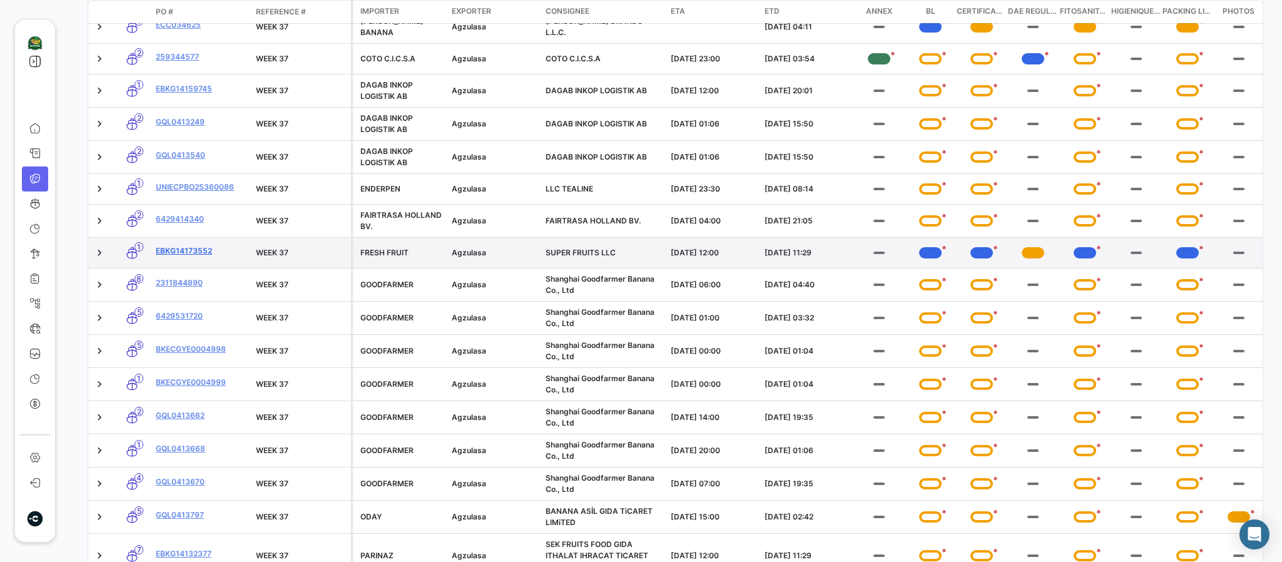
click at [178, 257] on link "EBKG14173552" at bounding box center [201, 250] width 90 height 11
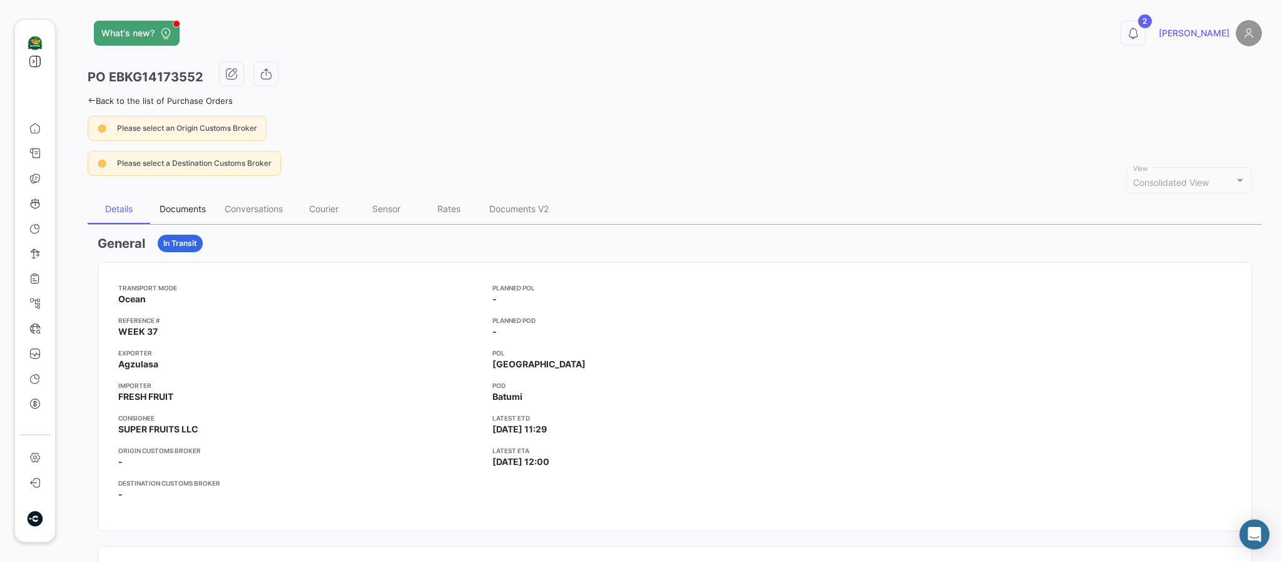
click at [186, 196] on div "Documents" at bounding box center [182, 209] width 65 height 30
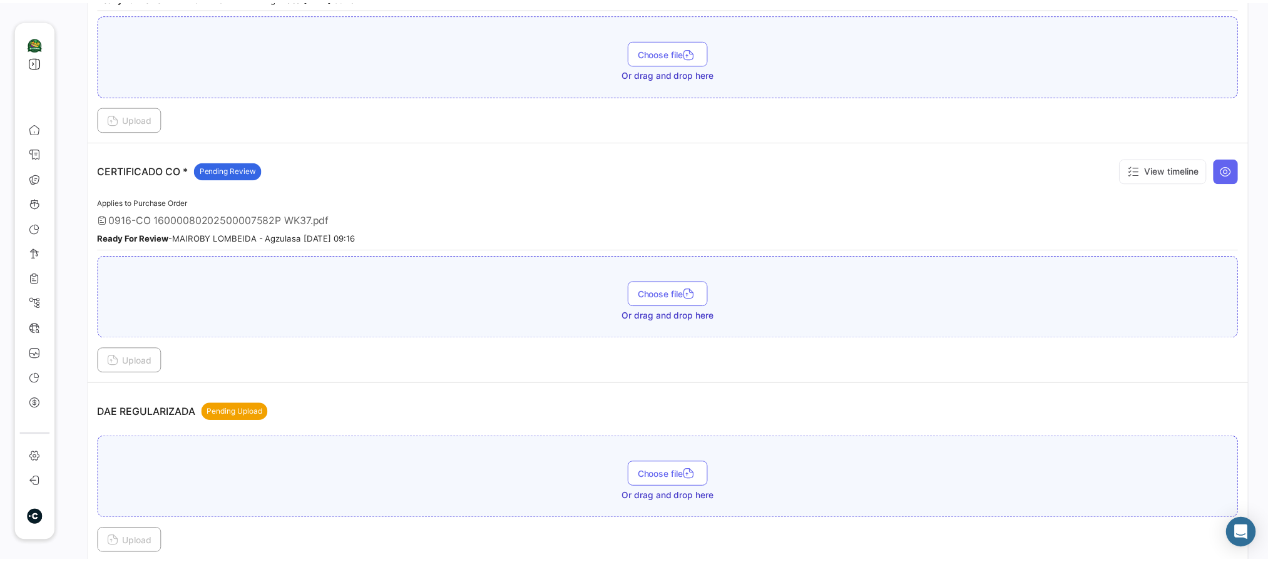
scroll to position [58, 0]
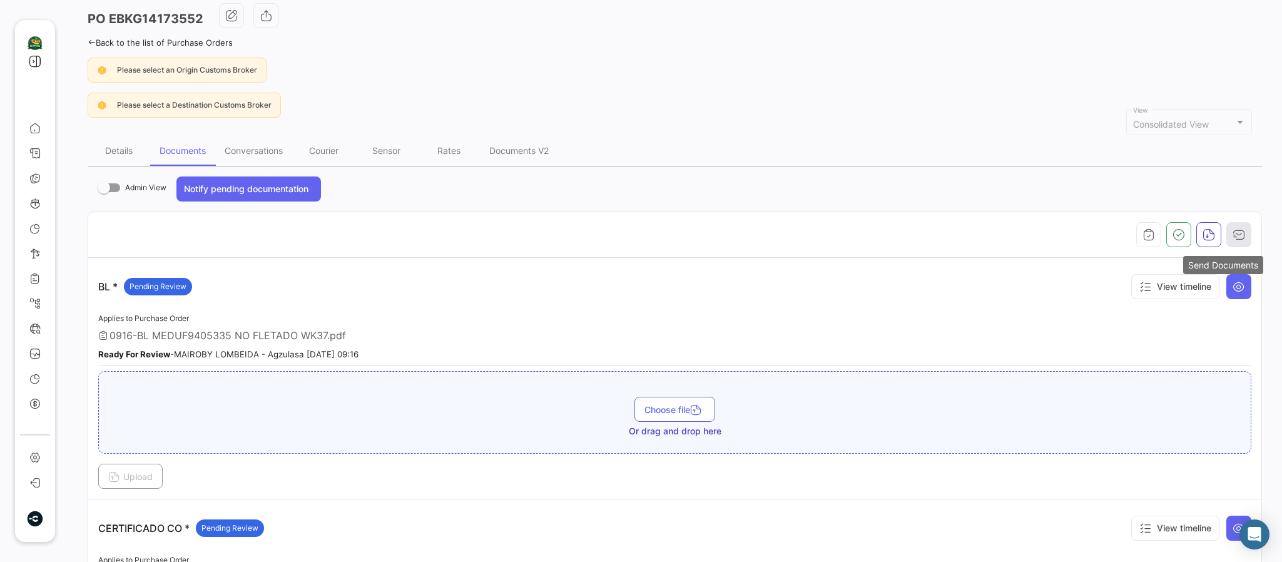
click at [1233, 233] on icon "button" at bounding box center [1239, 234] width 13 height 13
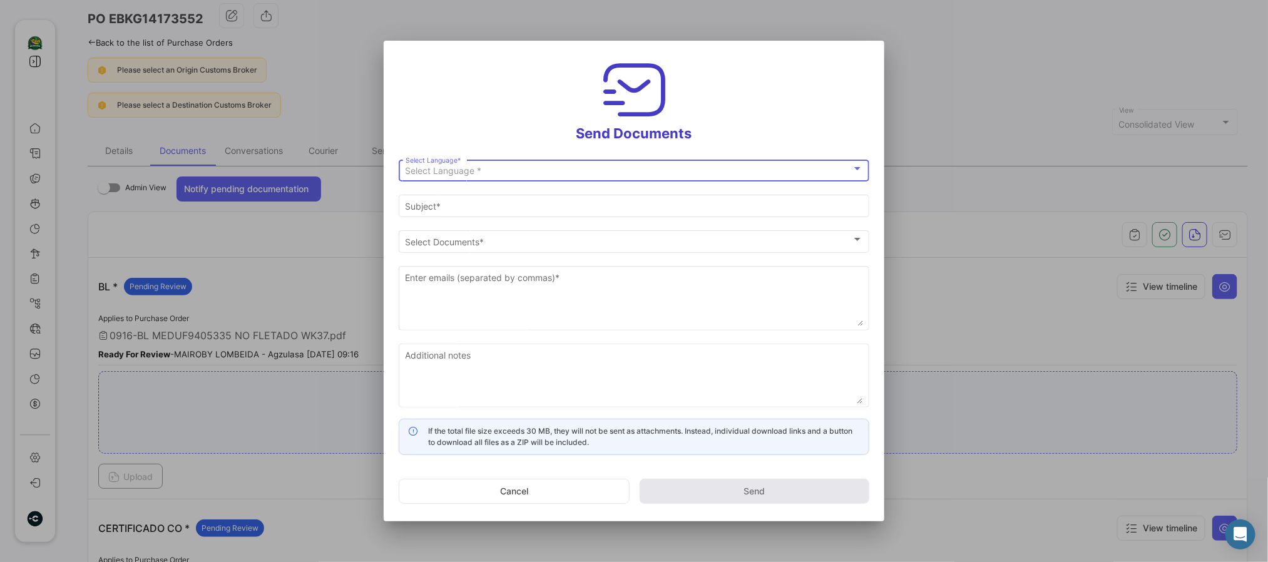
click at [660, 152] on app-document-send-email-popup "Send Documents Select Language * Select Language * Subject * Select Documents S…" at bounding box center [634, 284] width 471 height 457
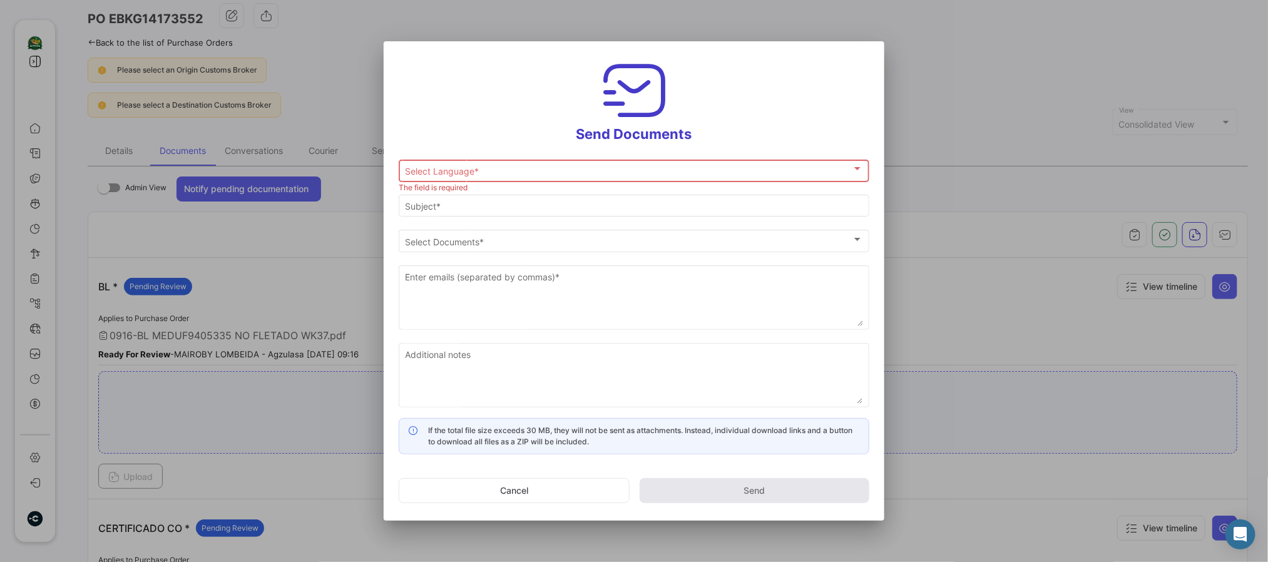
click at [597, 171] on div "Select Language *" at bounding box center [629, 171] width 446 height 11
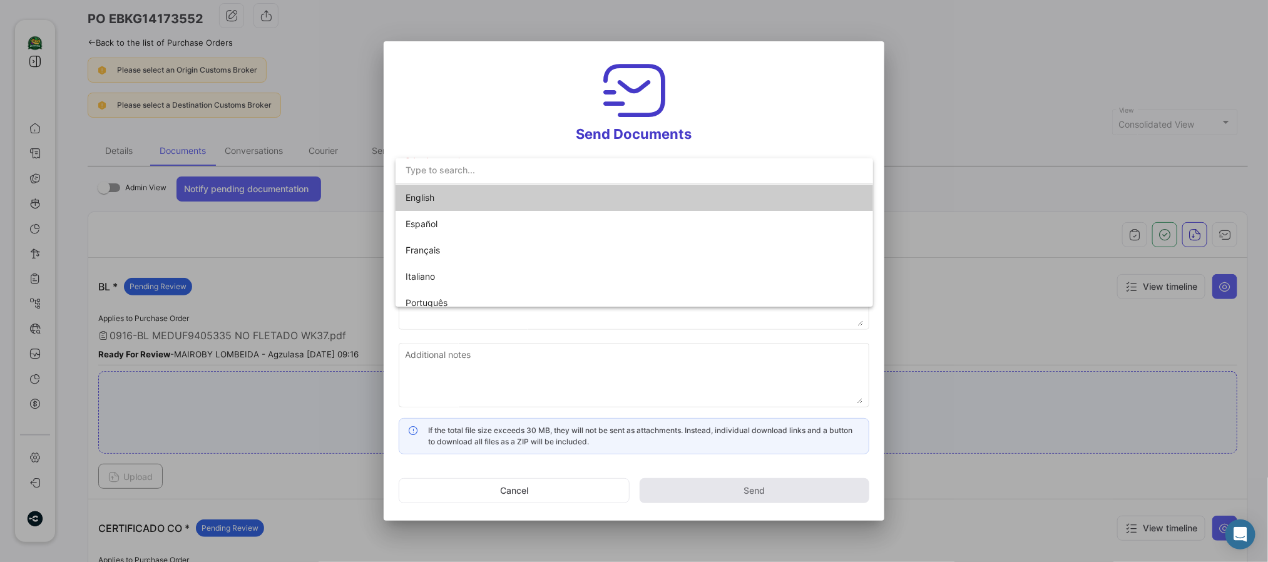
click at [419, 193] on span "English" at bounding box center [420, 197] width 29 height 11
type input "[PERSON_NAME] has shared the documents of PO # EBKG14173552 with you"
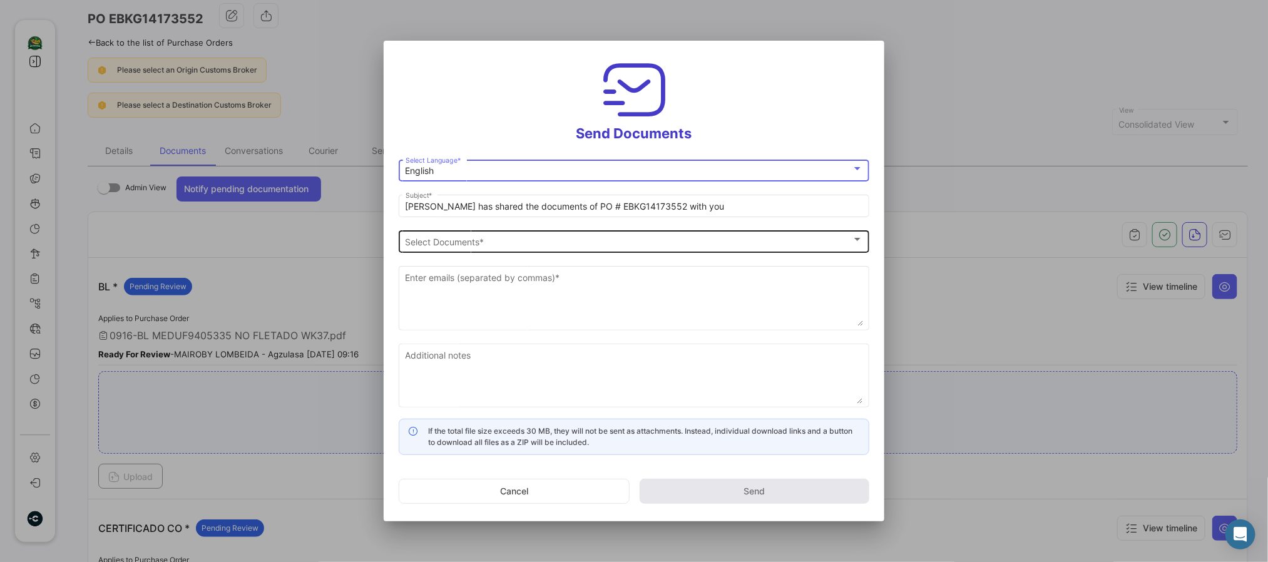
click at [449, 242] on span "Select Documents" at bounding box center [629, 242] width 446 height 11
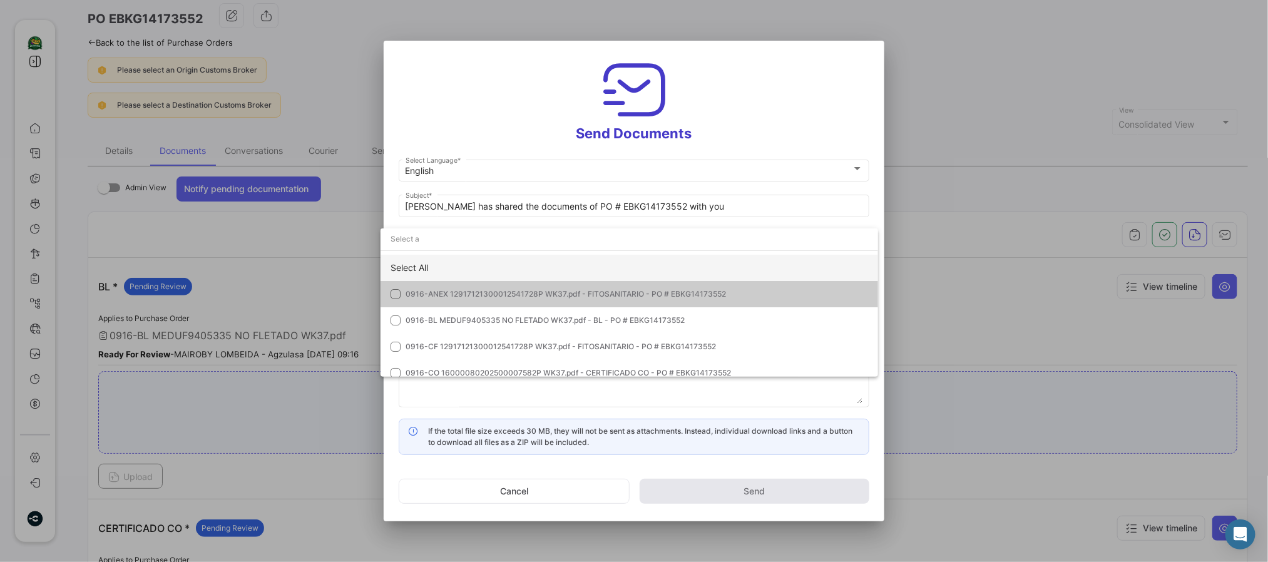
click at [443, 261] on div "Select All" at bounding box center [628, 268] width 497 height 26
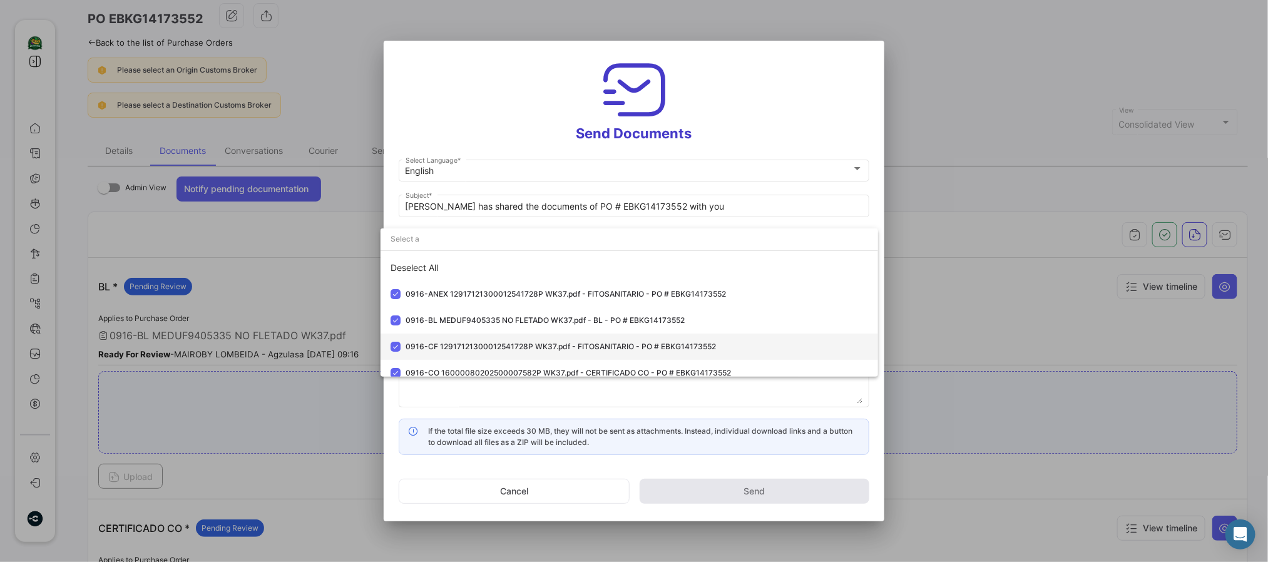
scroll to position [36, 0]
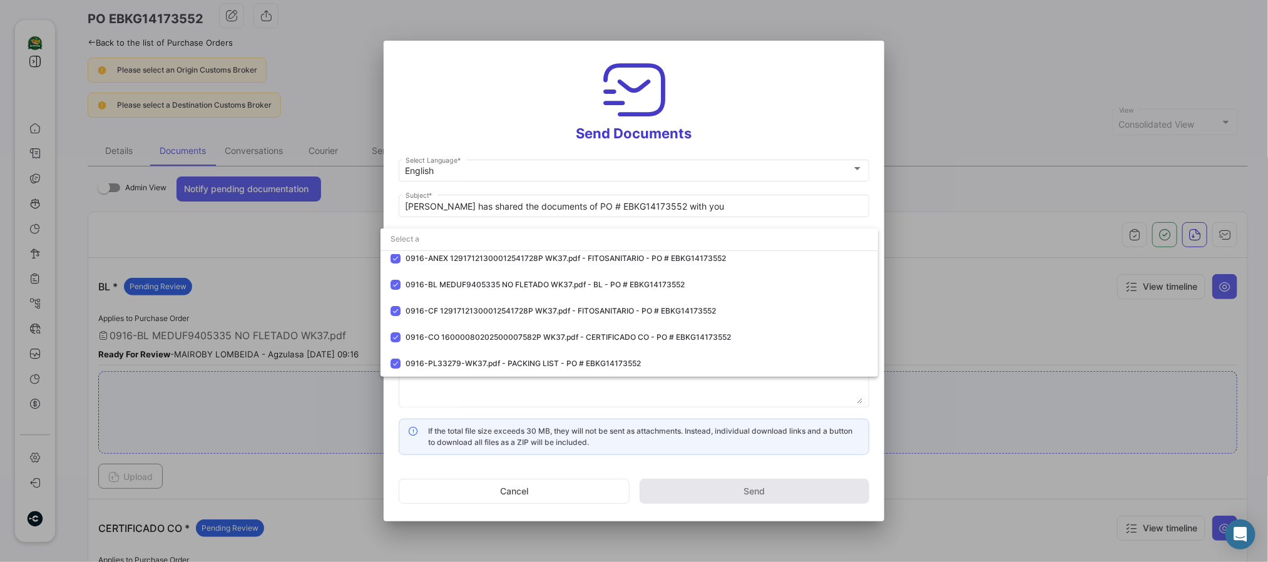
click at [447, 109] on div at bounding box center [634, 281] width 1268 height 562
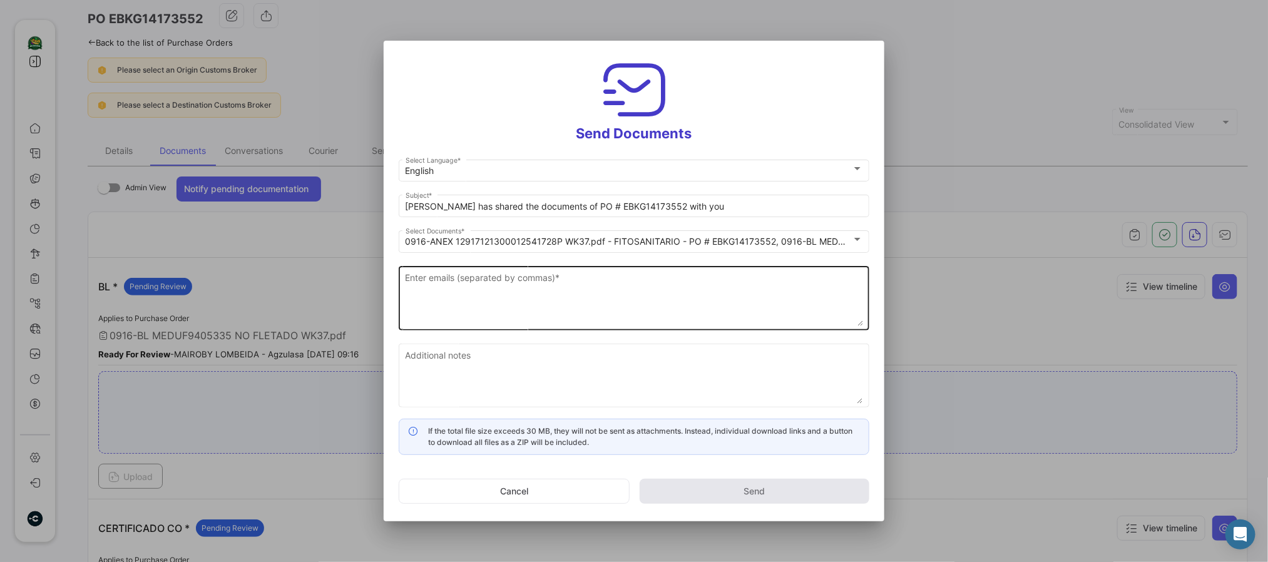
click at [589, 322] on textarea "Enter emails (separated by commas) *" at bounding box center [634, 298] width 457 height 55
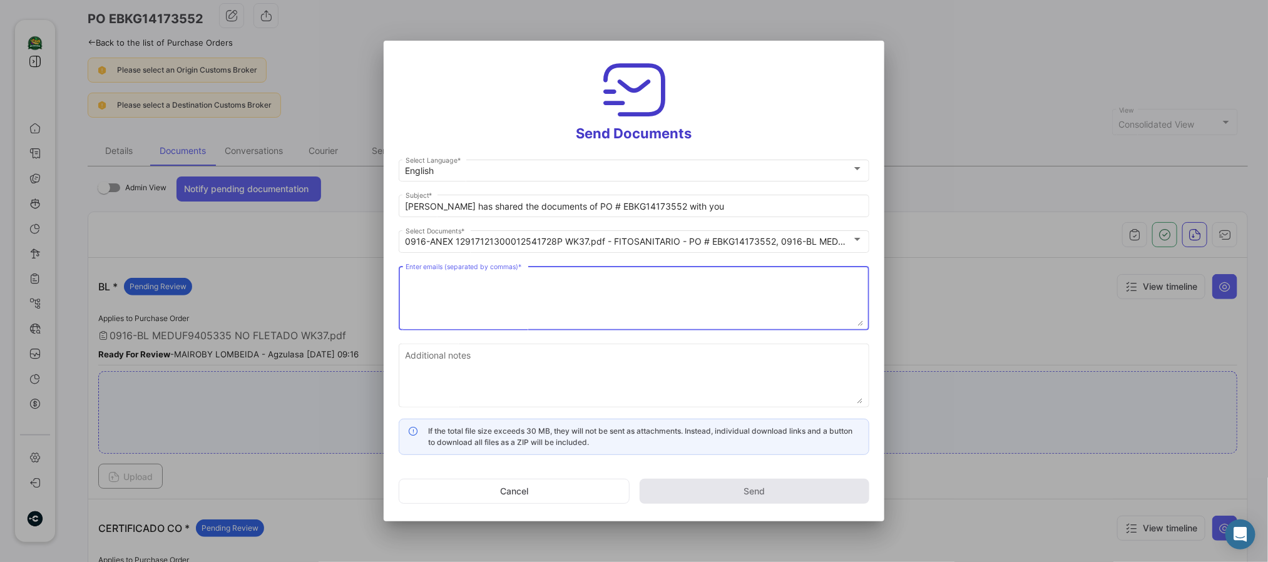
paste textarea "[EMAIL_ADDRESS][DOMAIN_NAME],[DOMAIN_NAME][EMAIL_ADDRESS][PERSON_NAME][DOMAIN_N…"
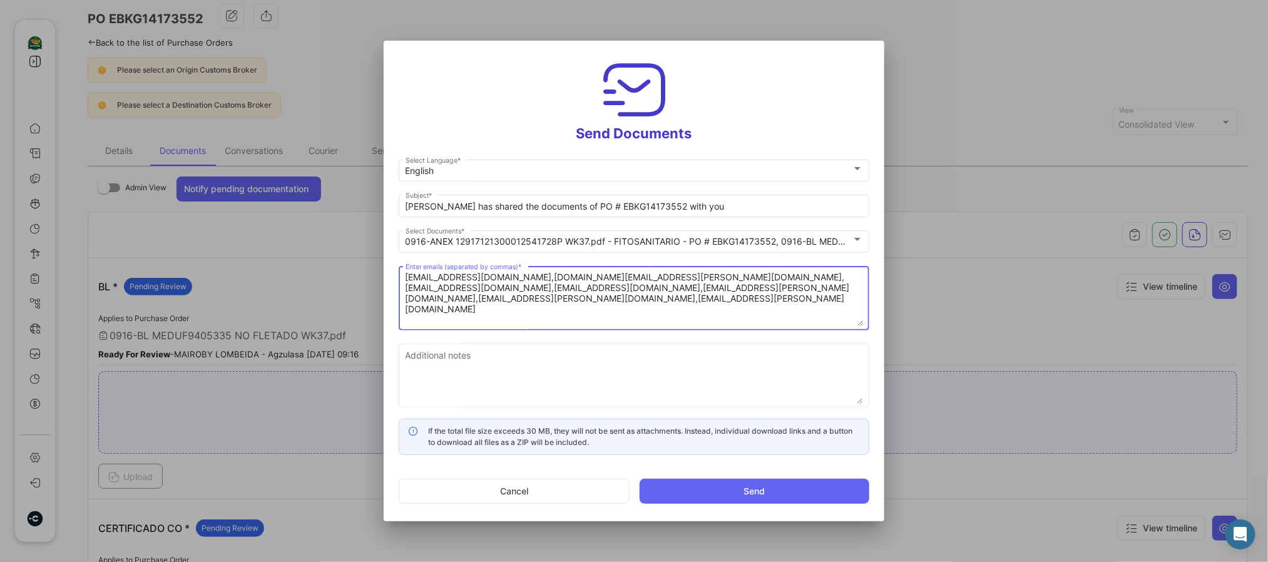
type textarea "[EMAIL_ADDRESS][DOMAIN_NAME],[DOMAIN_NAME][EMAIL_ADDRESS][PERSON_NAME][DOMAIN_N…"
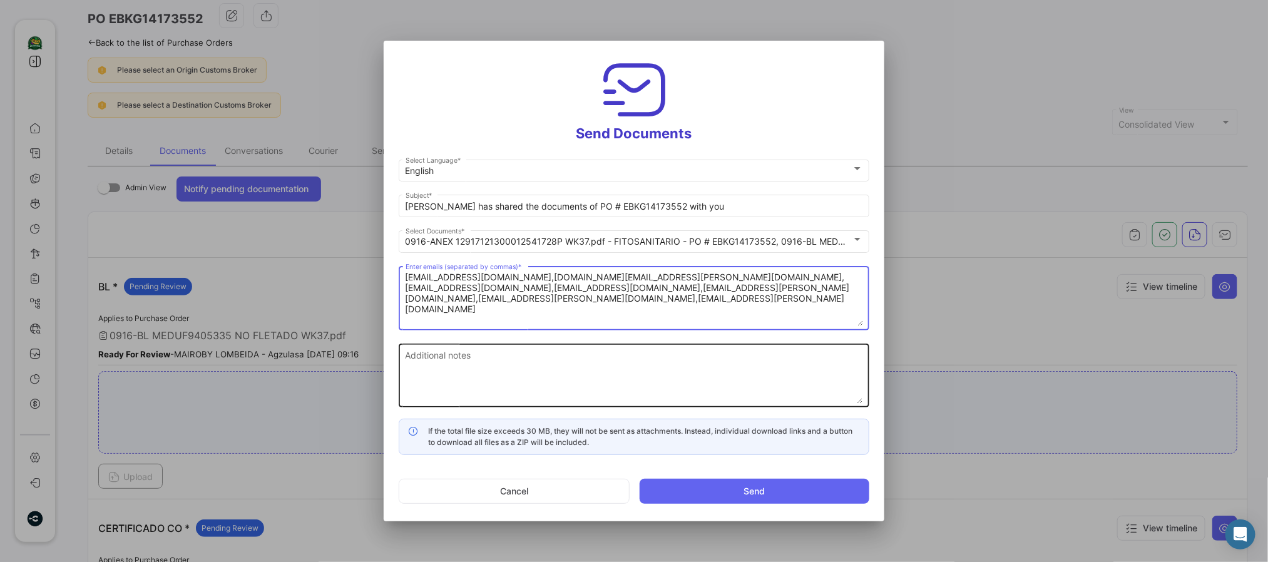
click at [494, 368] on textarea "Additional notes" at bounding box center [634, 376] width 457 height 55
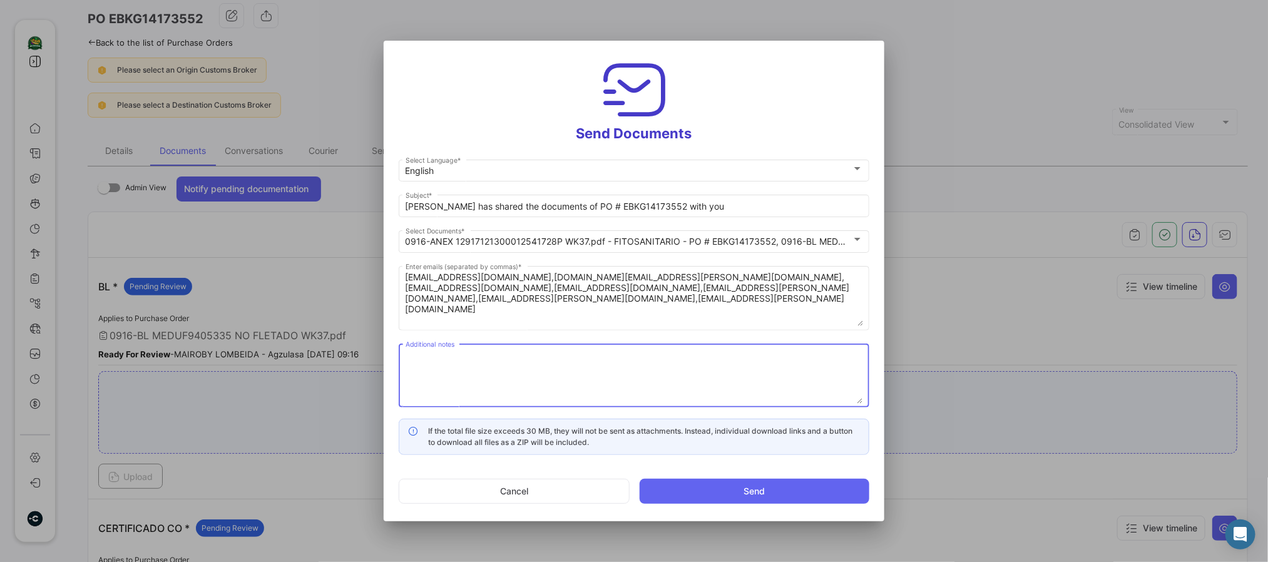
paste textarea "↘️ You can download the documents here ↙️"
type textarea "↘️ You can download the documents here ↙️"
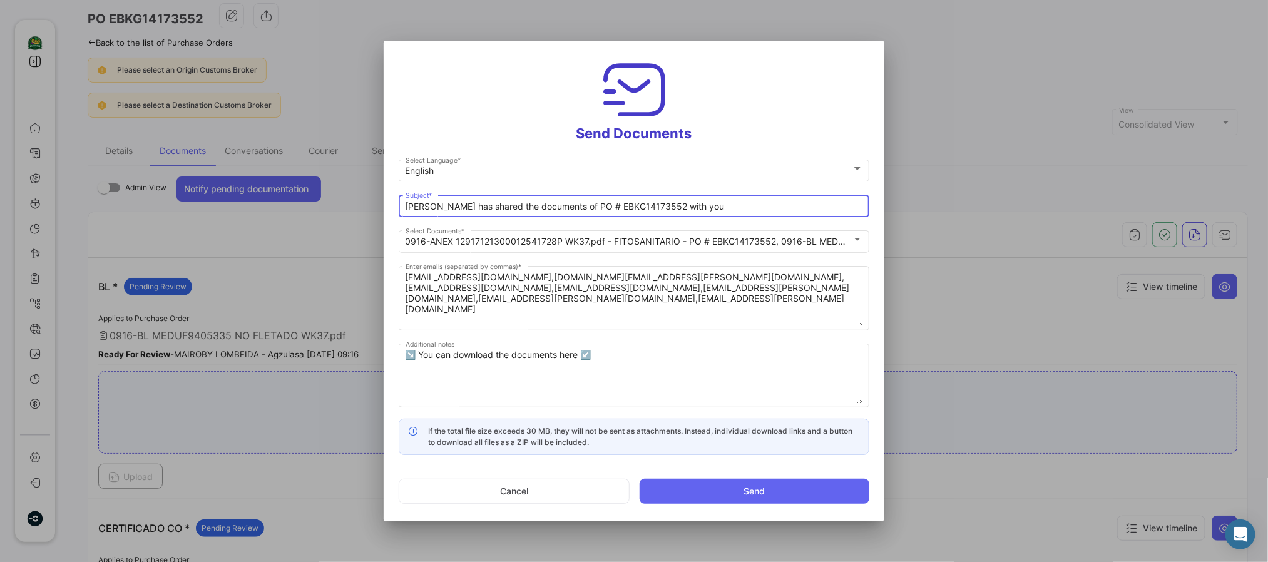
drag, startPoint x: 559, startPoint y: 205, endPoint x: 269, endPoint y: 190, distance: 290.7
click at [272, 190] on div "Send Documents English Select Language * [PERSON_NAME] has shared the documents…" at bounding box center [634, 281] width 1268 height 562
paste input "WK 37 - 2025 SUPER📄"
drag, startPoint x: 601, startPoint y: 207, endPoint x: 736, endPoint y: 207, distance: 134.5
click at [736, 207] on input "WK 37 - 2025 SUPER📄 PO # EBKG14173552 with you" at bounding box center [634, 207] width 457 height 11
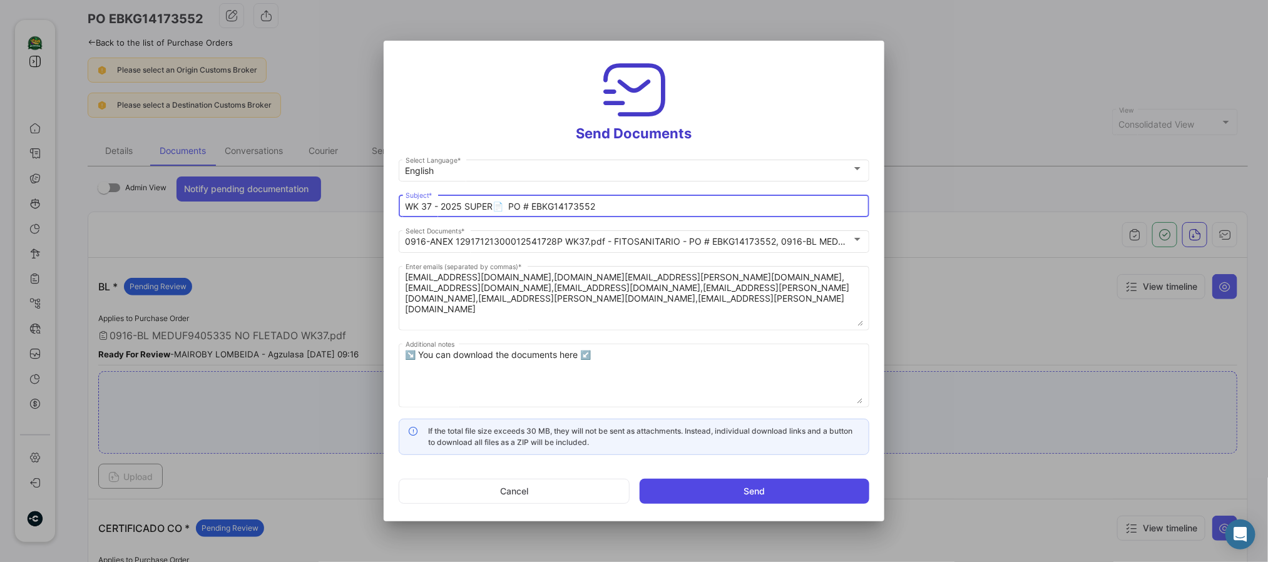
type input "WK 37 - 2025 SUPER📄 PO # EBKG14173552"
click at [678, 494] on button "Send" at bounding box center [755, 491] width 230 height 25
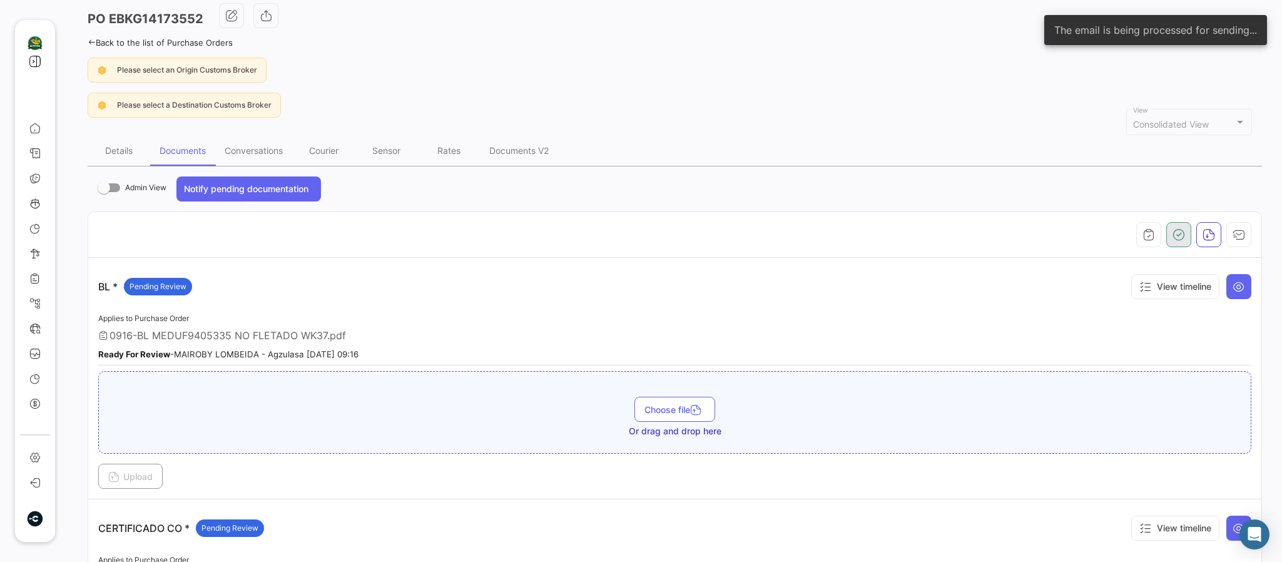
click at [1173, 233] on icon "button" at bounding box center [1179, 234] width 13 height 13
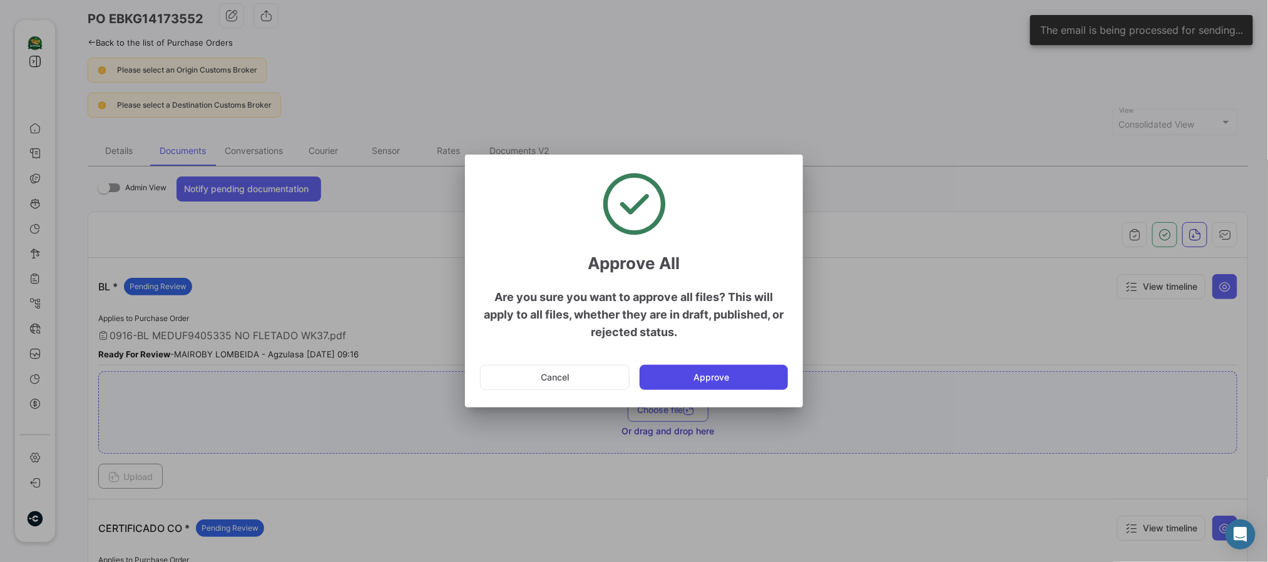
click at [659, 374] on button "Approve" at bounding box center [714, 377] width 148 height 25
